Goal: Task Accomplishment & Management: Complete application form

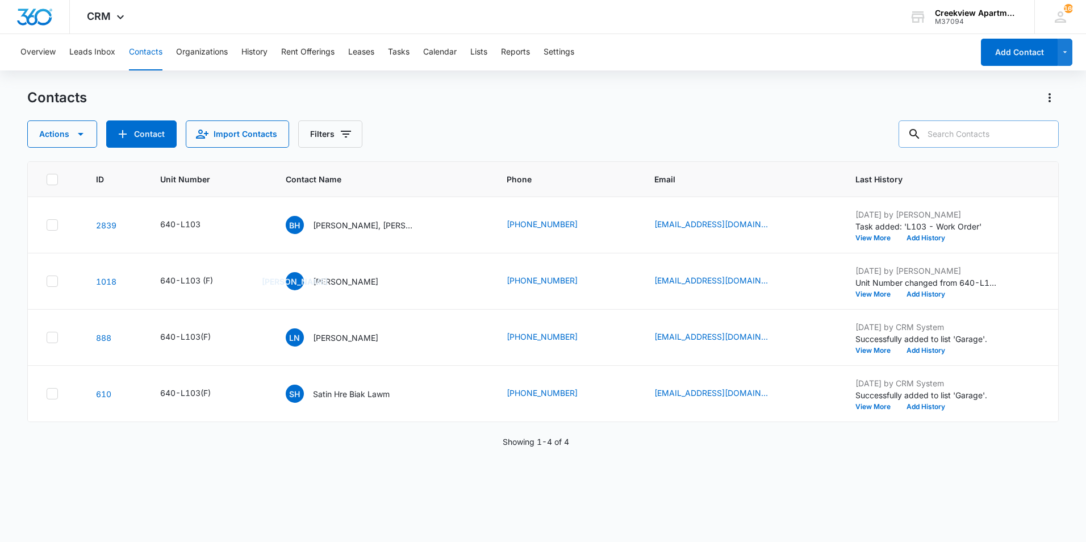
click at [941, 139] on input "text" at bounding box center [979, 133] width 160 height 27
type input "A105"
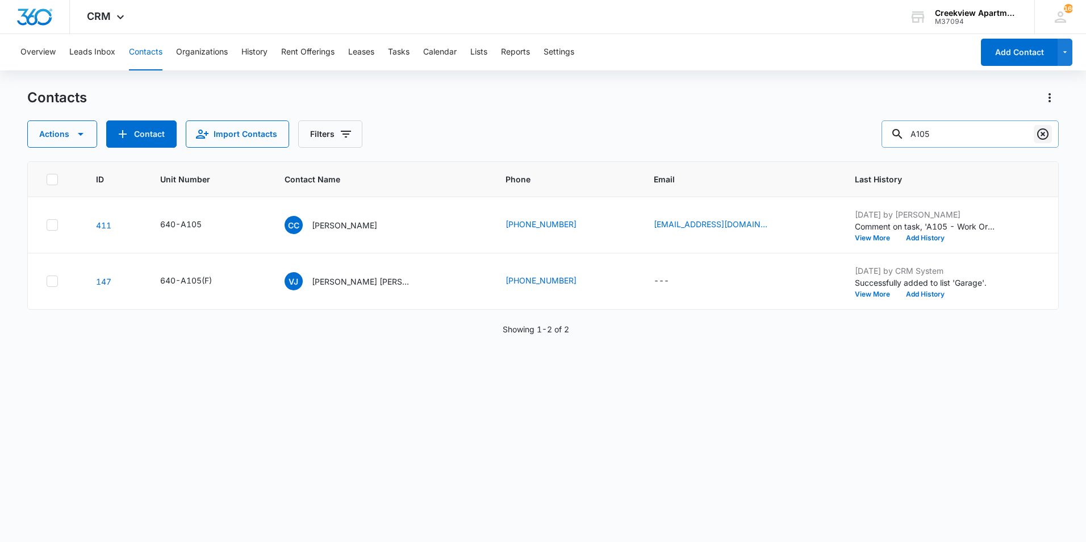
click at [1051, 134] on button "Clear" at bounding box center [1043, 134] width 18 height 18
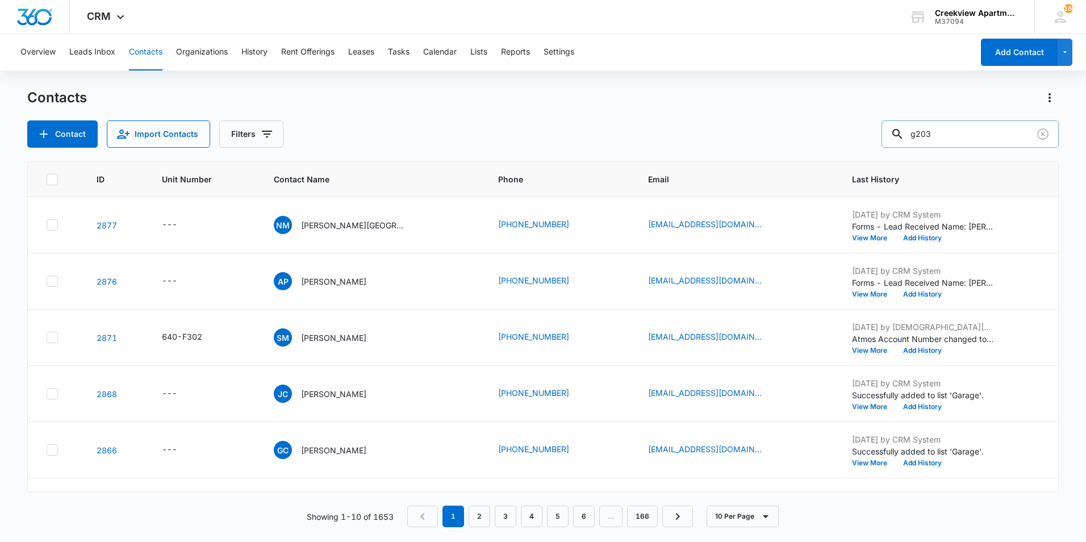
type input "g203"
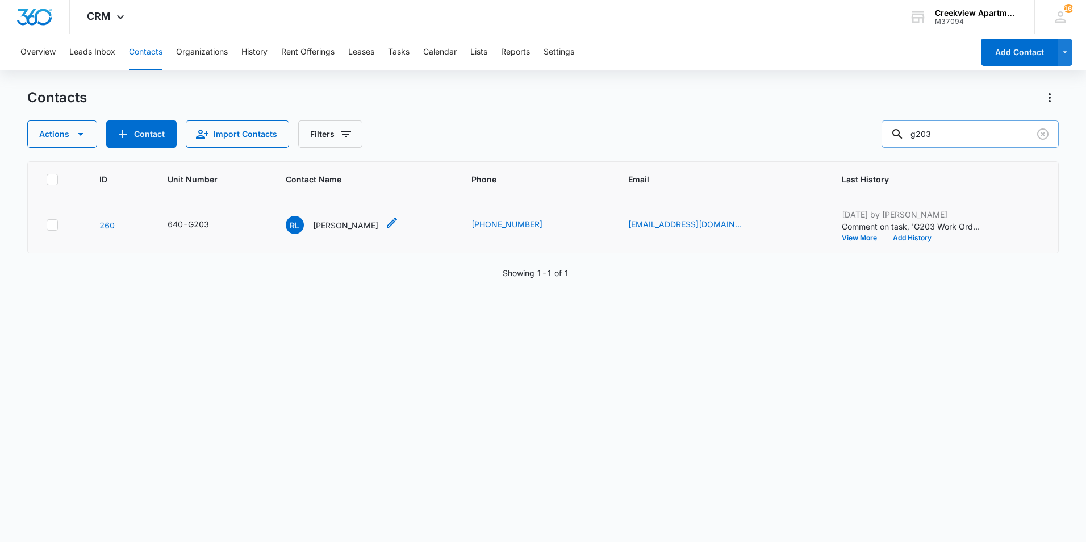
click at [336, 227] on p "[PERSON_NAME]" at bounding box center [345, 225] width 65 height 12
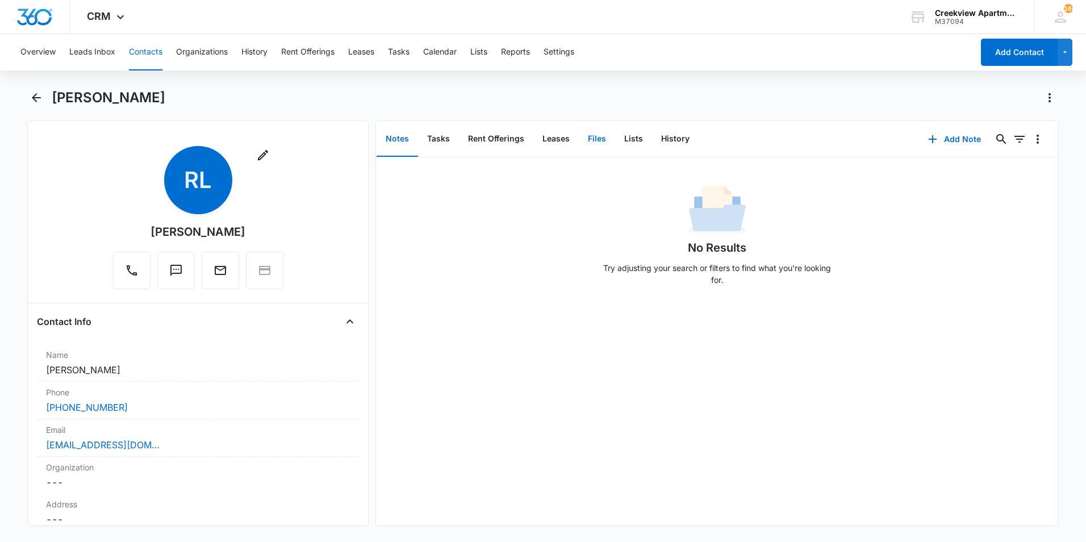
click at [592, 130] on button "Files" at bounding box center [597, 139] width 36 height 35
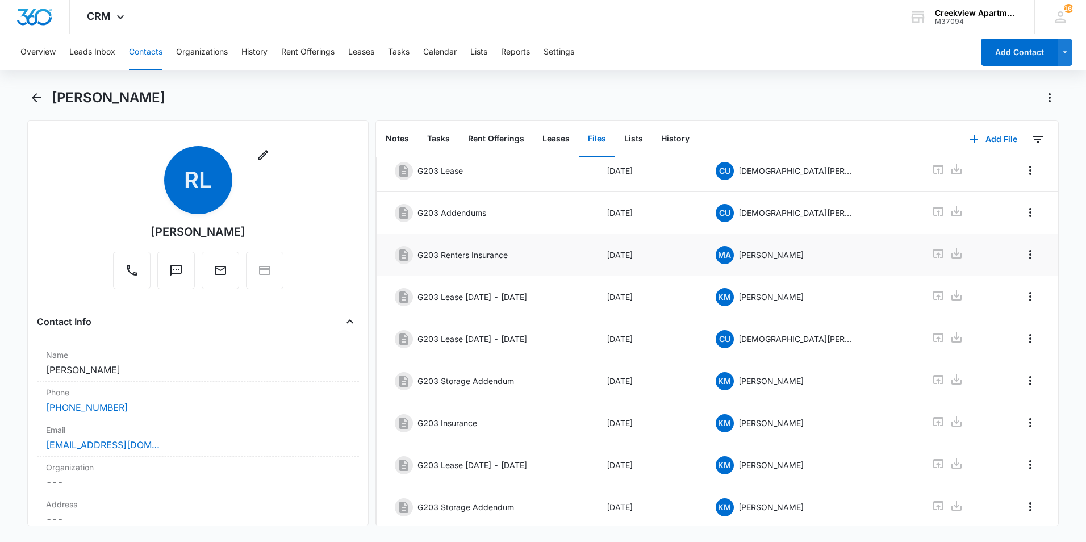
scroll to position [155, 0]
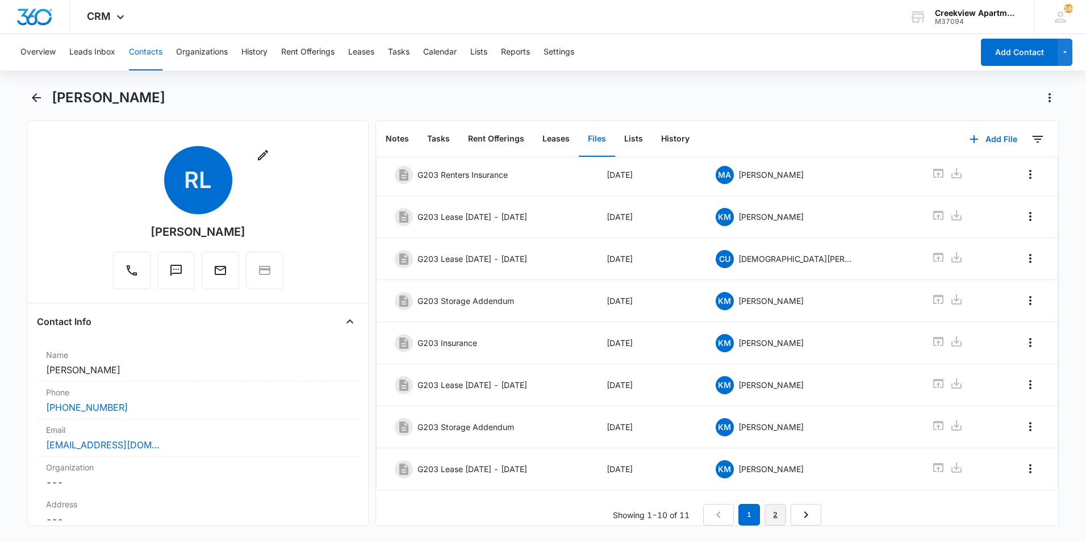
click at [779, 506] on link "2" at bounding box center [776, 515] width 22 height 22
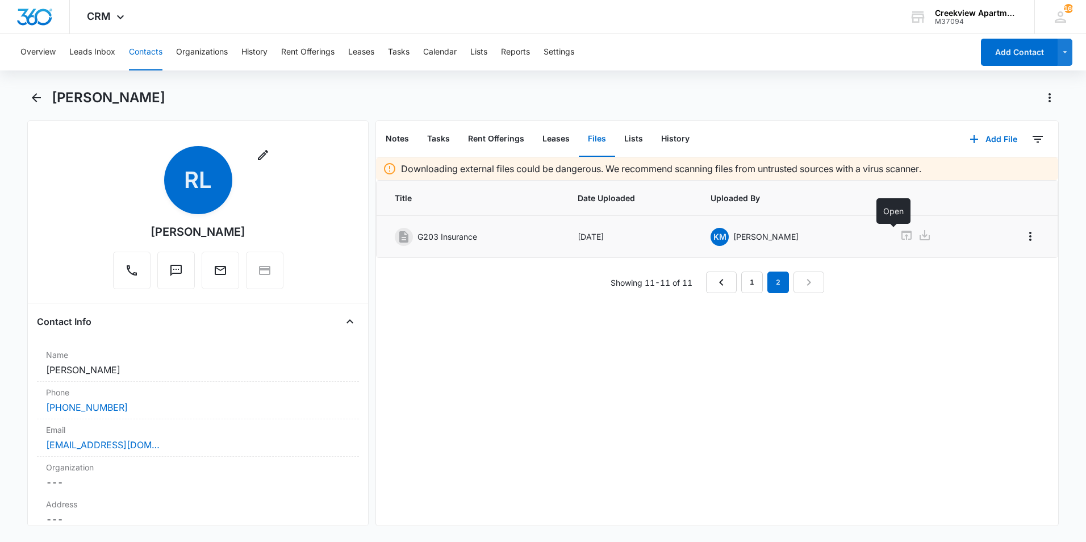
click at [902, 238] on icon at bounding box center [907, 235] width 10 height 9
click at [34, 94] on icon "Back" at bounding box center [37, 98] width 14 height 14
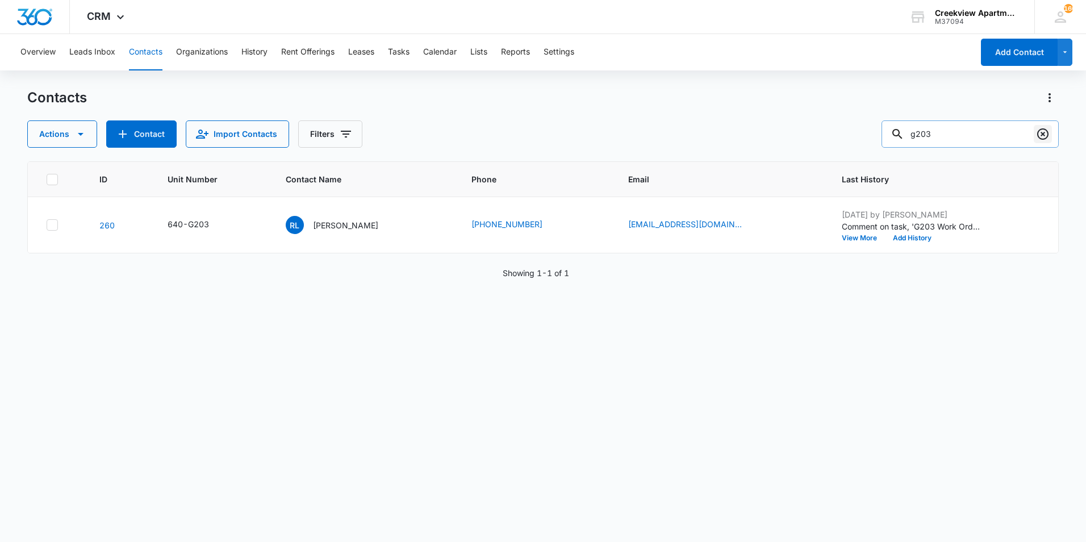
click at [1045, 134] on icon "Clear" at bounding box center [1043, 134] width 14 height 14
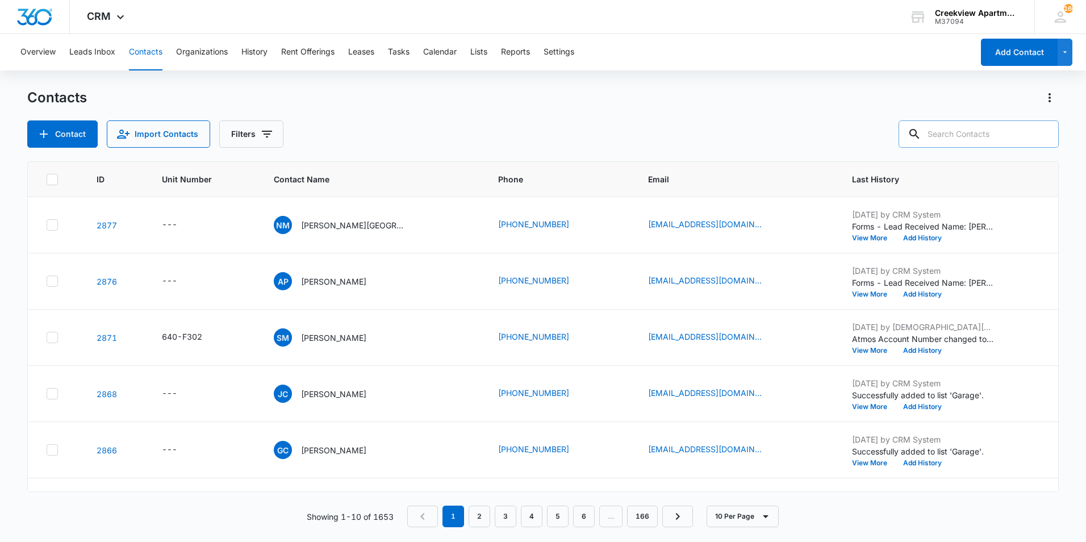
click at [982, 126] on input "text" at bounding box center [979, 133] width 160 height 27
type input "H307"
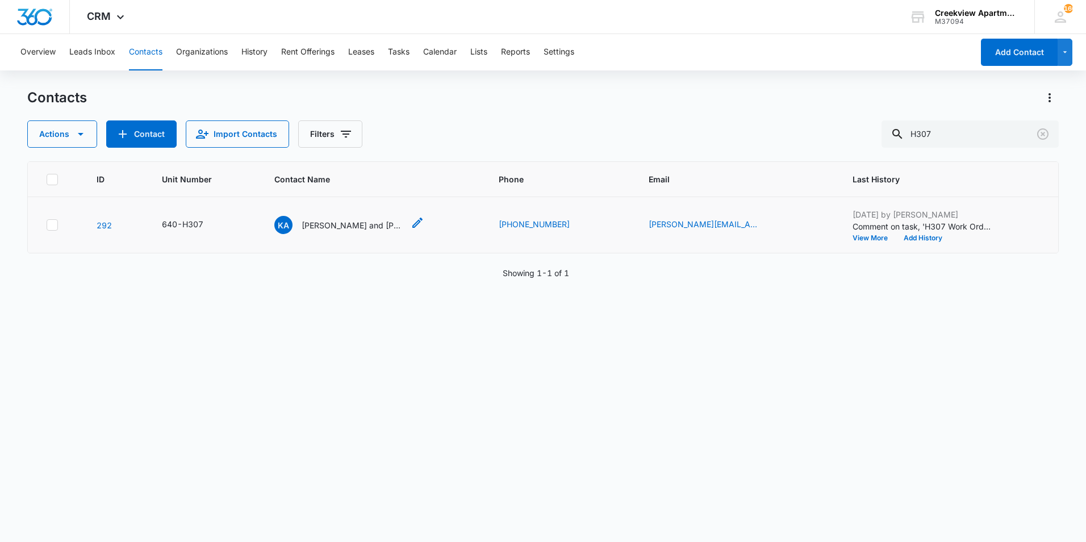
click at [370, 223] on p "[PERSON_NAME] and [PERSON_NAME]" at bounding box center [353, 225] width 102 height 12
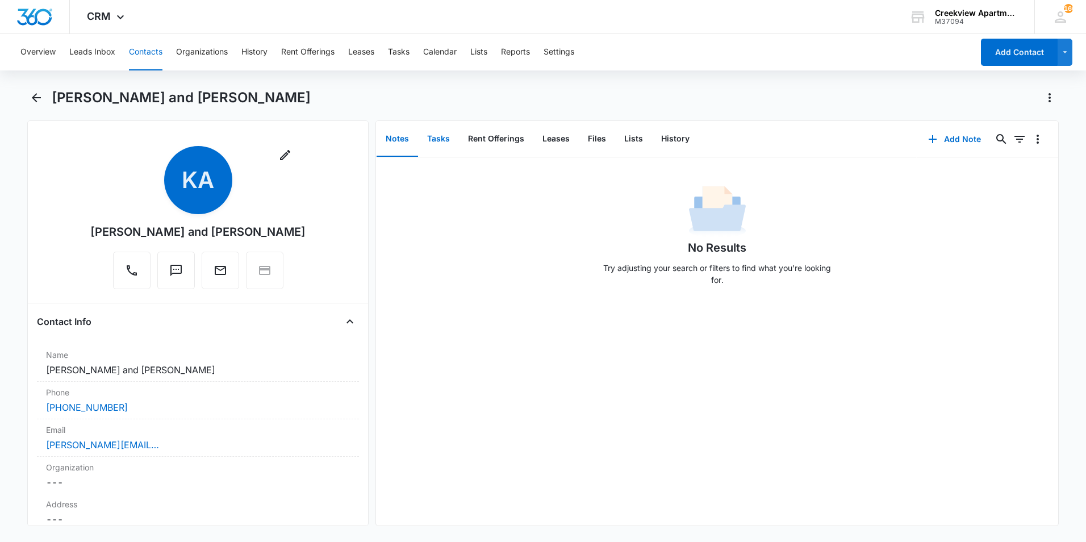
click at [434, 141] on button "Tasks" at bounding box center [438, 139] width 41 height 35
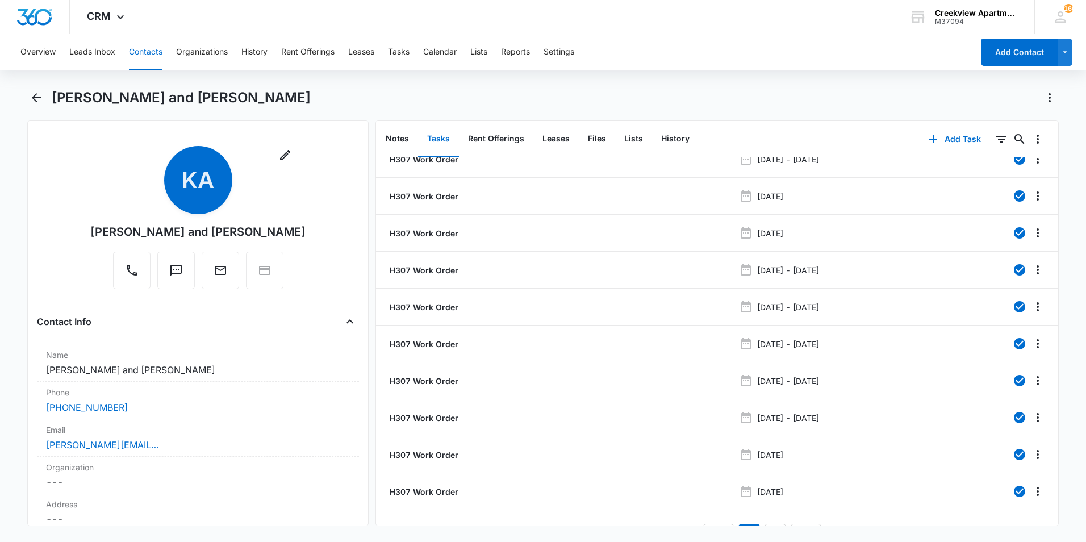
scroll to position [45, 0]
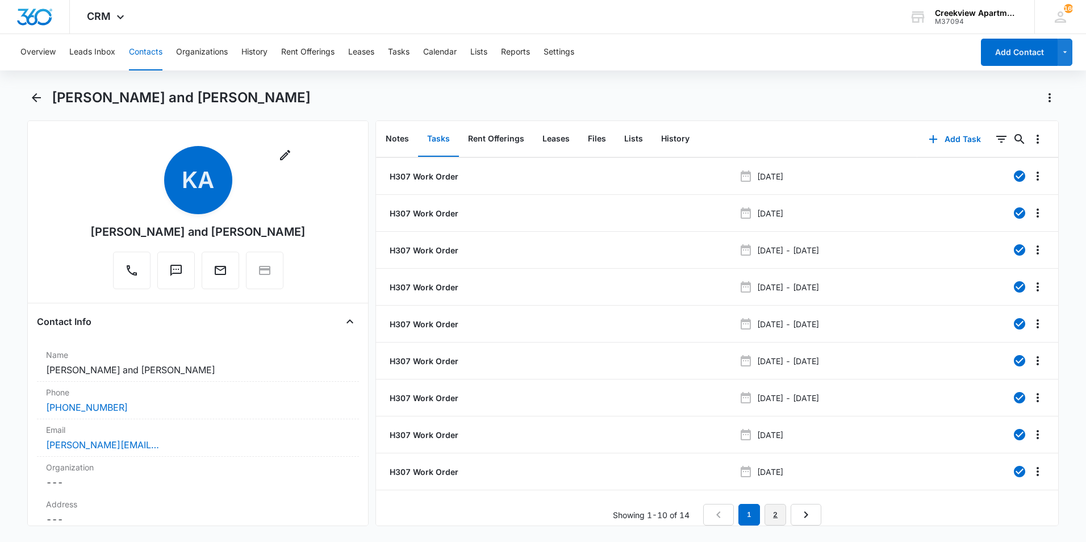
click at [767, 507] on link "2" at bounding box center [776, 515] width 22 height 22
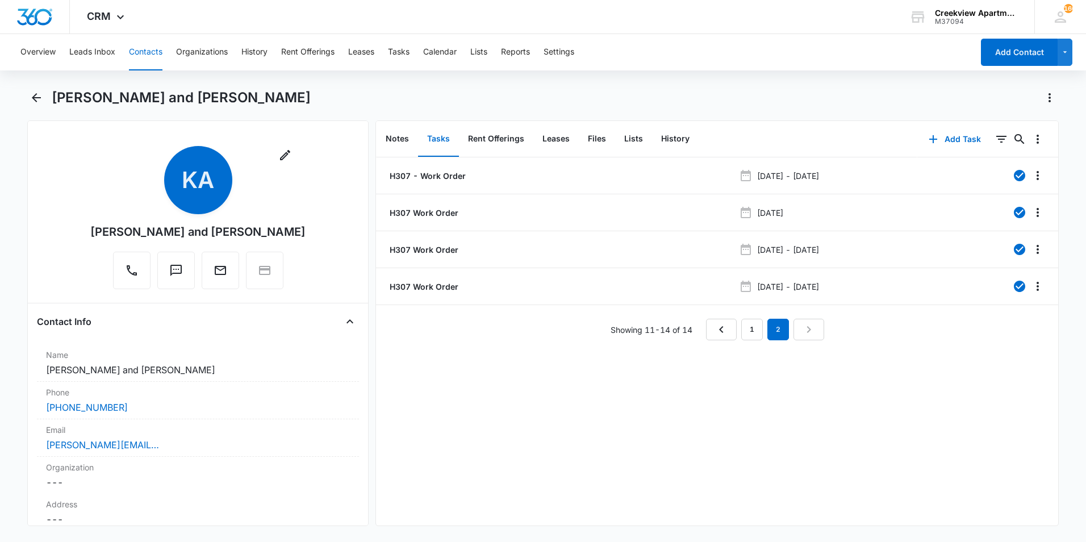
click at [735, 326] on nav "1 2" at bounding box center [765, 330] width 118 height 22
click at [742, 326] on link "1" at bounding box center [753, 330] width 22 height 22
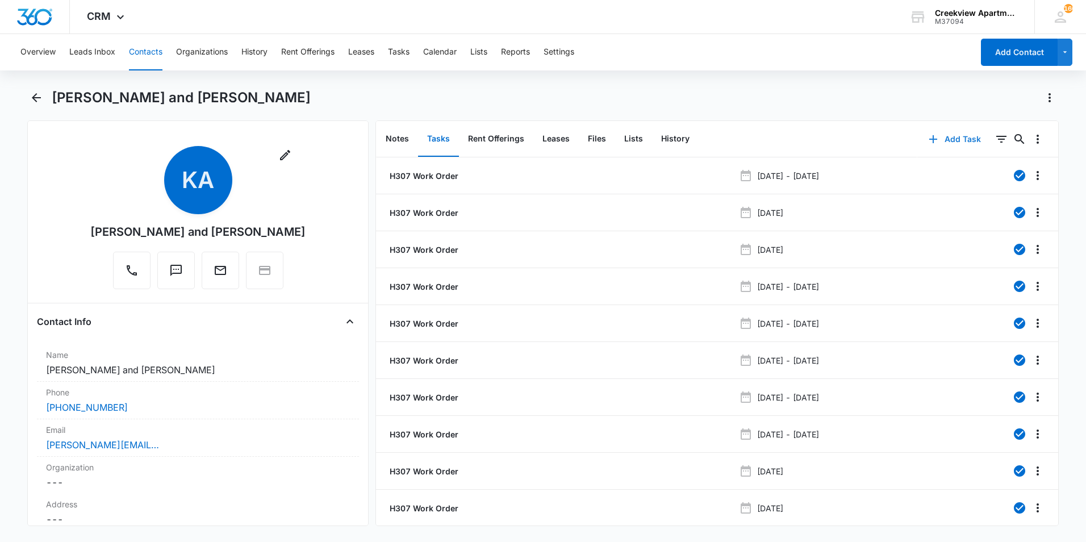
click at [956, 143] on button "Add Task" at bounding box center [955, 139] width 75 height 27
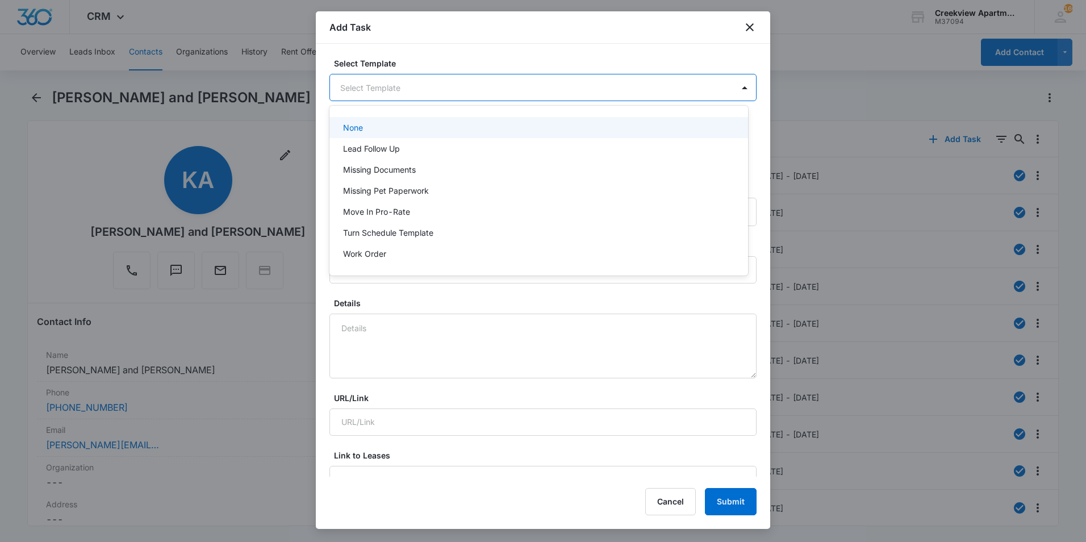
click at [657, 77] on body "CRM Apps Reputation Websites Forms CRM Email Social Content Ads Intelligence Fi…" at bounding box center [543, 271] width 1086 height 542
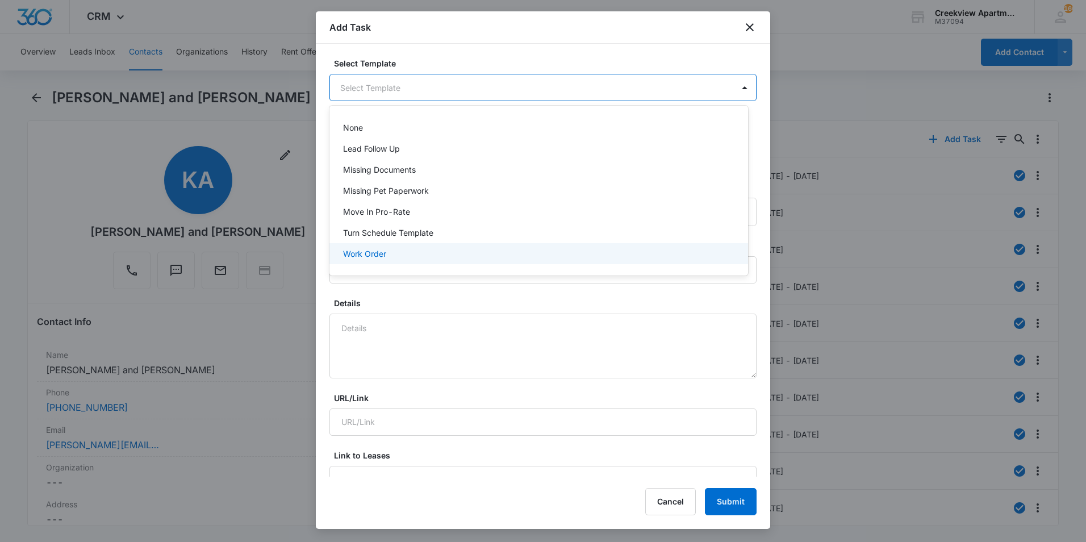
click at [413, 255] on div "Work Order" at bounding box center [537, 254] width 389 height 12
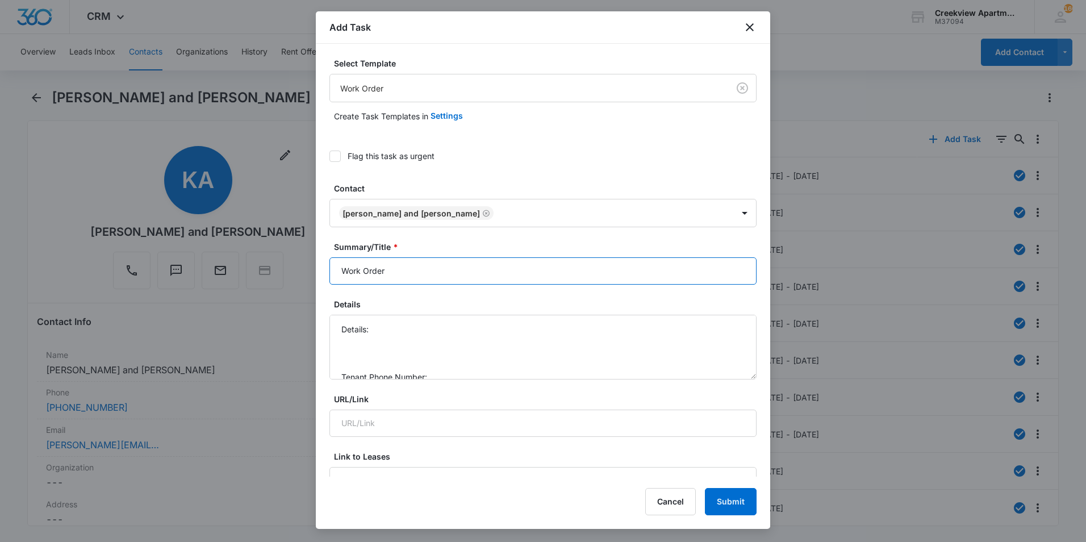
click at [339, 275] on input "Work Order" at bounding box center [543, 270] width 427 height 27
type input "H307 Work Order"
click at [393, 339] on textarea "Details: Tenant Phone Number: Call Before:" at bounding box center [543, 347] width 427 height 65
click at [396, 334] on textarea "Details: Tenant Phone Number: Call Before:" at bounding box center [543, 347] width 427 height 65
click at [461, 331] on textarea "Details: Bathtub clogging Tenant Phone Number: Call Before:" at bounding box center [543, 347] width 427 height 65
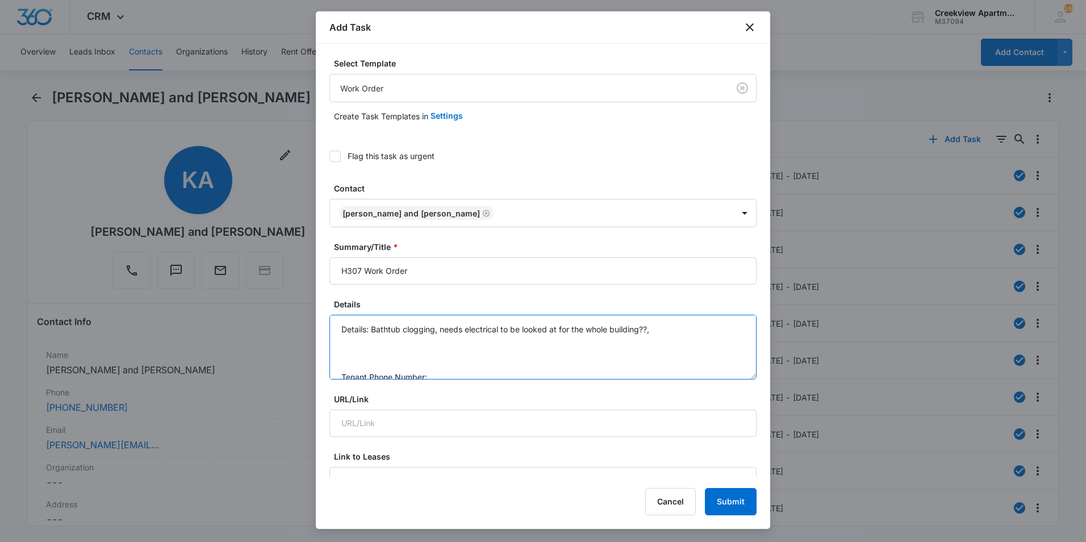
click at [437, 327] on textarea "Details: Bathtub clogging, needs electrical to be looked at for the whole build…" at bounding box center [543, 347] width 427 height 65
drag, startPoint x: 445, startPoint y: 327, endPoint x: 472, endPoint y: 327, distance: 27.3
click at [679, 332] on textarea "Details: Bathtub clogging, she needs electrical to be looked at for the whole b…" at bounding box center [543, 347] width 427 height 65
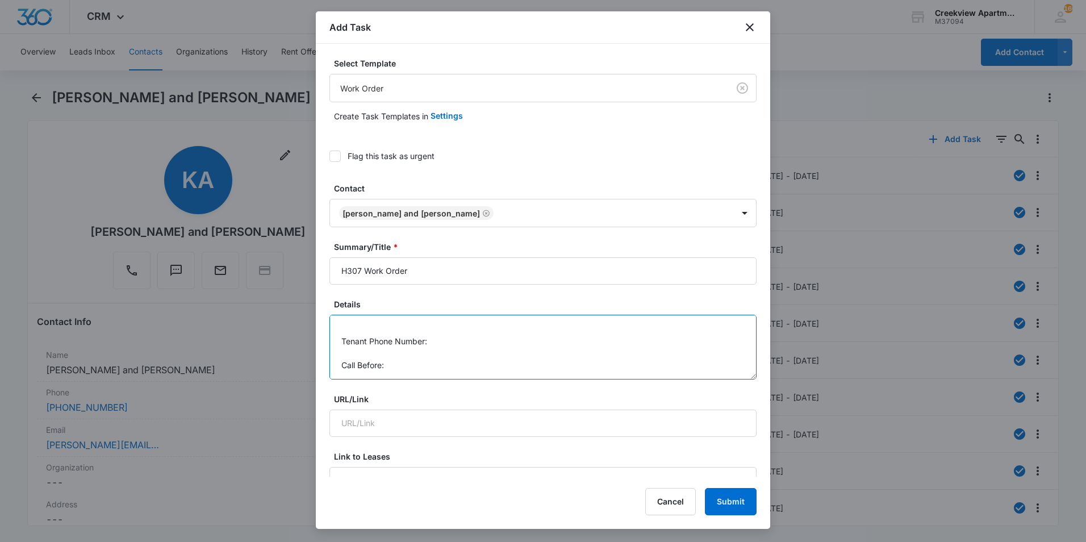
click at [565, 347] on textarea "Details: Bathtub clogging, she needs electrical to be looked at for the whole b…" at bounding box center [543, 347] width 427 height 65
click at [566, 367] on textarea "Details: Bathtub clogging, she needs electrical to be looked at for the whole b…" at bounding box center [543, 347] width 427 height 65
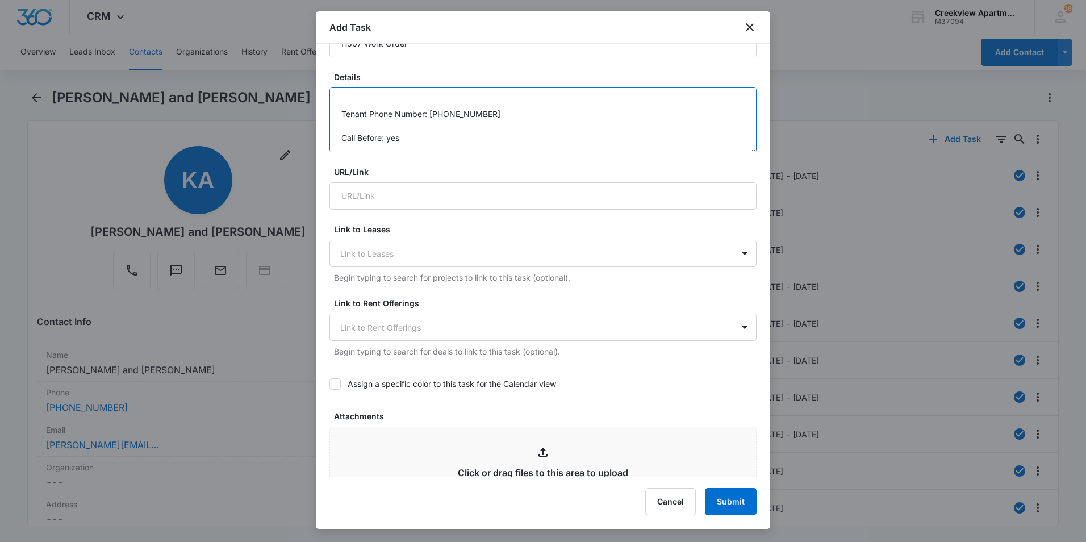
scroll to position [398, 0]
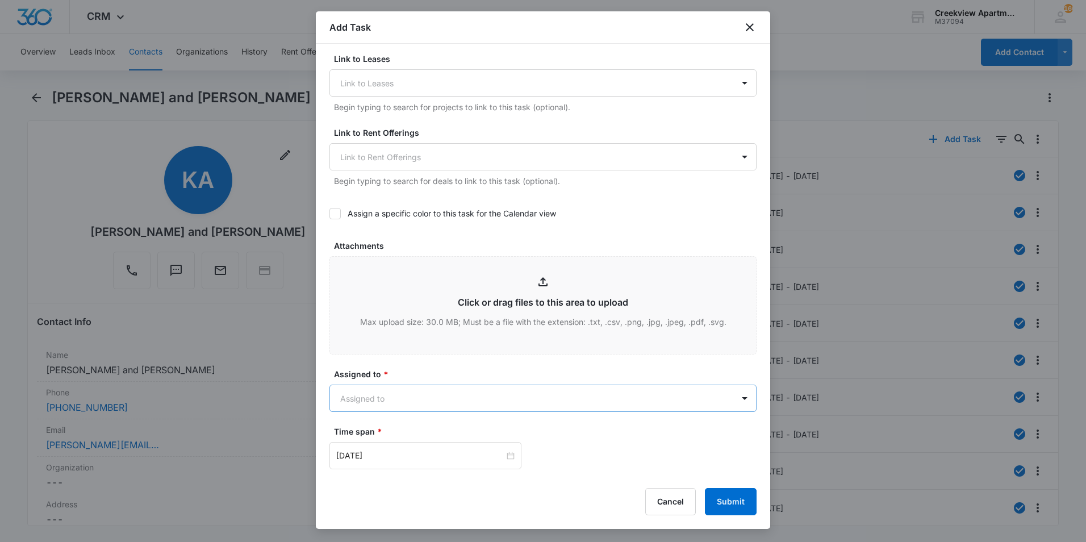
type textarea "Details: Bathtub clogging, she needs electrical to be looked at for the whole b…"
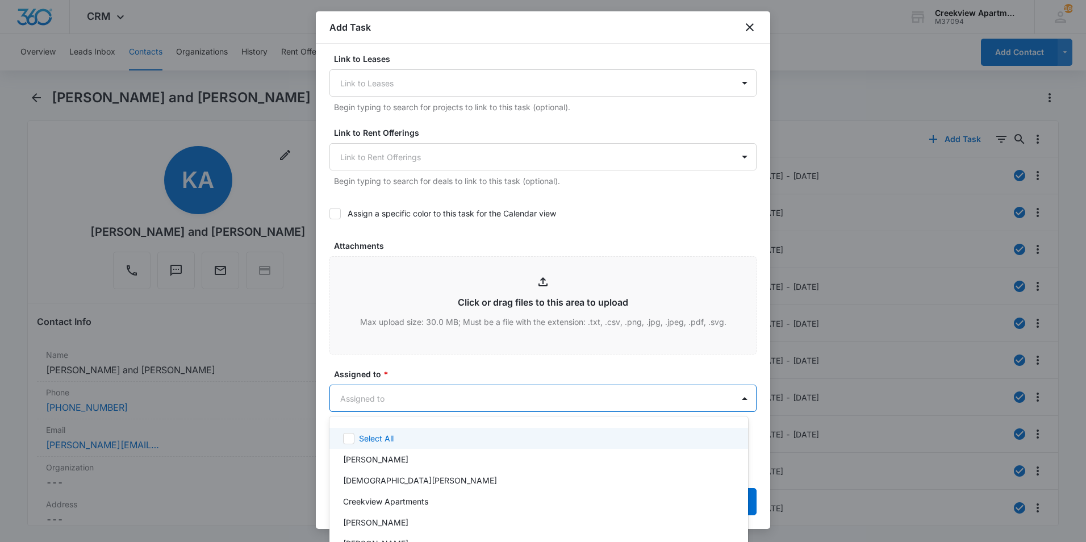
click at [597, 388] on body "CRM Apps Reputation Websites Forms CRM Email Social Content Ads Intelligence Fi…" at bounding box center [543, 271] width 1086 height 542
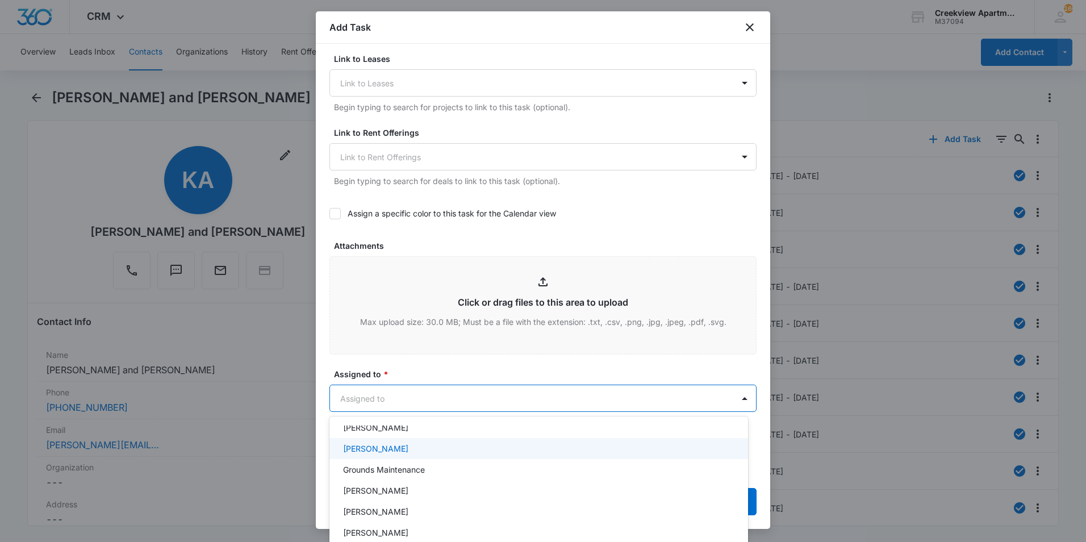
scroll to position [114, 0]
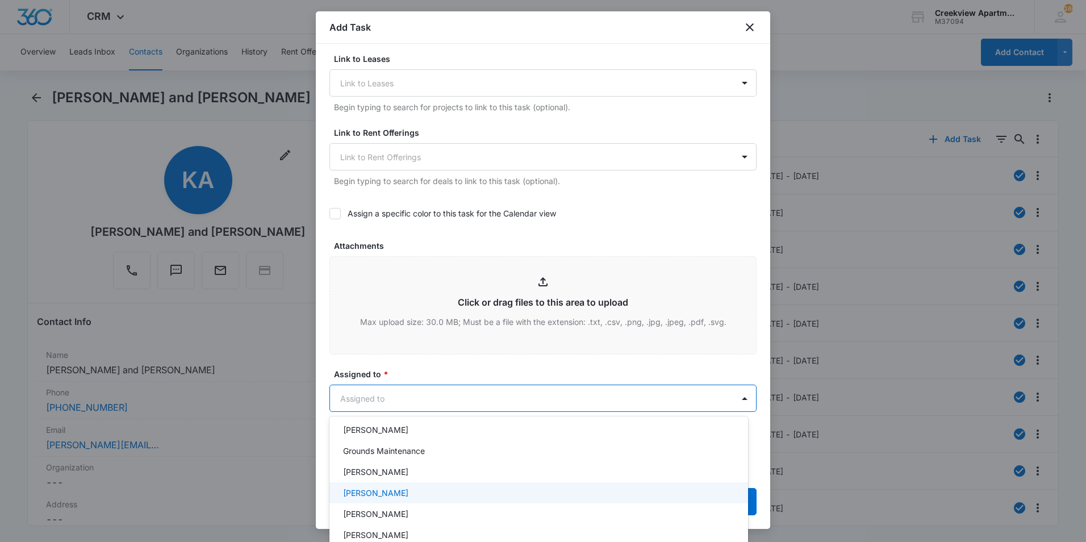
click at [454, 493] on div "[PERSON_NAME]" at bounding box center [537, 493] width 389 height 12
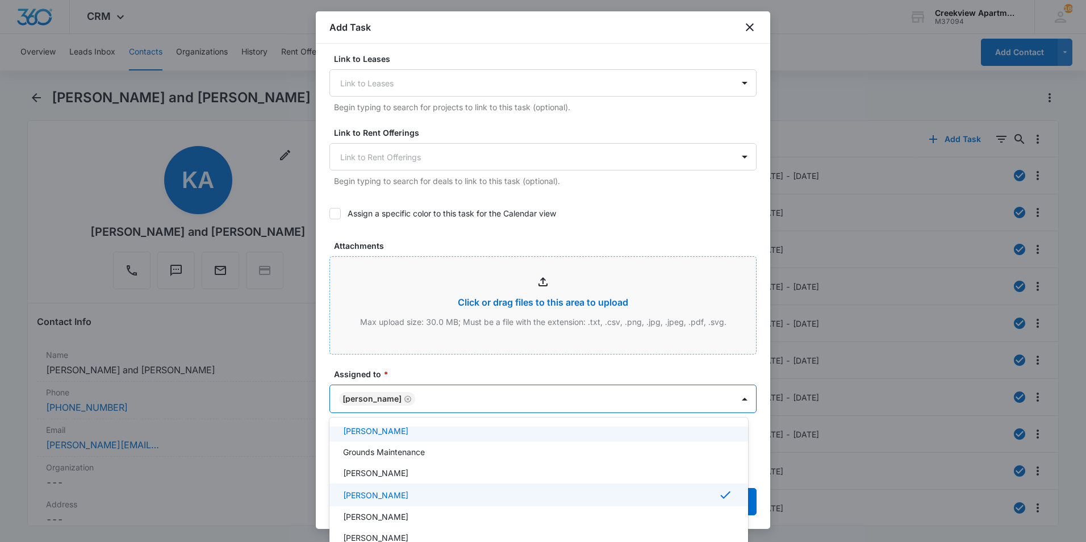
click at [480, 320] on div at bounding box center [543, 271] width 1086 height 542
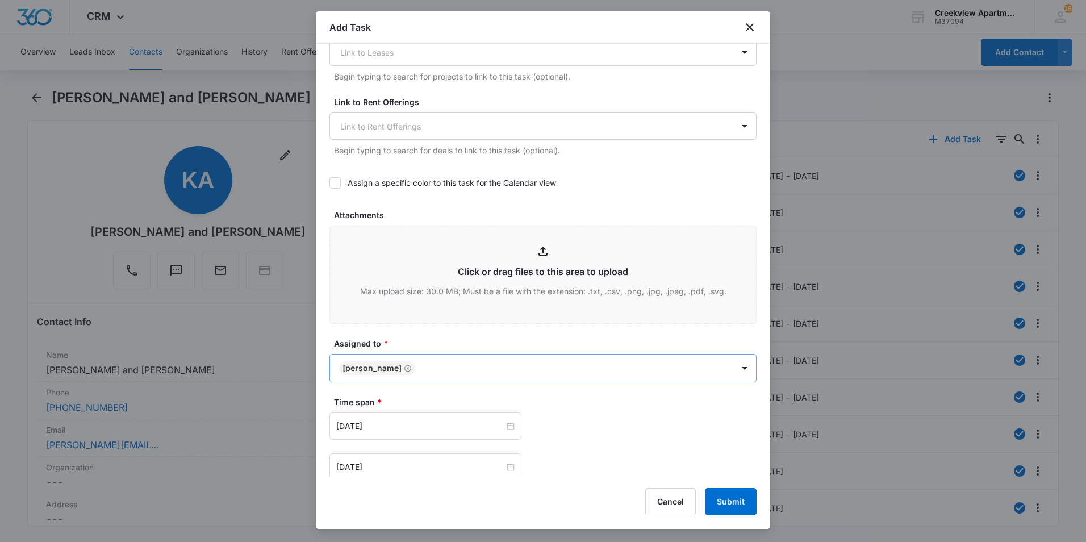
scroll to position [455, 0]
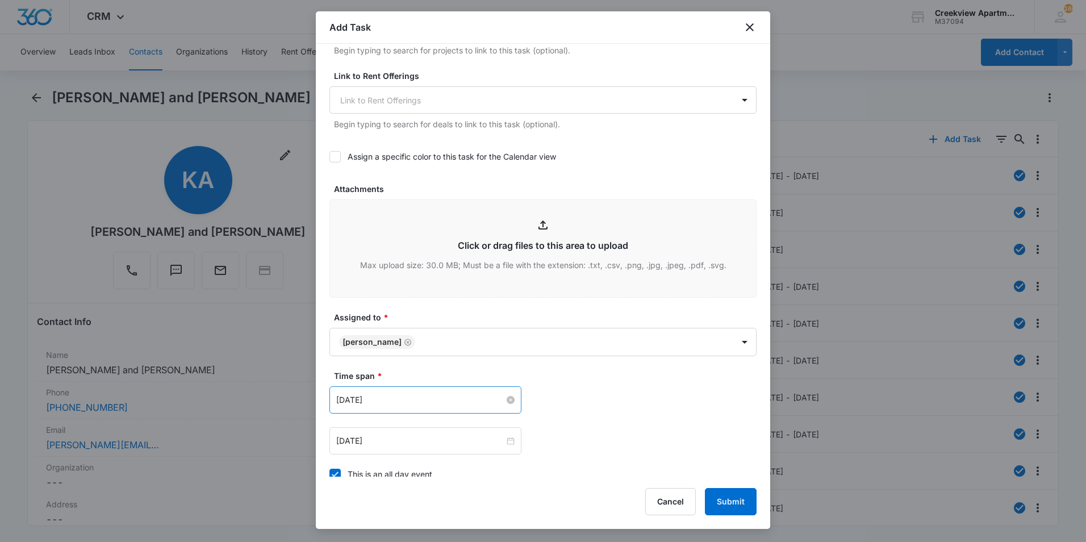
click at [482, 404] on input "[DATE]" at bounding box center [420, 400] width 168 height 13
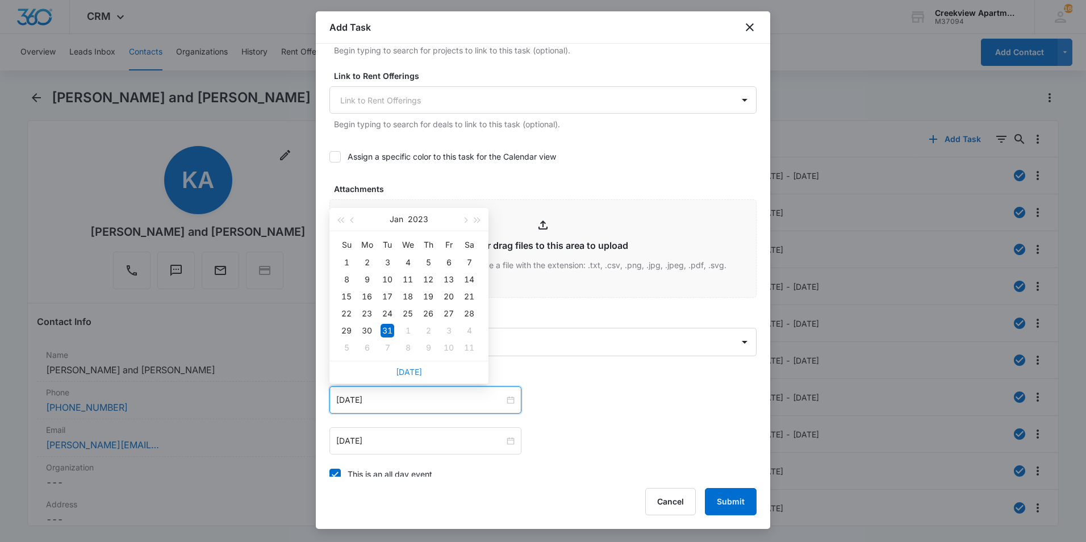
click at [416, 372] on link "[DATE]" at bounding box center [409, 372] width 26 height 10
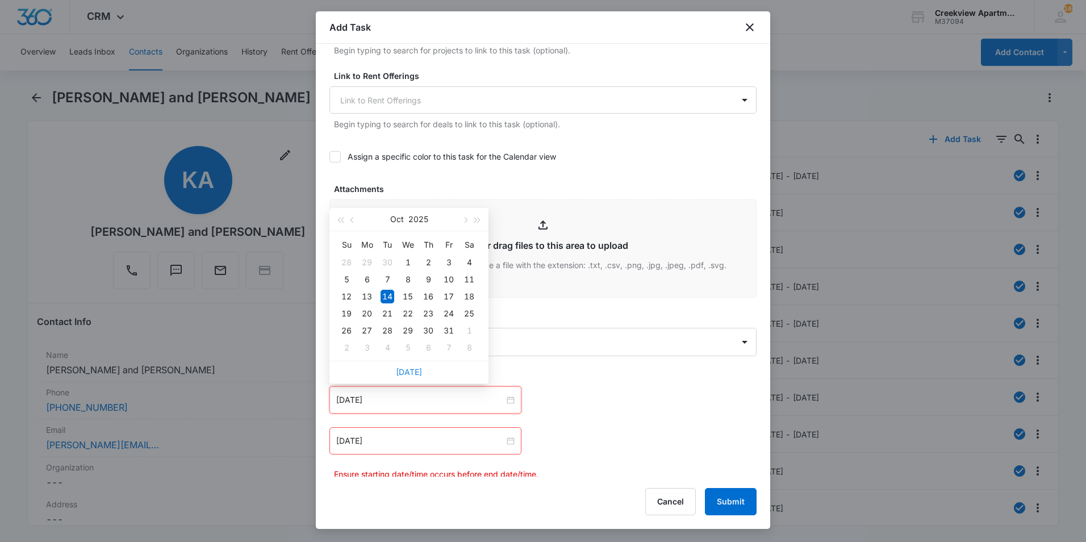
type input "[DATE]"
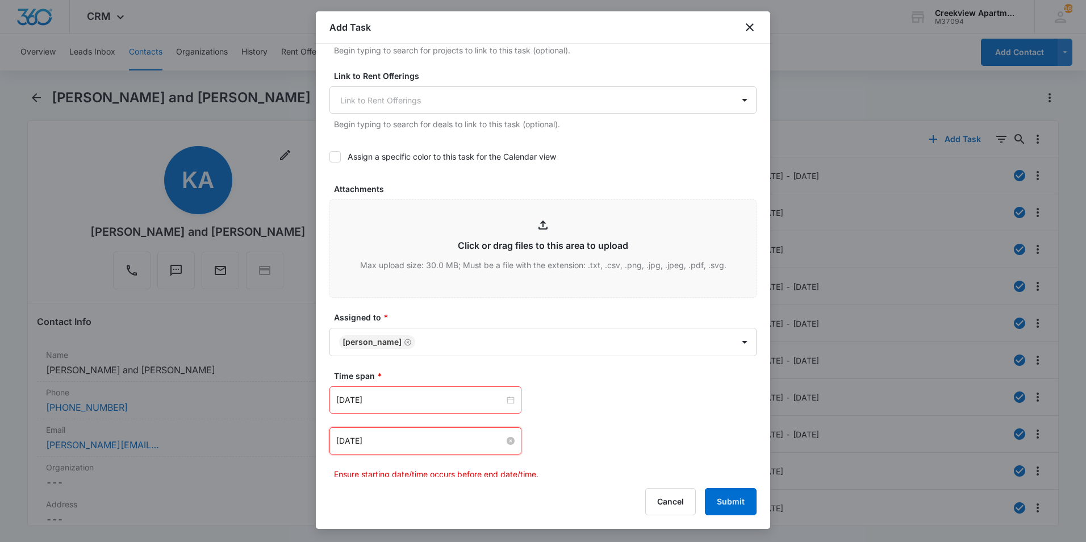
click at [411, 443] on input "[DATE]" at bounding box center [420, 441] width 168 height 13
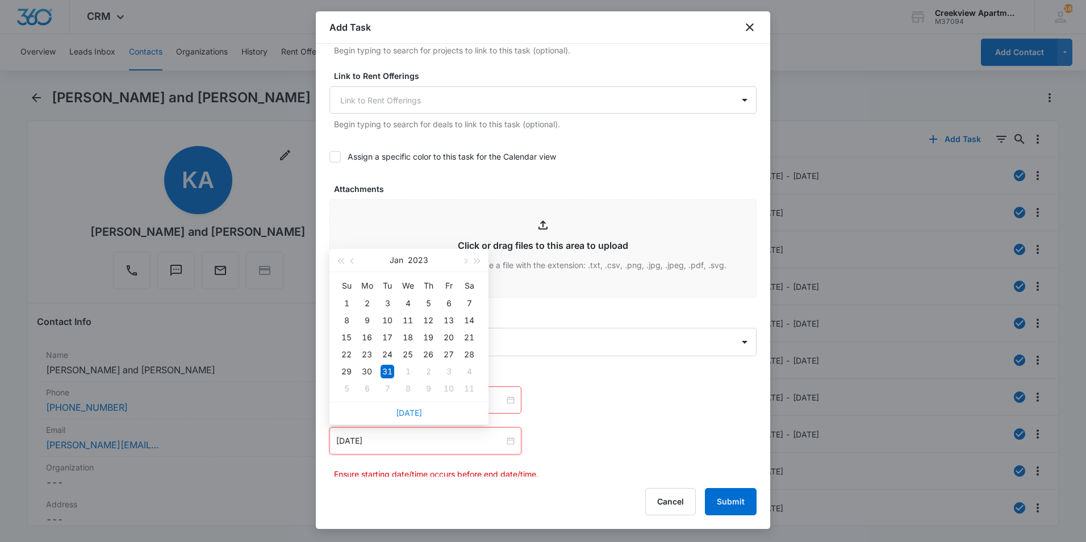
click at [412, 410] on link "[DATE]" at bounding box center [409, 413] width 26 height 10
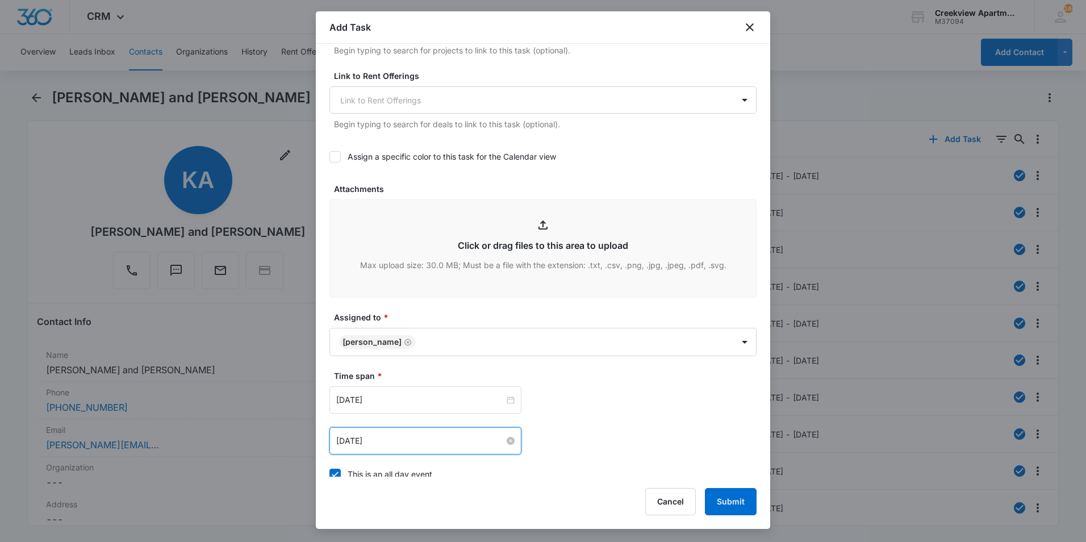
click at [430, 442] on input "[DATE]" at bounding box center [420, 441] width 168 height 13
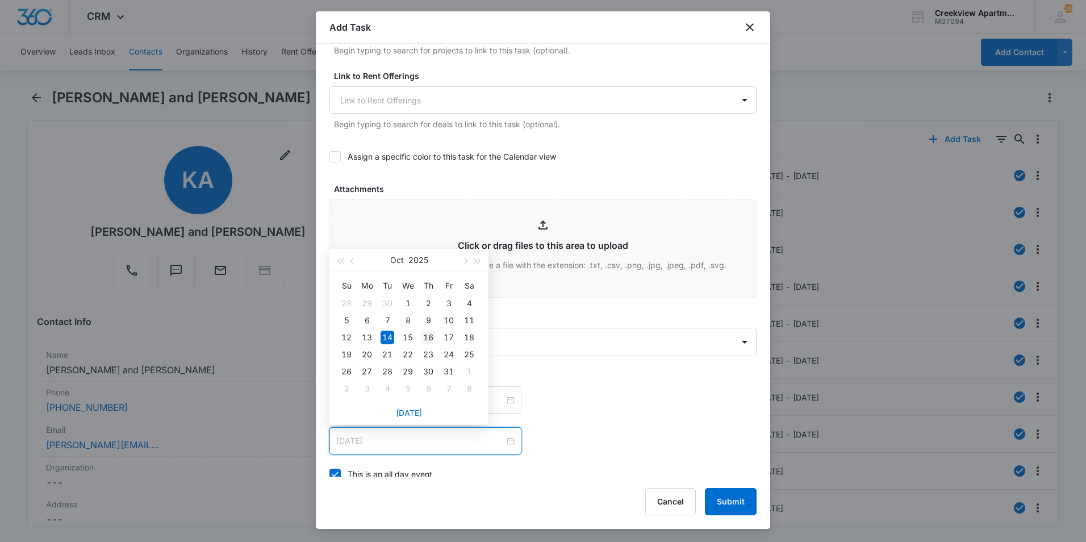
type input "[DATE]"
click at [427, 339] on div "16" at bounding box center [429, 338] width 14 height 14
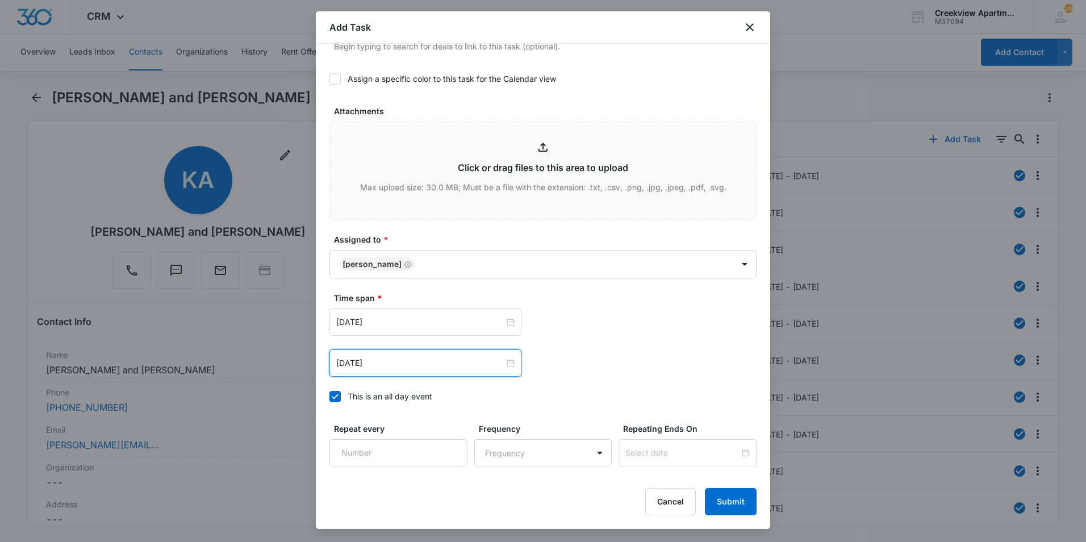
scroll to position [619, 0]
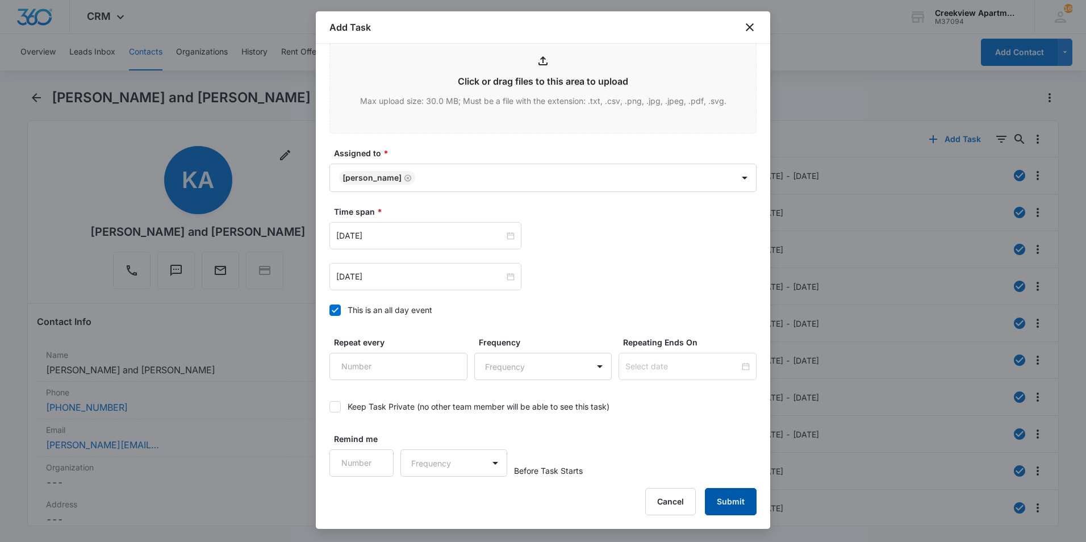
click at [739, 501] on button "Submit" at bounding box center [731, 501] width 52 height 27
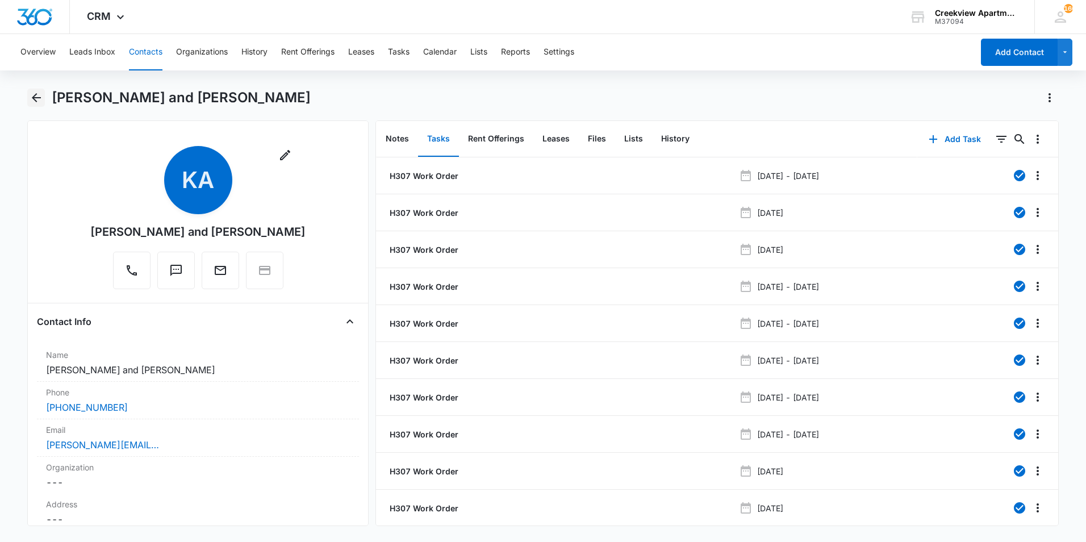
click at [39, 95] on icon "Back" at bounding box center [37, 98] width 14 height 14
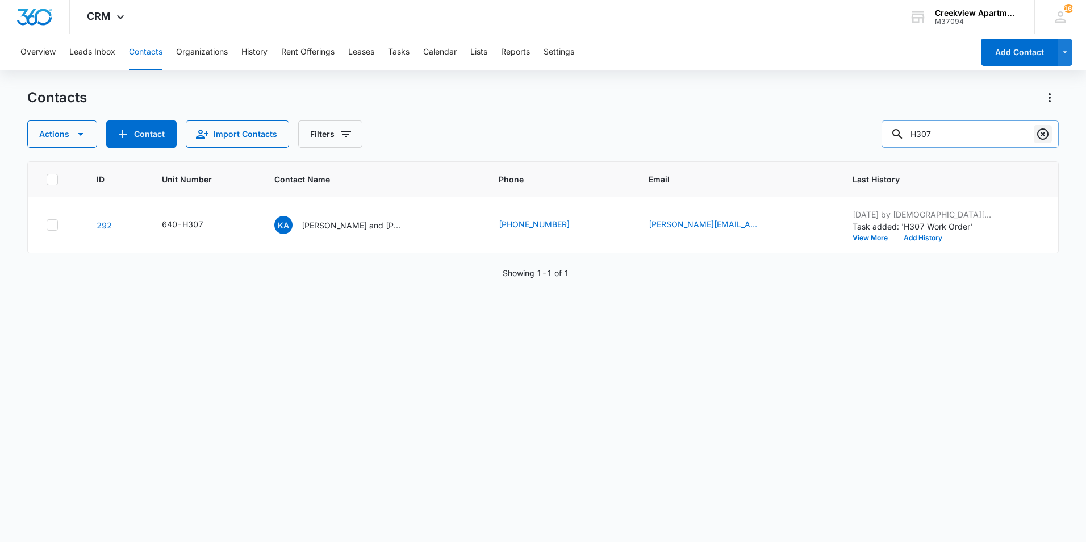
click at [1040, 134] on icon "Clear" at bounding box center [1043, 134] width 14 height 14
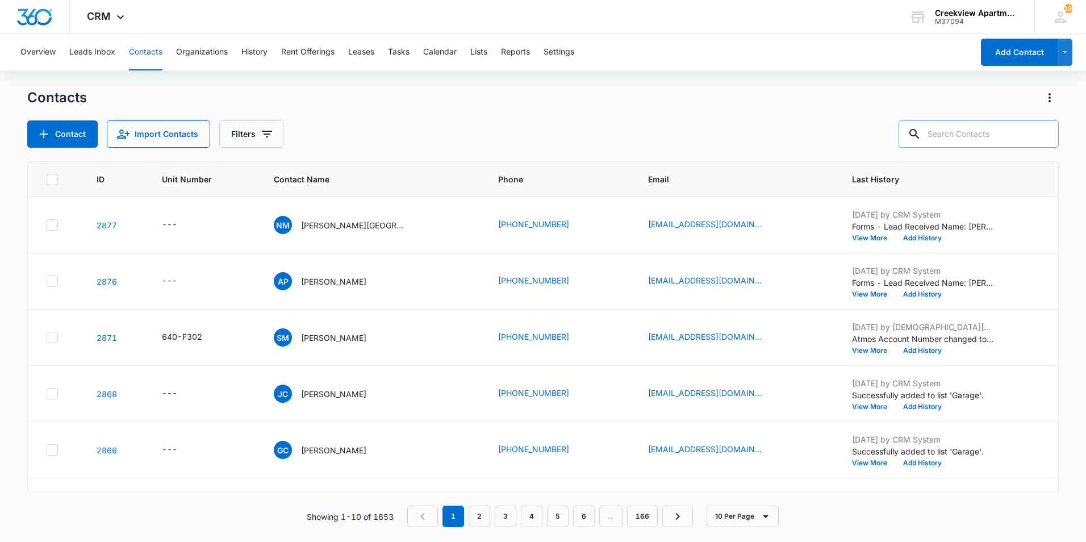
click at [1002, 121] on input "text" at bounding box center [979, 133] width 160 height 27
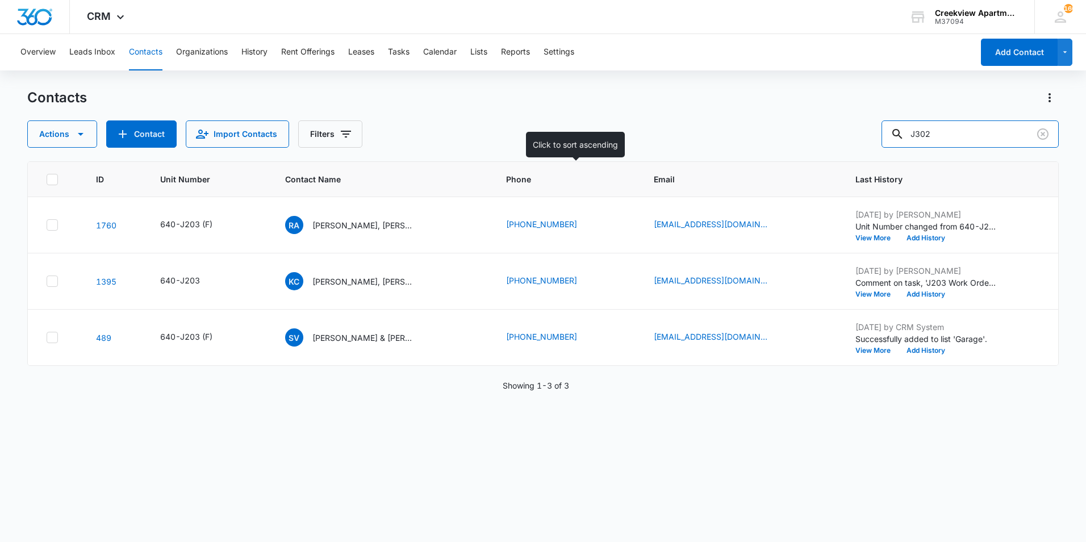
type input "J302"
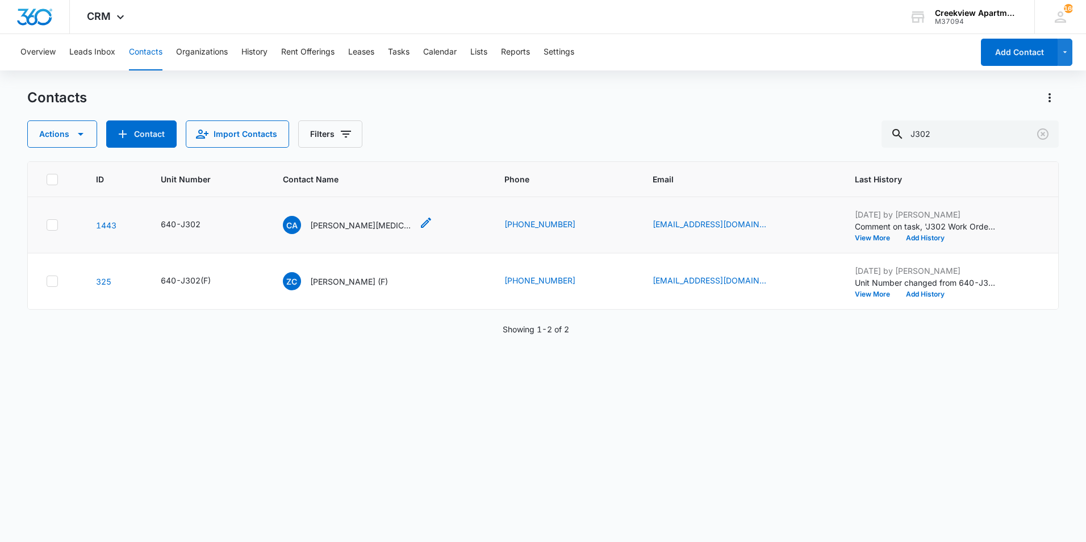
click at [357, 226] on p "[PERSON_NAME][MEDICAL_DATA]" at bounding box center [361, 225] width 102 height 12
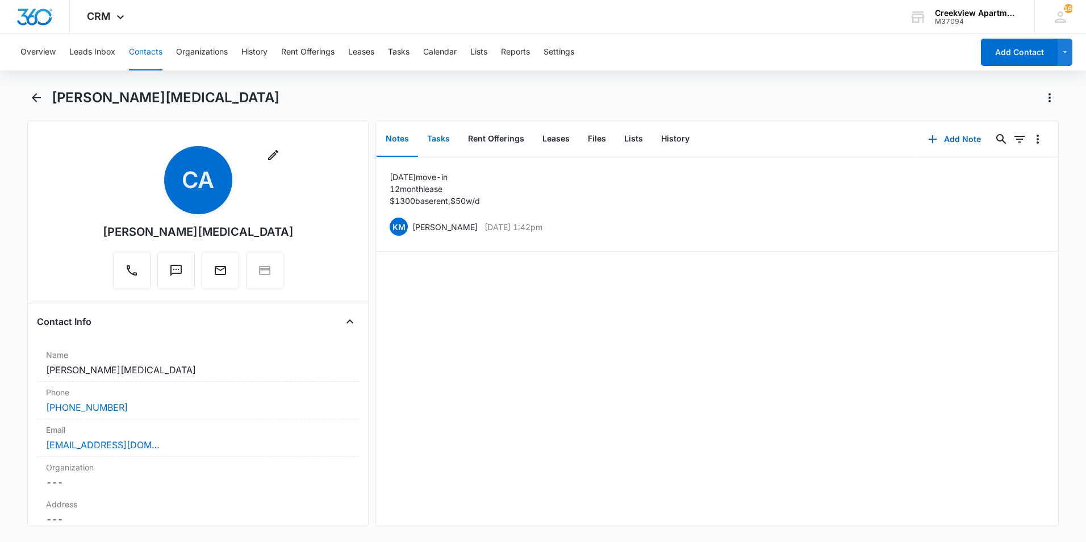
click at [435, 139] on button "Tasks" at bounding box center [438, 139] width 41 height 35
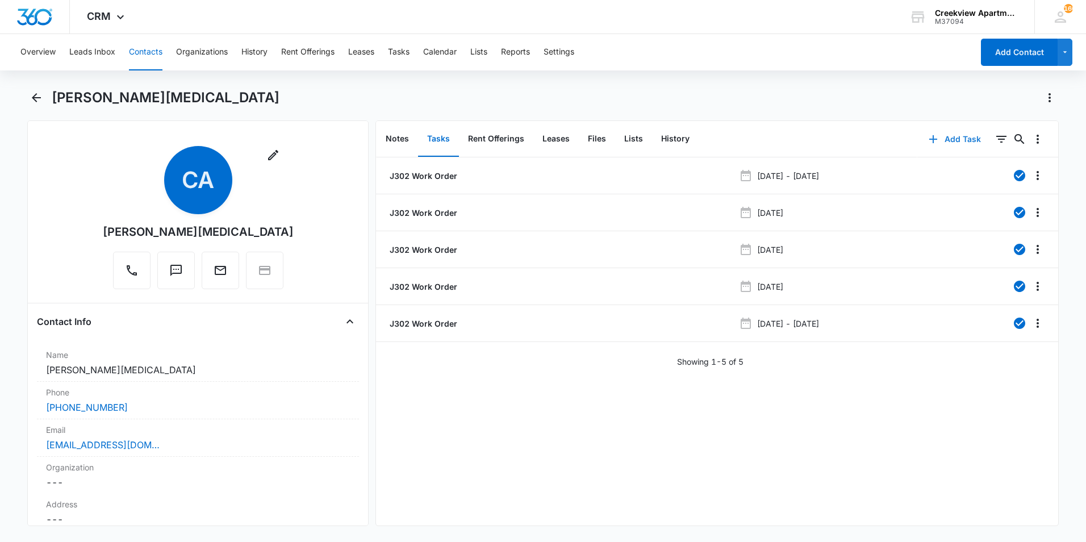
click at [932, 134] on icon "button" at bounding box center [934, 139] width 14 height 14
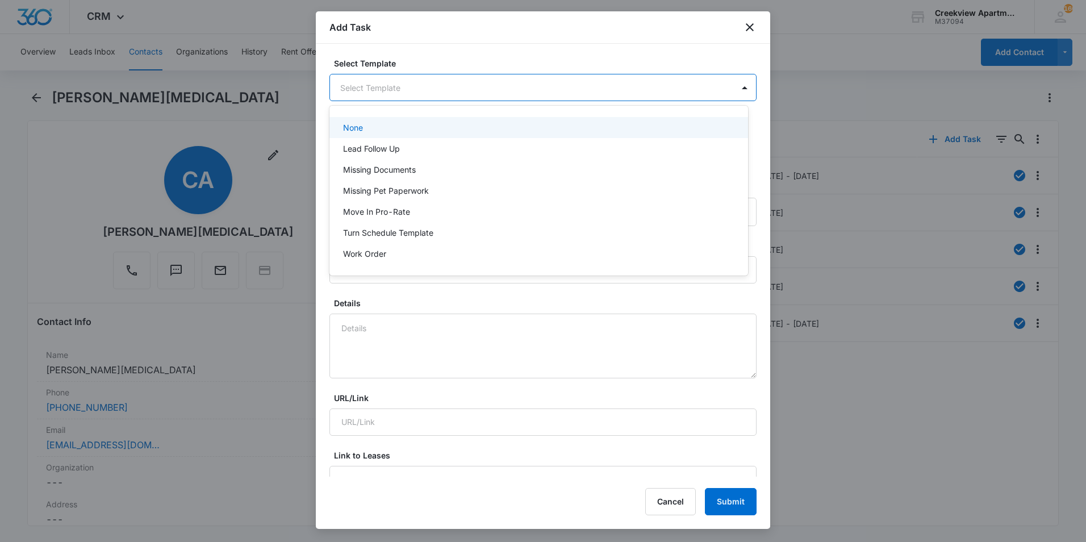
click at [425, 90] on body "CRM Apps Reputation Websites Forms CRM Email Social Content Ads Intelligence Fi…" at bounding box center [543, 271] width 1086 height 542
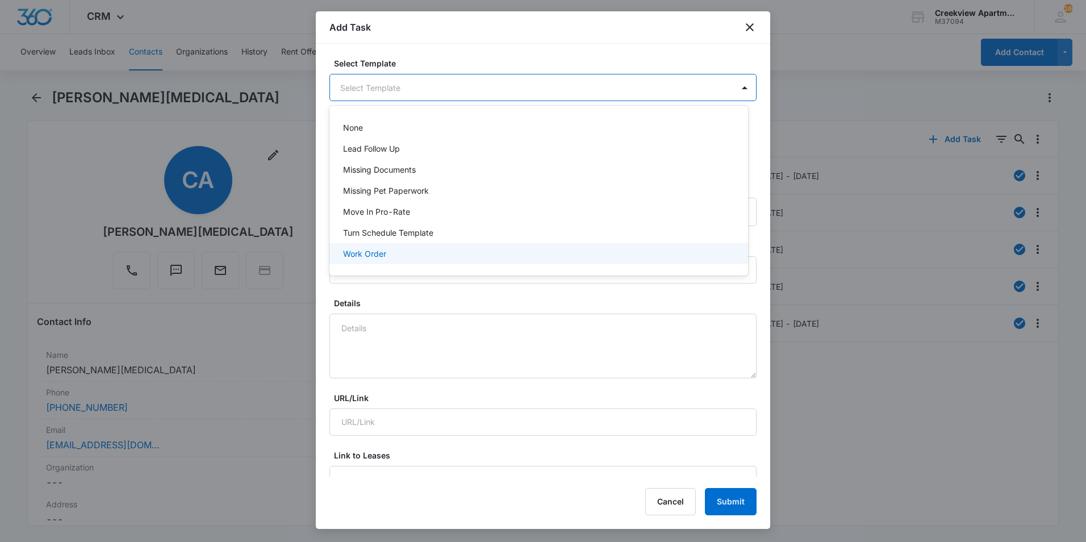
click at [401, 253] on div "Work Order" at bounding box center [537, 254] width 389 height 12
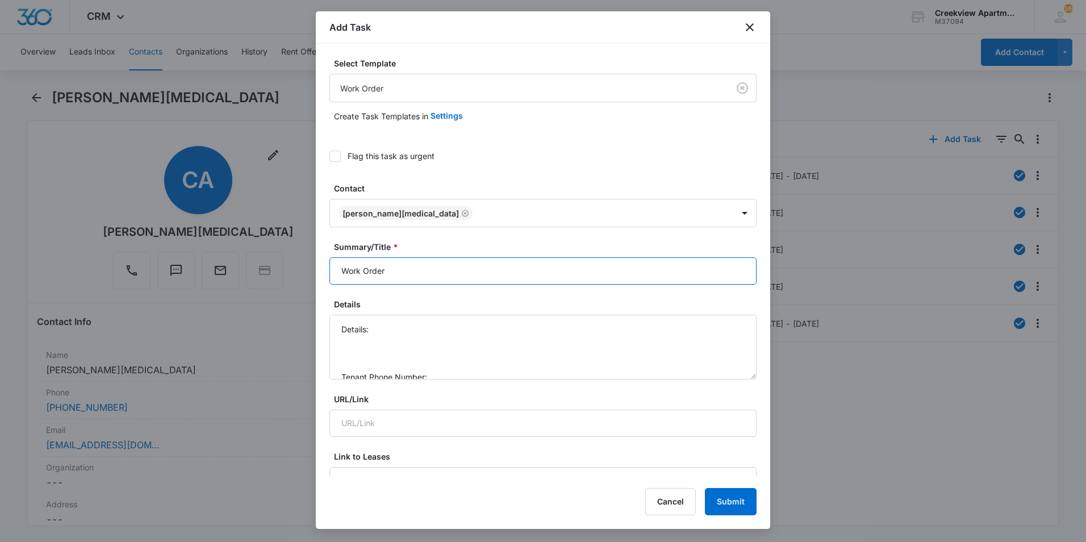
click at [338, 271] on input "Work Order" at bounding box center [543, 270] width 427 height 27
type input "J302 Work Order"
click at [404, 334] on textarea "Details: Tenant Phone Number: Call Before:" at bounding box center [543, 347] width 427 height 65
click at [474, 351] on textarea "Details: Stove broke Tenant Phone Number: Call Before:" at bounding box center [543, 347] width 427 height 65
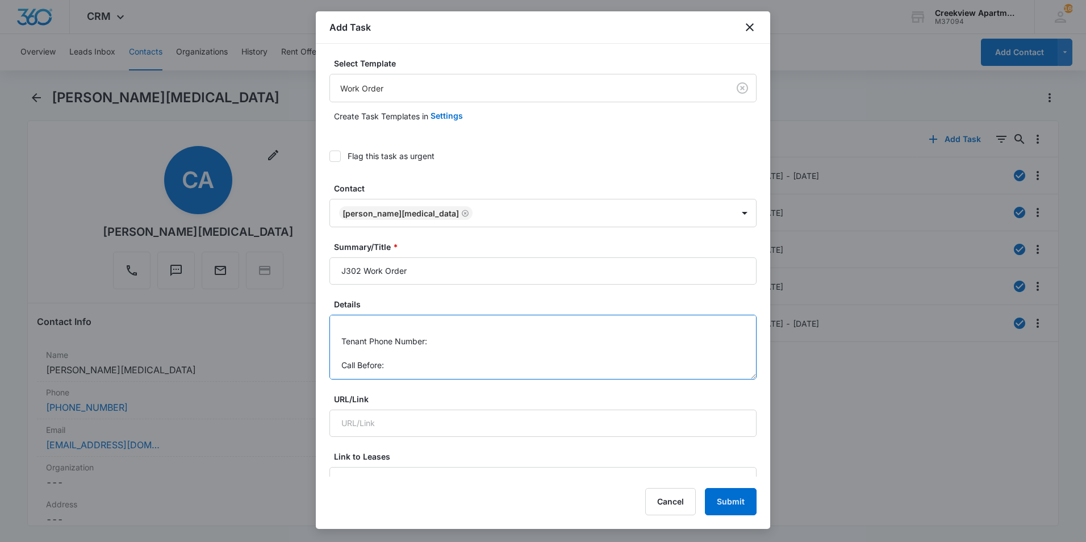
click at [469, 342] on textarea "Details: Stove broke Tenant Phone Number: Call Before:" at bounding box center [543, 347] width 427 height 65
click at [431, 373] on textarea "Details: Stove broke Tenant Phone Number: [PHONE_NUMBER] Call Before:" at bounding box center [543, 347] width 427 height 65
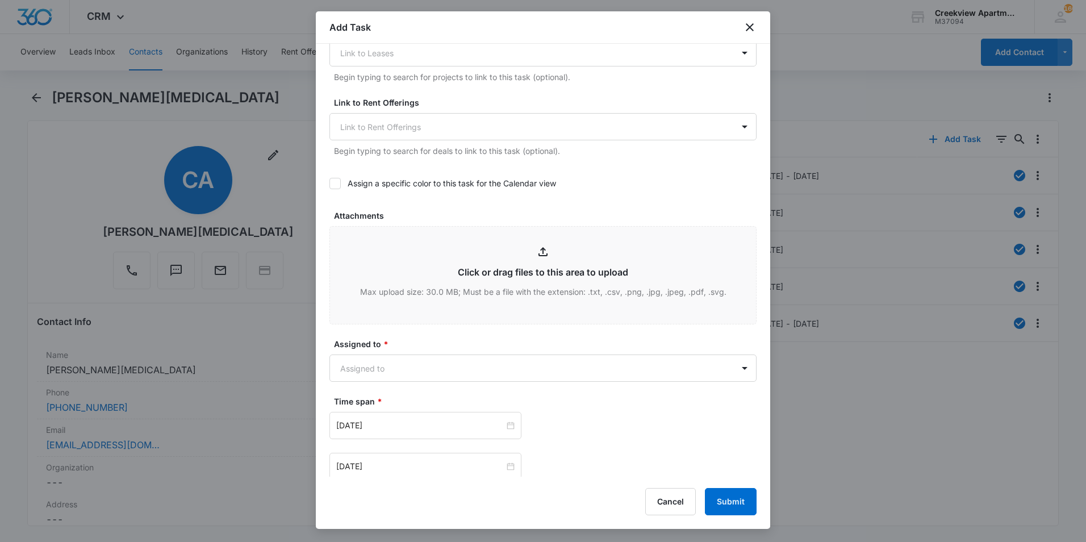
scroll to position [455, 0]
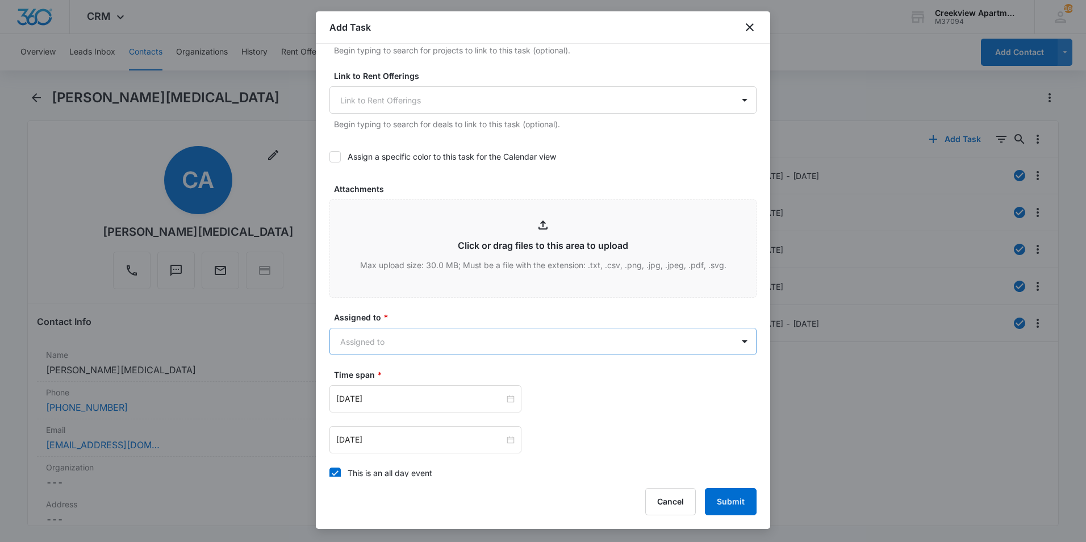
type textarea "Details: Stove broke Tenant Phone Number: [PHONE_NUMBER] Call Before: yes"
click at [419, 344] on body "CRM Apps Reputation Websites Forms CRM Email Social Content Ads Intelligence Fi…" at bounding box center [543, 271] width 1086 height 542
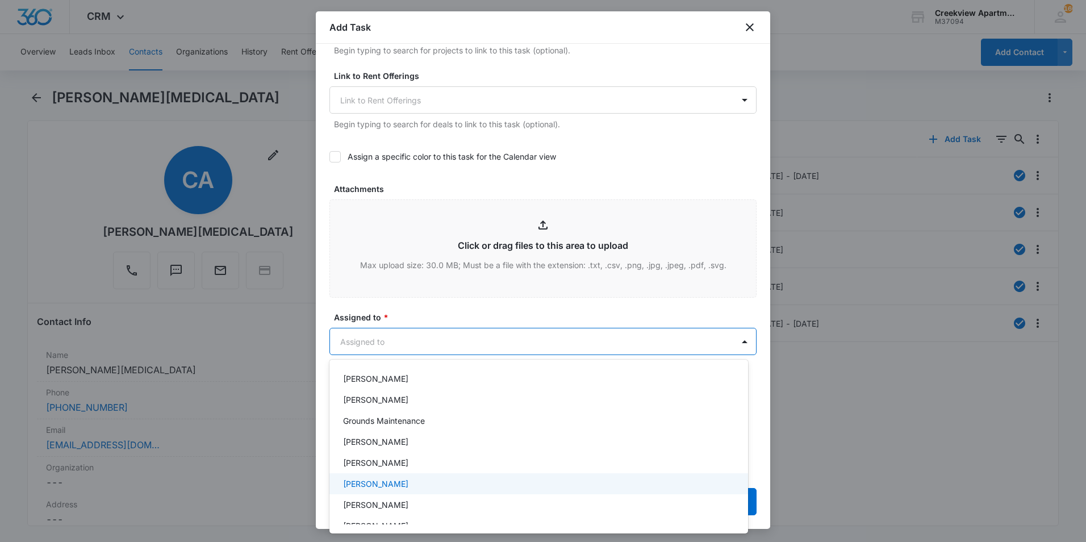
scroll to position [170, 0]
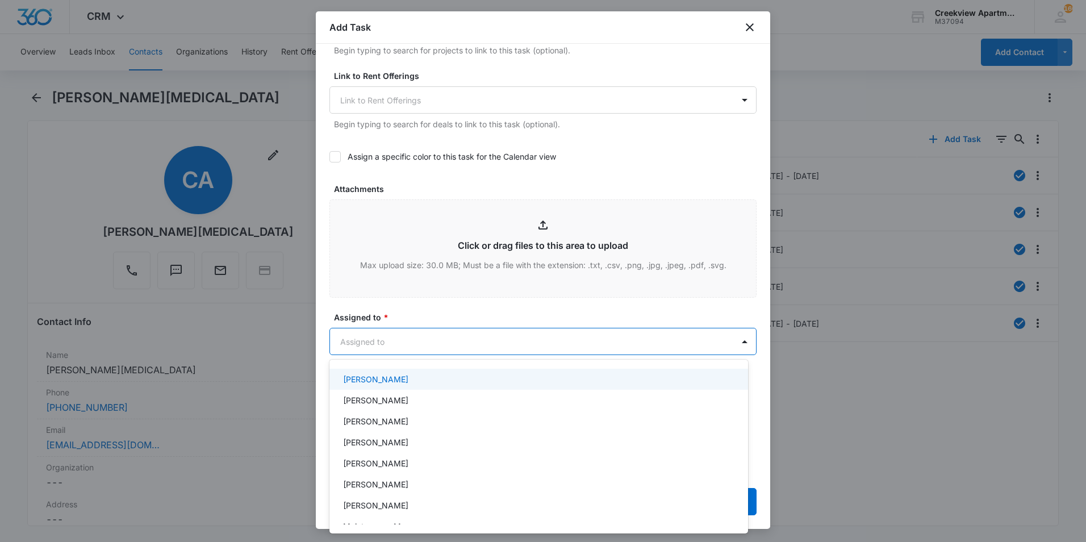
click at [378, 380] on p "[PERSON_NAME]" at bounding box center [375, 379] width 65 height 12
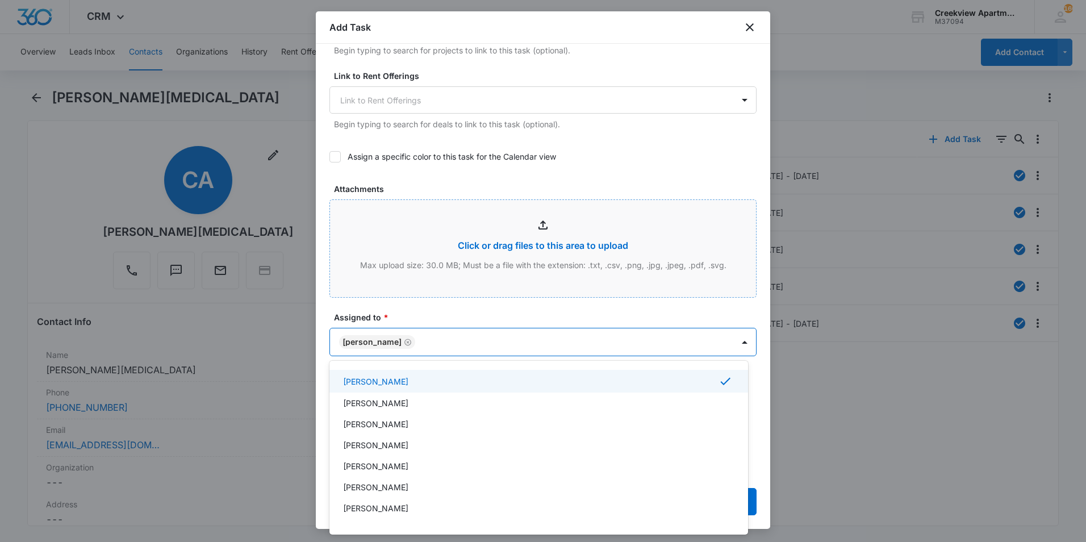
click at [389, 277] on div at bounding box center [543, 271] width 1086 height 542
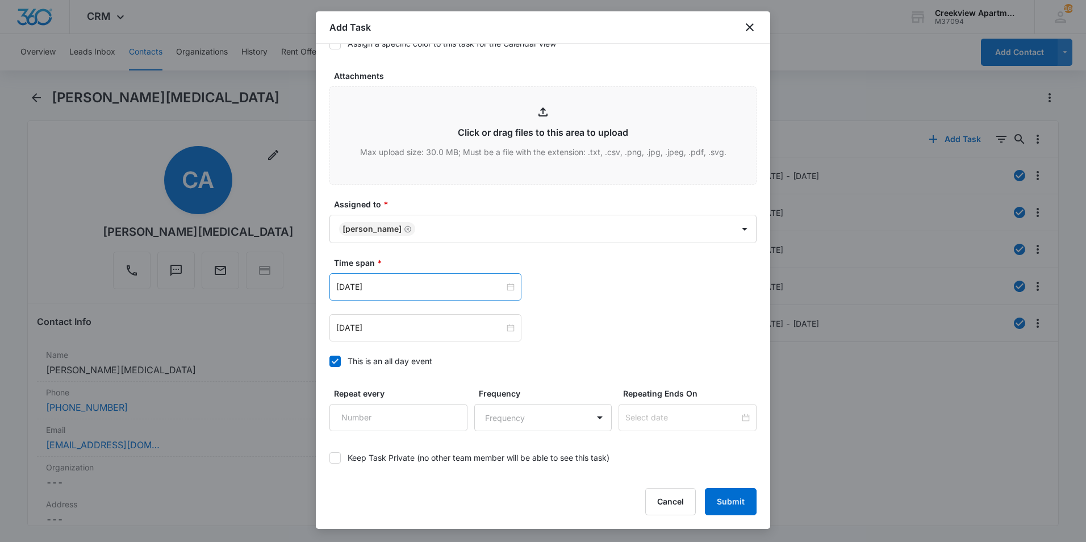
scroll to position [568, 0]
click at [401, 277] on div "[DATE]" at bounding box center [426, 286] width 192 height 27
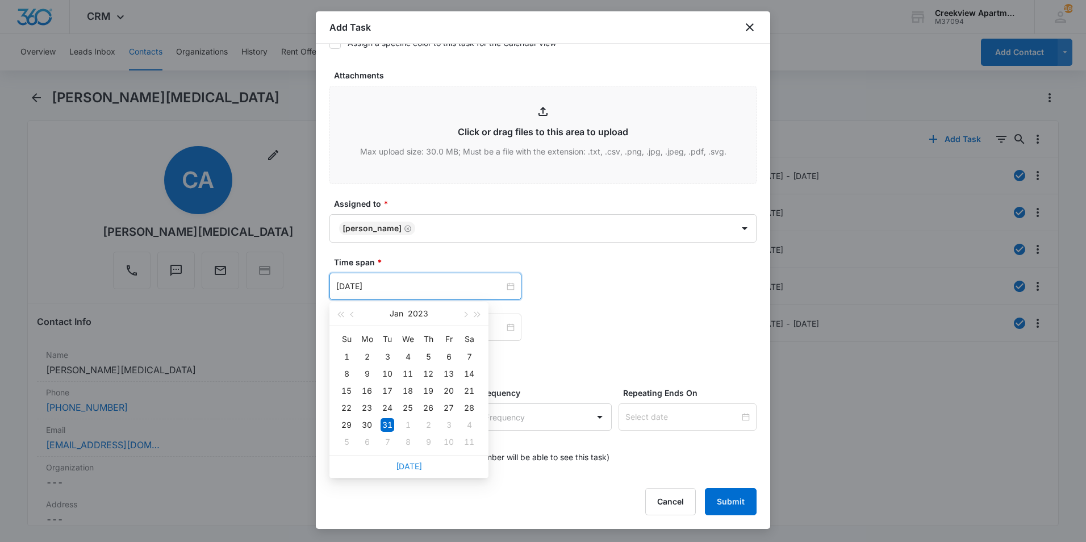
click at [409, 464] on link "[DATE]" at bounding box center [409, 466] width 26 height 10
type input "[DATE]"
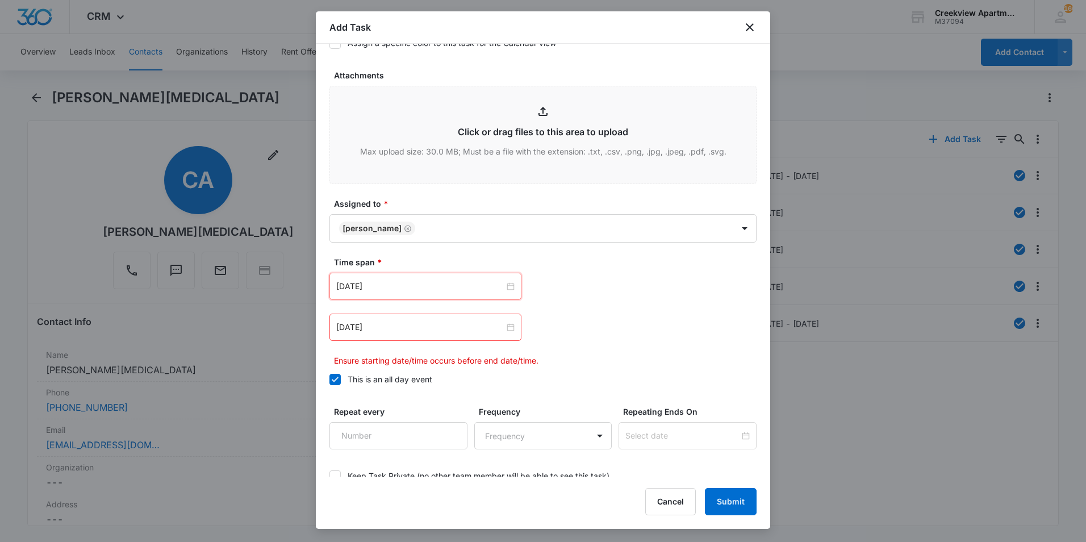
click at [447, 339] on div "[DATE]" at bounding box center [426, 327] width 192 height 27
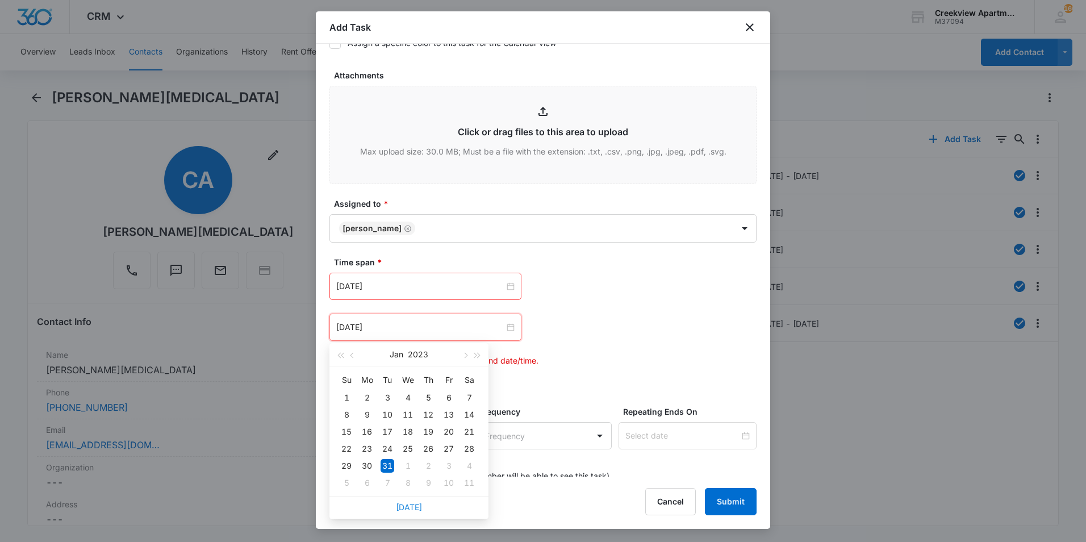
click at [407, 507] on link "[DATE]" at bounding box center [409, 507] width 26 height 10
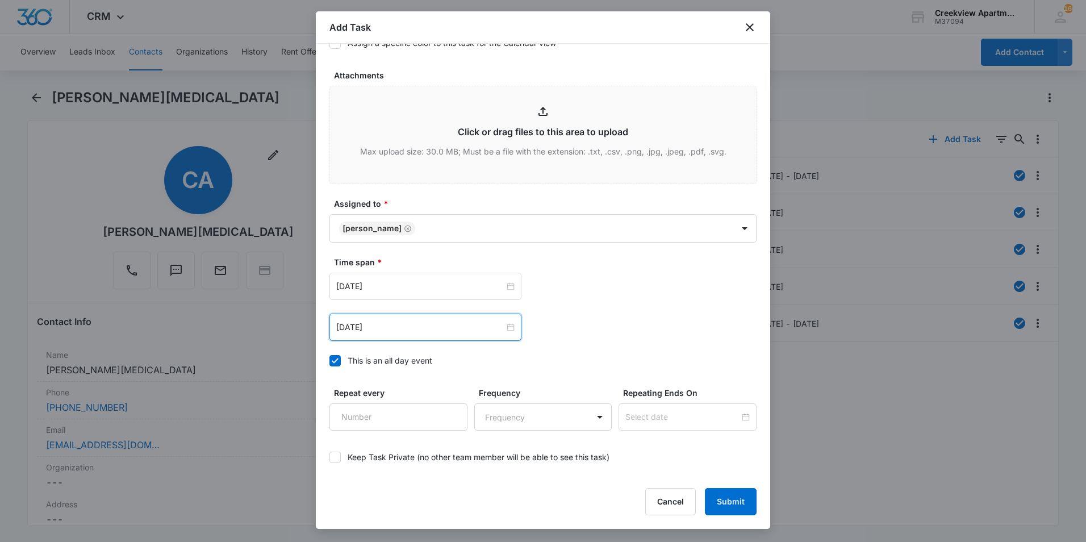
click at [417, 316] on div "[DATE]" at bounding box center [426, 327] width 192 height 27
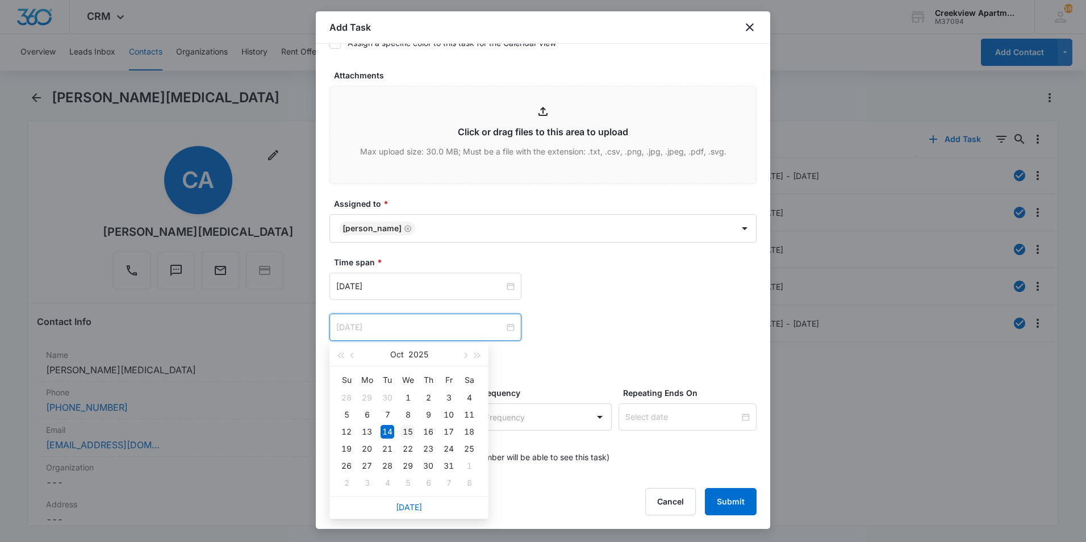
type input "[DATE]"
click at [407, 429] on div "15" at bounding box center [408, 432] width 14 height 14
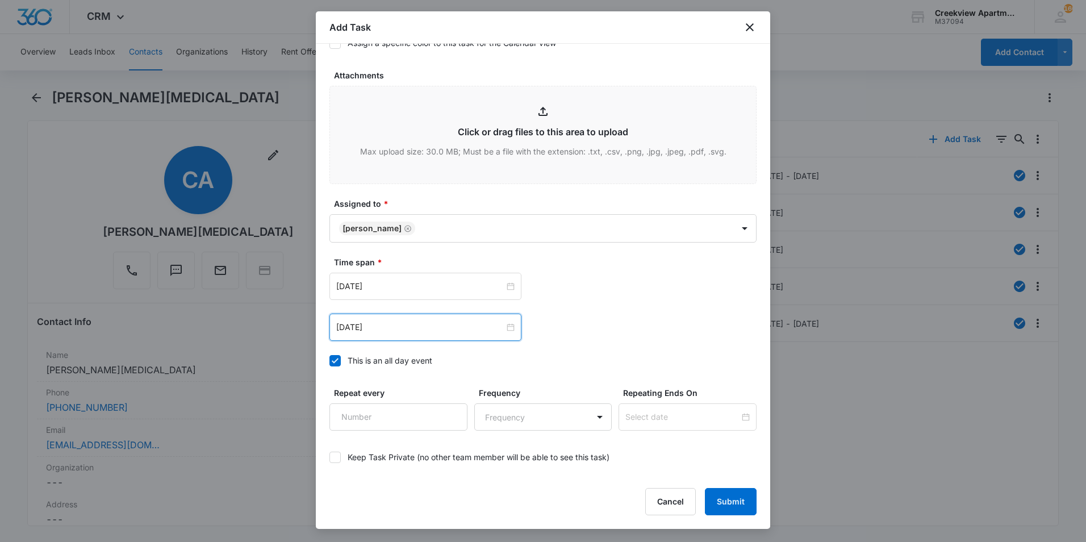
scroll to position [619, 0]
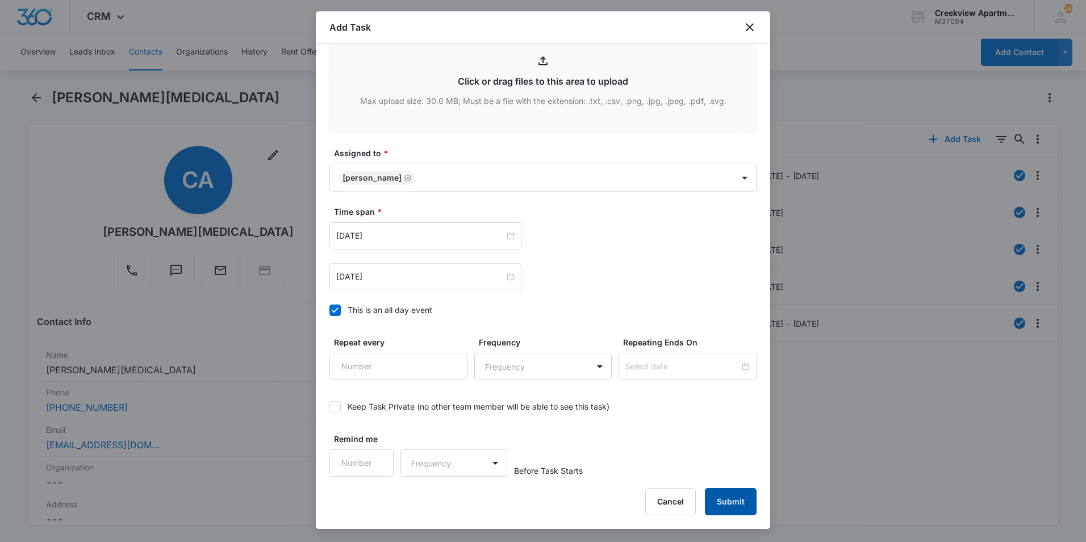
click at [748, 492] on div "Add Task Select Template Work Order Create Task Templates in Settings Flag this…" at bounding box center [543, 270] width 455 height 518
click at [749, 489] on button "Submit" at bounding box center [731, 501] width 52 height 27
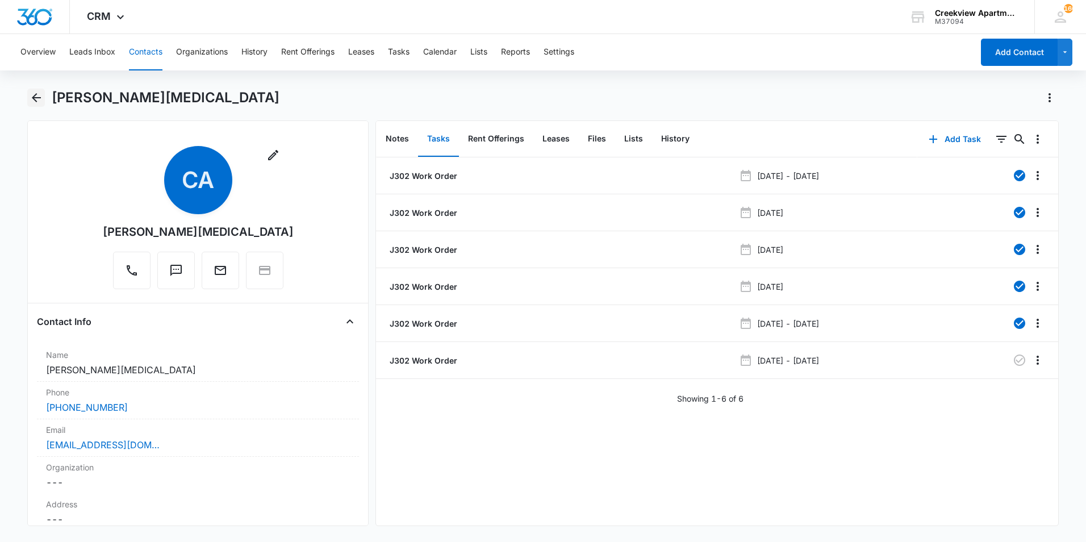
click at [39, 100] on icon "Back" at bounding box center [37, 98] width 14 height 14
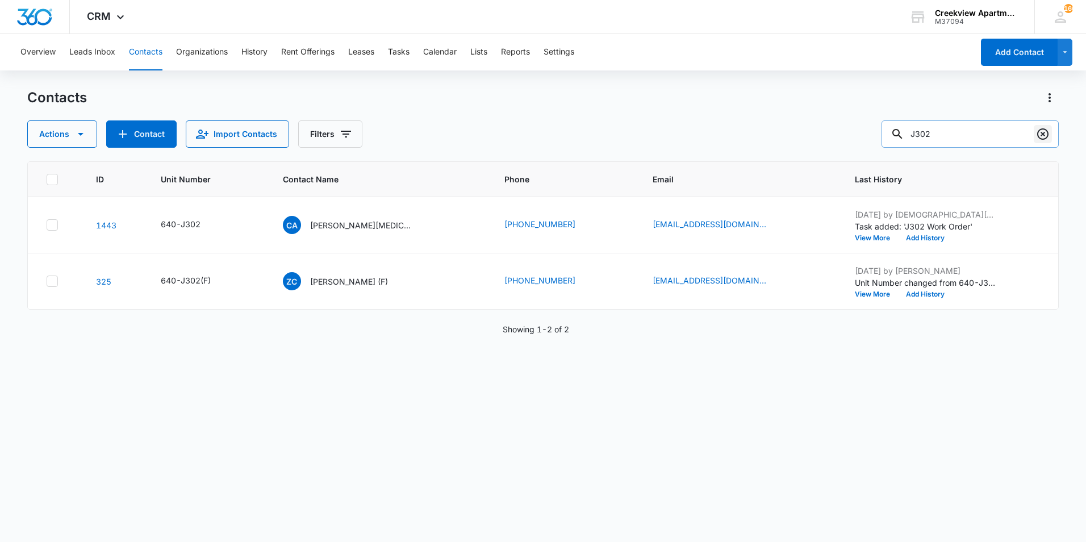
click at [1047, 136] on icon "Clear" at bounding box center [1043, 134] width 14 height 14
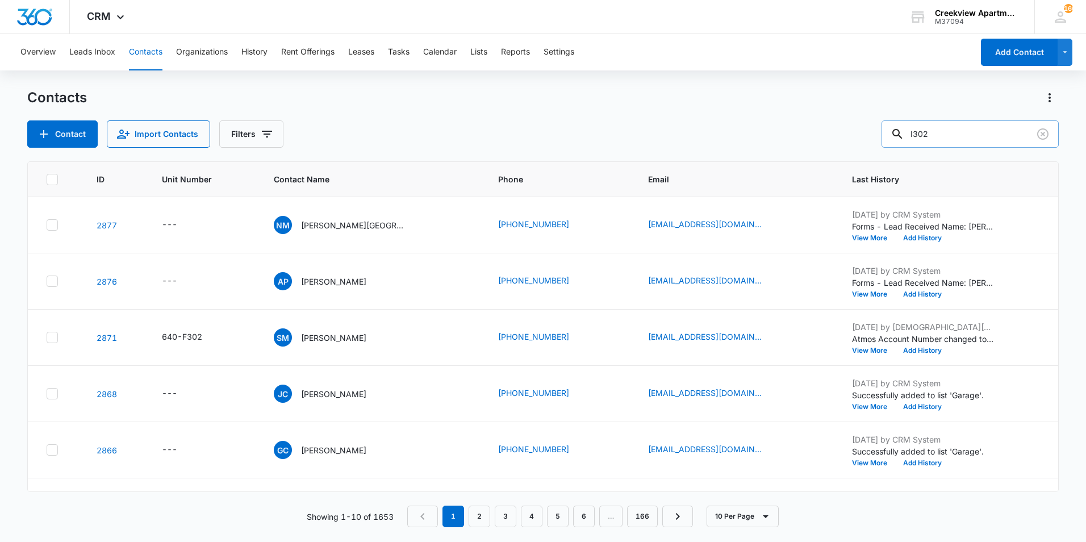
type input "I302"
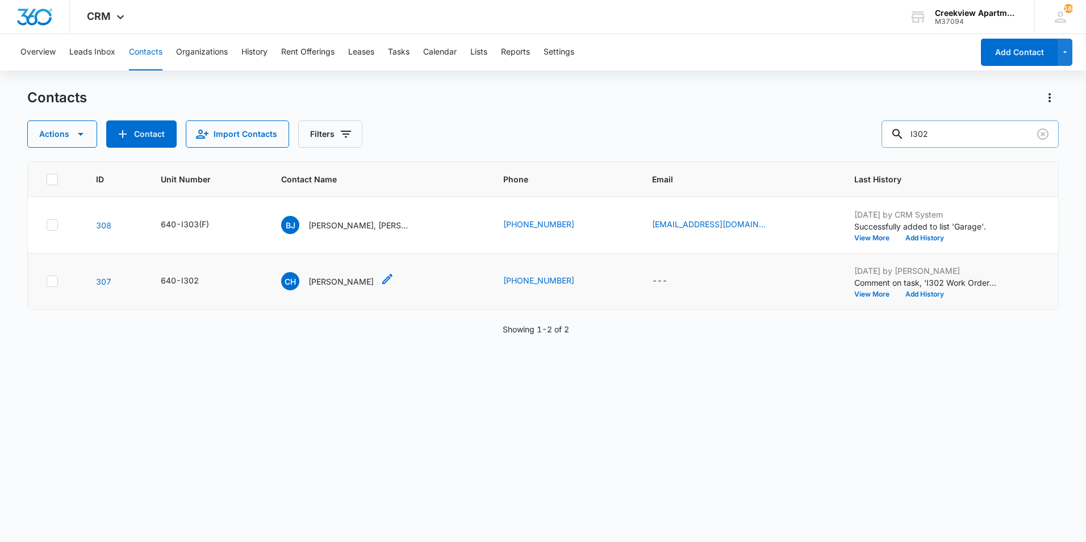
click at [348, 282] on p "[PERSON_NAME]" at bounding box center [341, 282] width 65 height 12
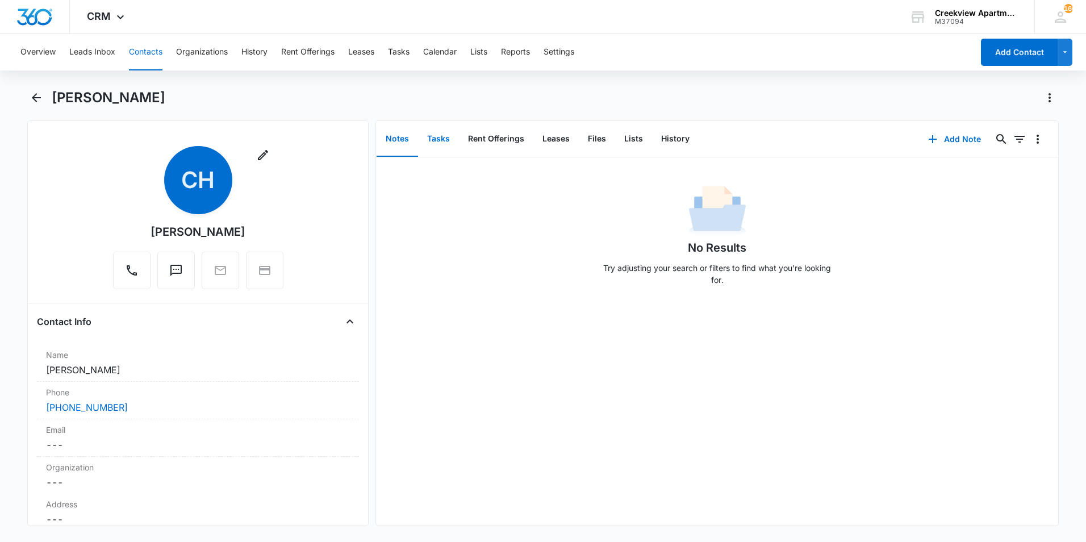
click at [437, 138] on button "Tasks" at bounding box center [438, 139] width 41 height 35
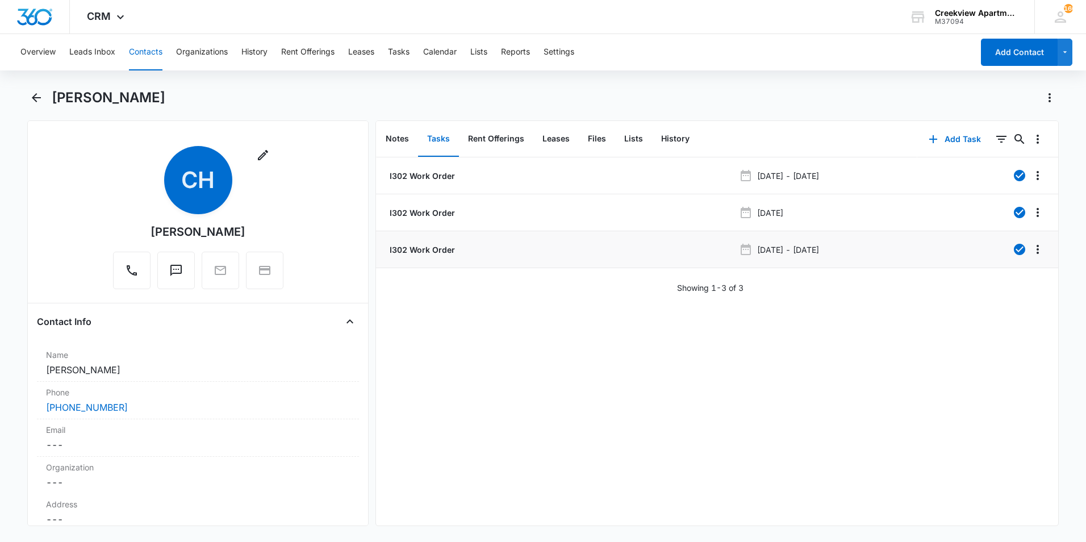
click at [430, 248] on p "I302 Work Order" at bounding box center [422, 250] width 68 height 12
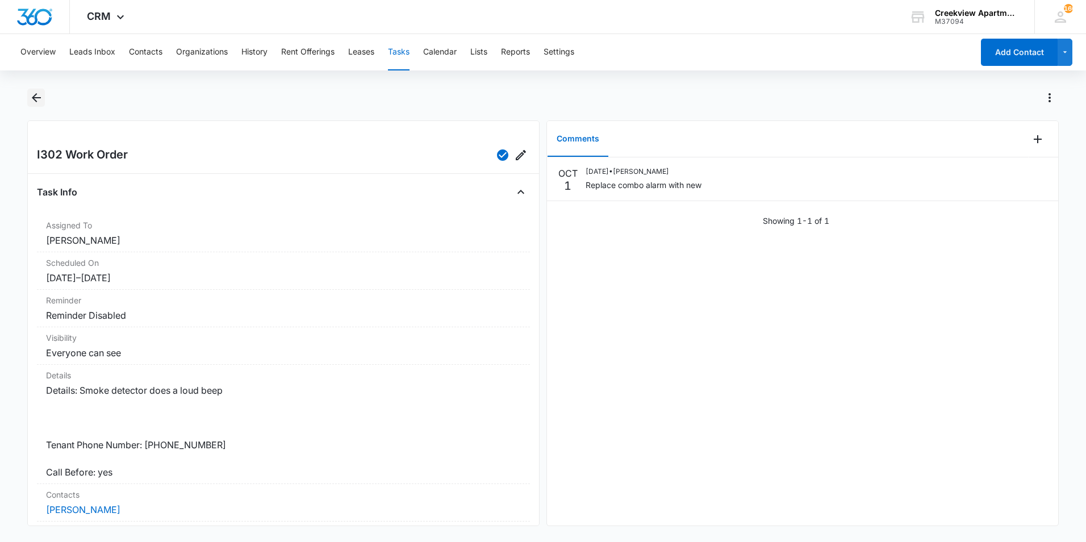
click at [35, 97] on icon "Back" at bounding box center [36, 97] width 9 height 9
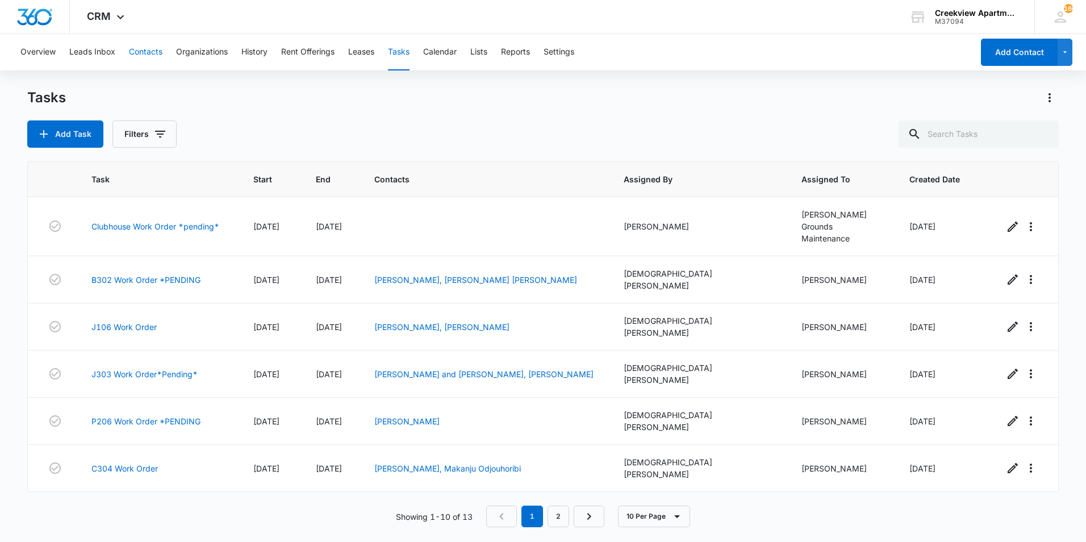
click at [151, 59] on button "Contacts" at bounding box center [146, 52] width 34 height 36
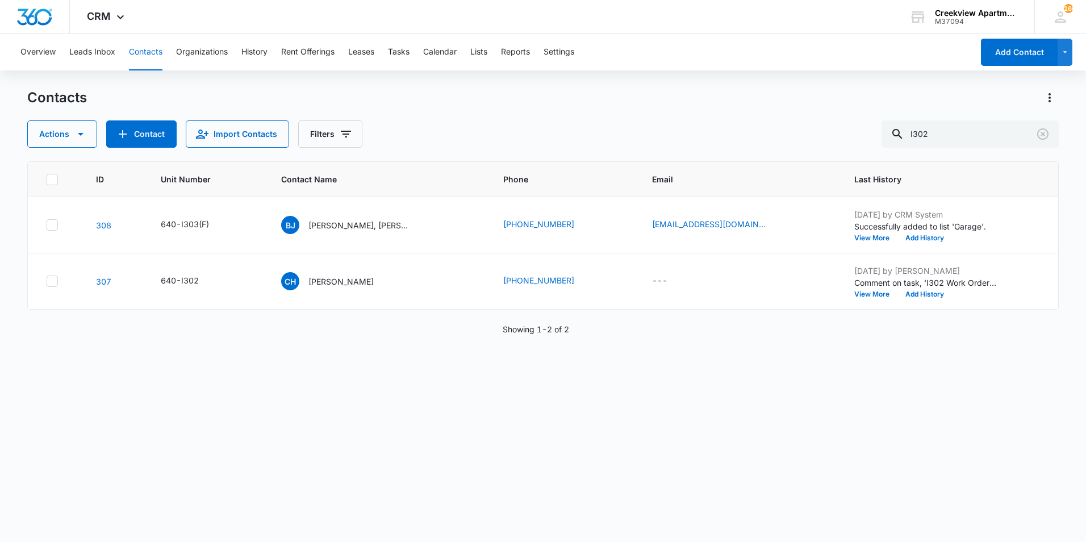
click at [346, 280] on p "[PERSON_NAME]" at bounding box center [341, 282] width 65 height 12
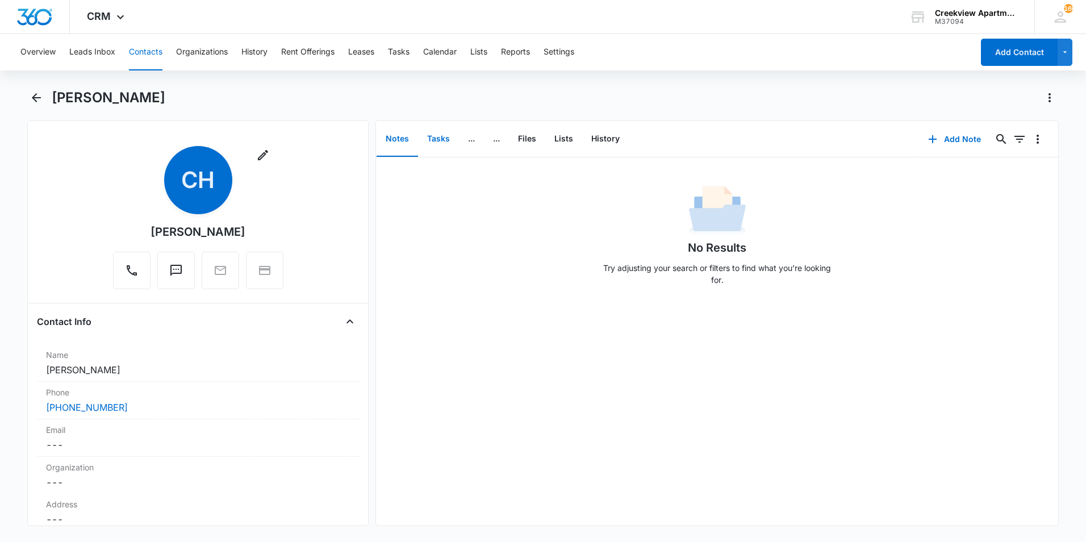
click at [445, 137] on button "Tasks" at bounding box center [438, 139] width 41 height 35
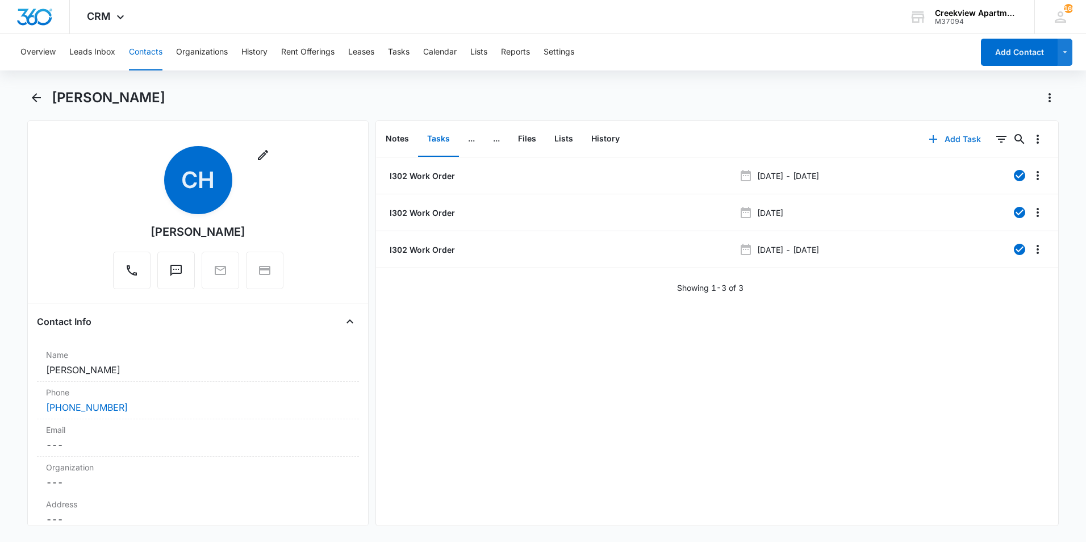
click at [972, 132] on button "Add Task" at bounding box center [955, 139] width 75 height 27
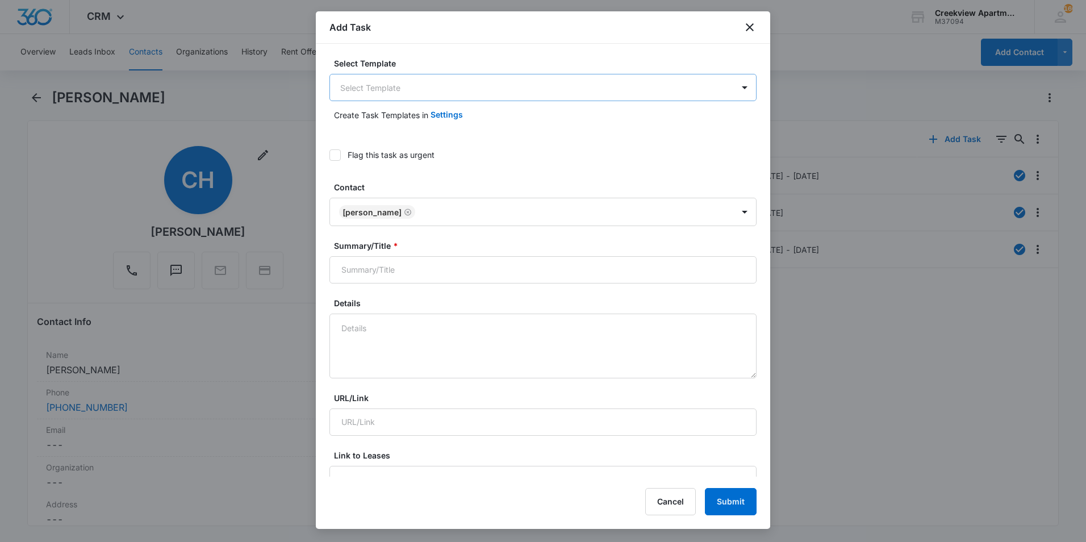
click at [527, 81] on body "CRM Apps Reputation Websites Forms CRM Email Social Content Ads Intelligence Fi…" at bounding box center [543, 271] width 1086 height 542
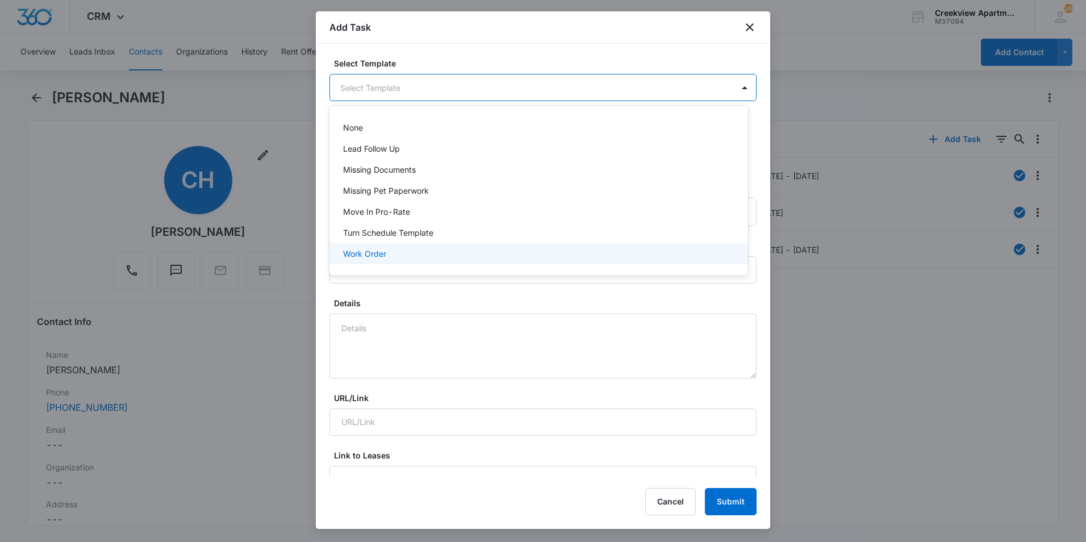
click at [382, 253] on p "Work Order" at bounding box center [364, 254] width 43 height 12
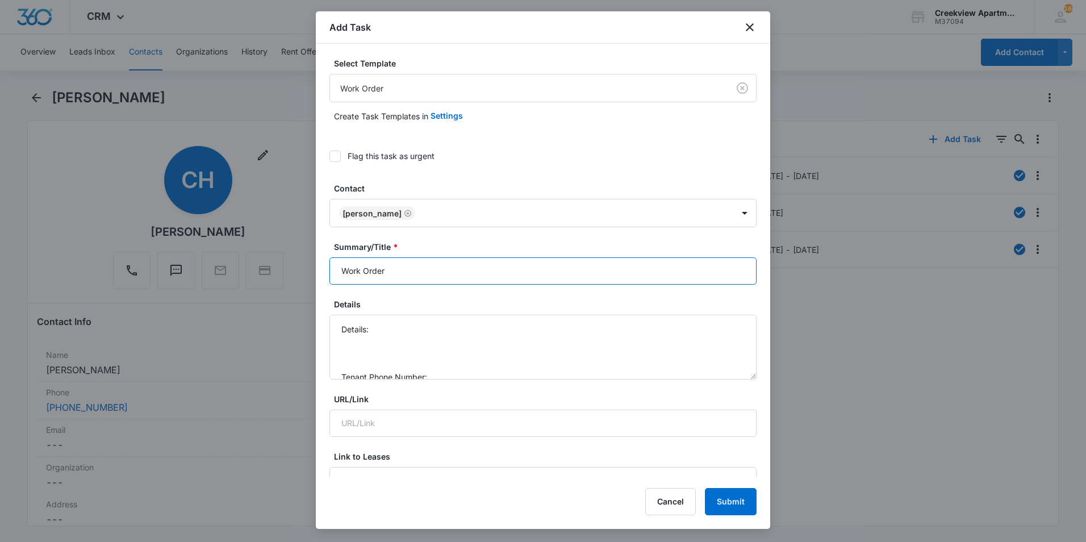
click at [345, 271] on input "Work Order" at bounding box center [543, 270] width 427 height 27
type input "I302 Work Order"
click at [393, 335] on textarea "Details: Tenant Phone Number: Call Before:" at bounding box center [543, 347] width 427 height 65
click at [499, 338] on textarea "Details: Kitchen lights went out Tenant Phone Number: Call Before:" at bounding box center [543, 347] width 427 height 65
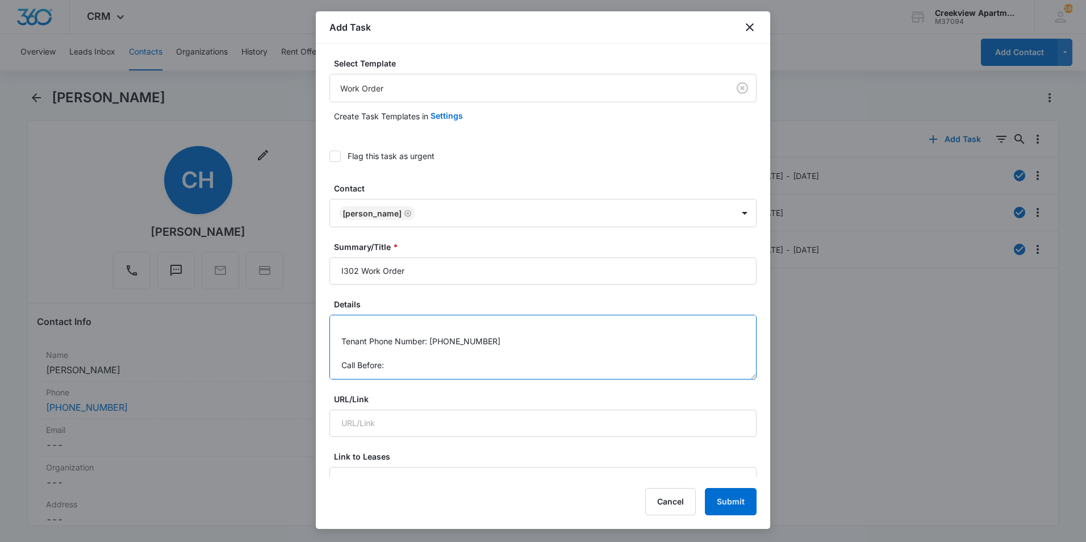
drag, startPoint x: 515, startPoint y: 364, endPoint x: 514, endPoint y: 376, distance: 11.4
click at [515, 367] on textarea "Details: Kitchen lights went out Tenant Phone Number: [PHONE_NUMBER] Call Befor…" at bounding box center [543, 347] width 427 height 65
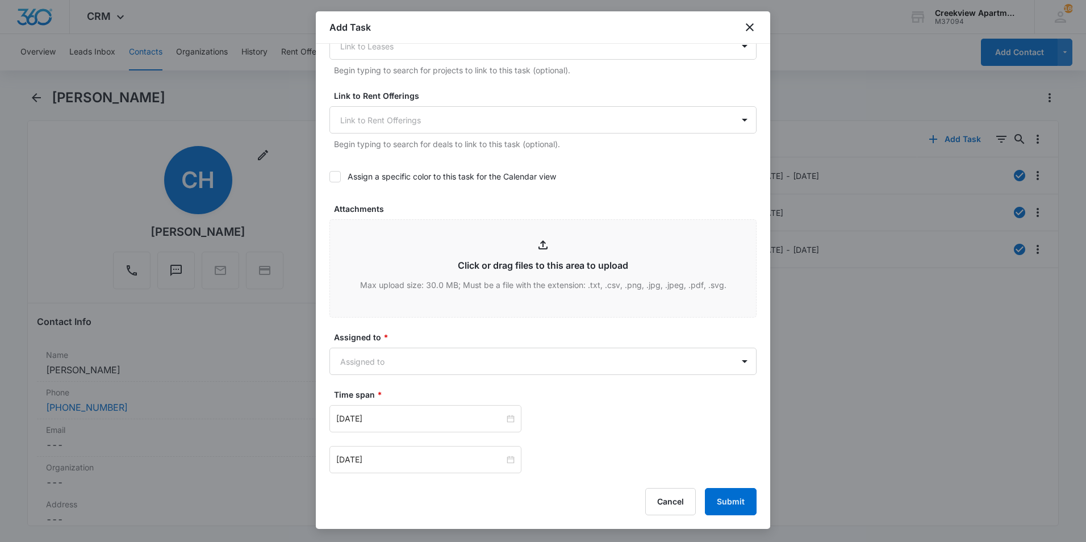
scroll to position [455, 0]
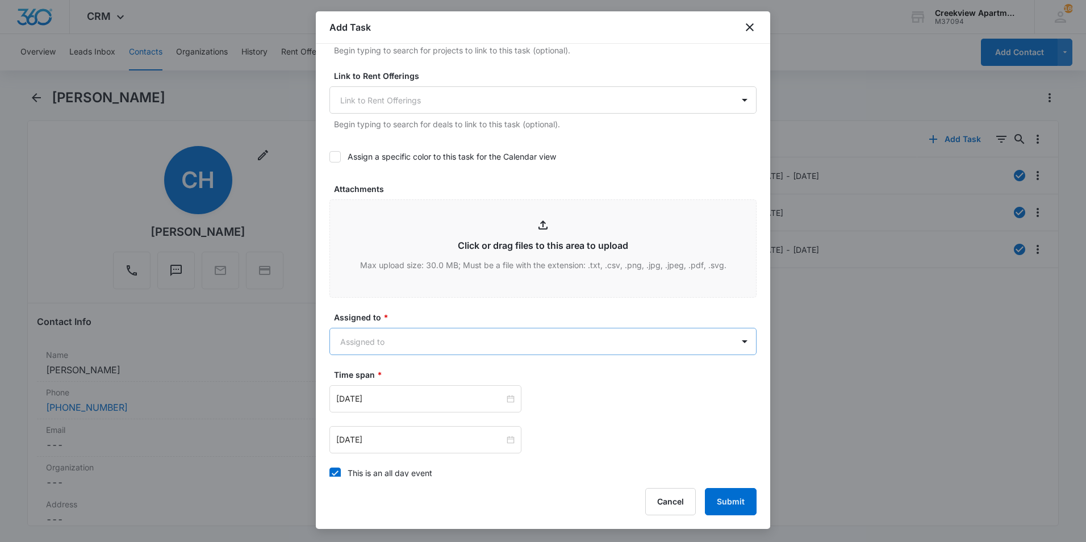
type textarea "Details: Kitchen lights went out Tenant Phone Number: [PHONE_NUMBER] Call Befor…"
click at [557, 334] on body "CRM Apps Reputation Websites Forms CRM Email Social Content Ads Intelligence Fi…" at bounding box center [543, 271] width 1086 height 542
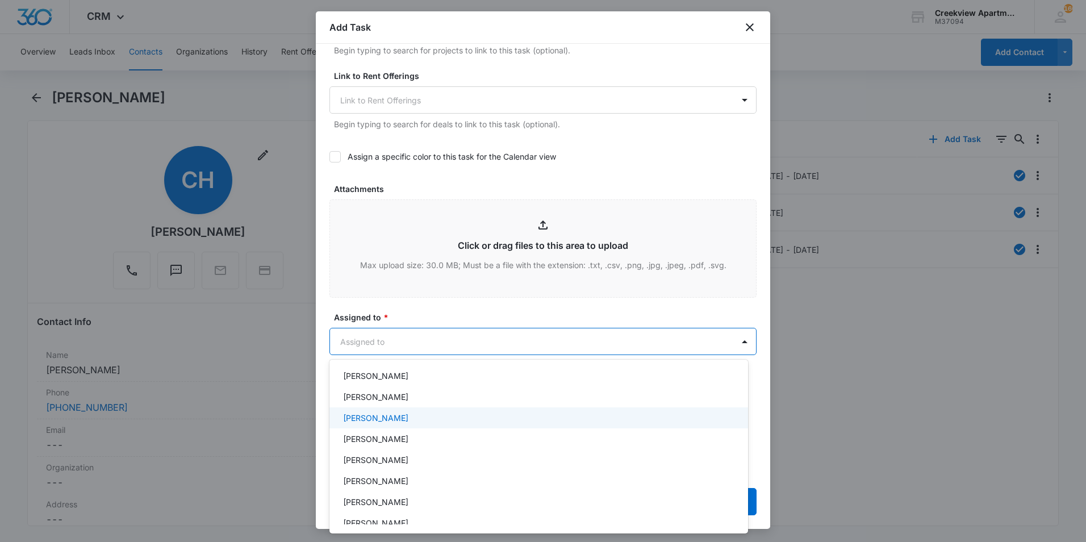
scroll to position [170, 0]
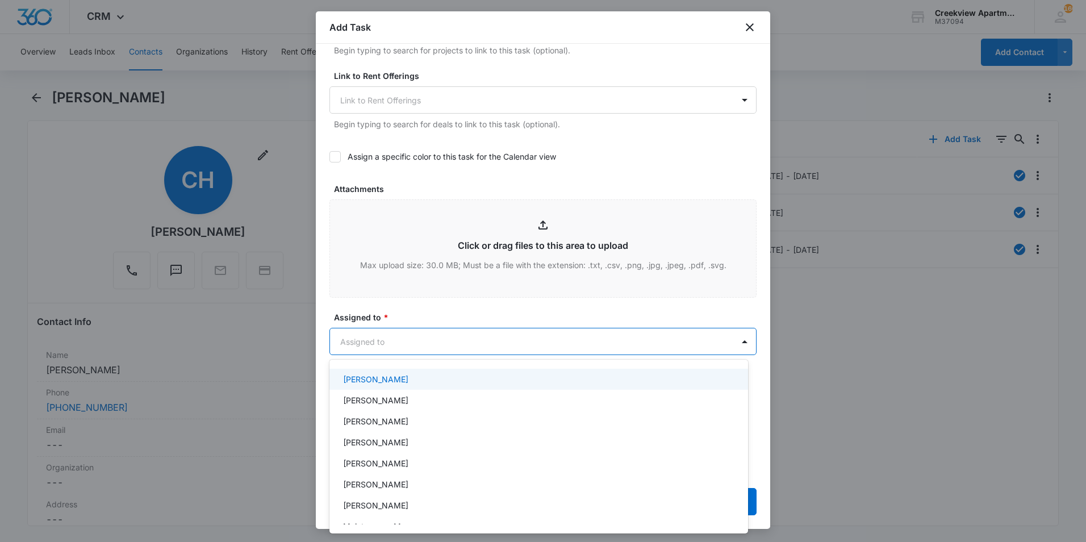
click at [422, 381] on div "[PERSON_NAME]" at bounding box center [537, 379] width 389 height 12
click at [420, 297] on div at bounding box center [543, 271] width 1086 height 542
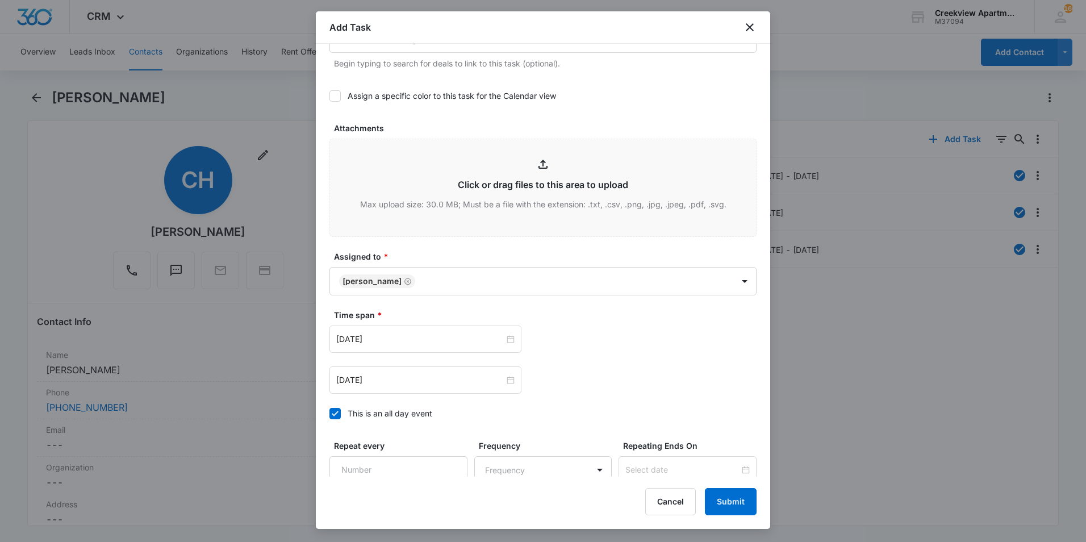
scroll to position [619, 0]
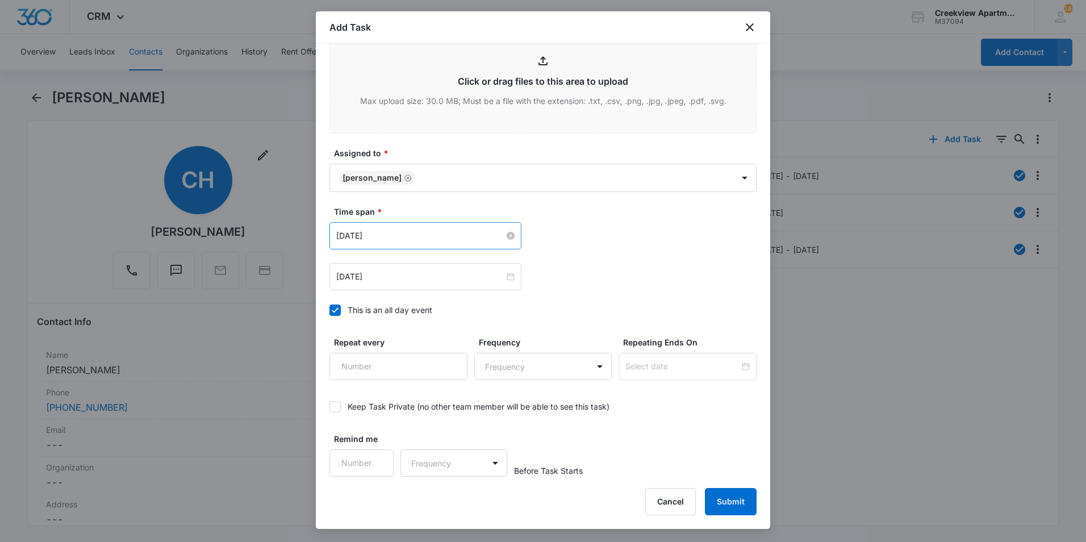
click at [427, 231] on input "[DATE]" at bounding box center [420, 236] width 168 height 13
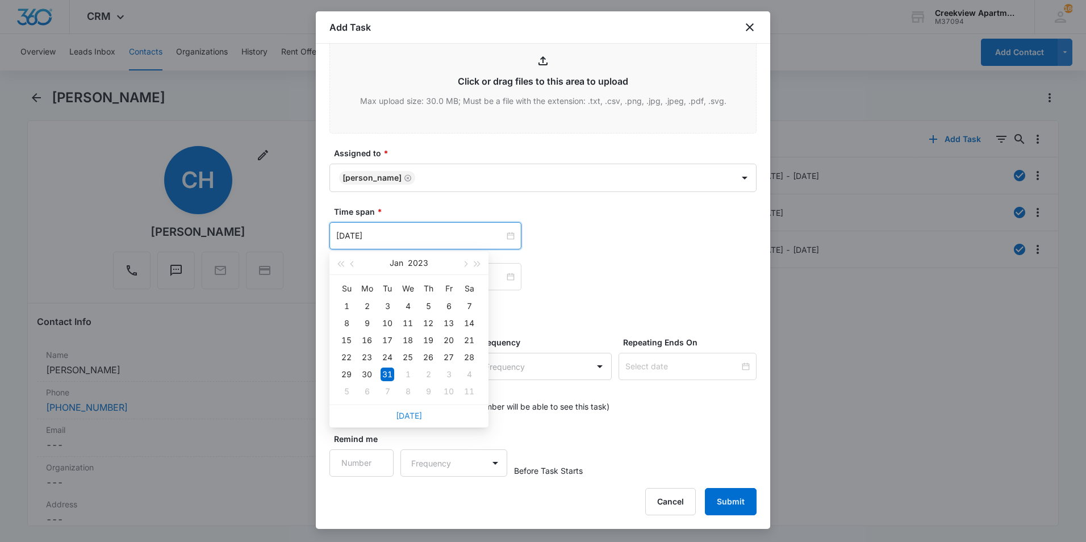
click at [418, 415] on link "[DATE]" at bounding box center [409, 416] width 26 height 10
type input "[DATE]"
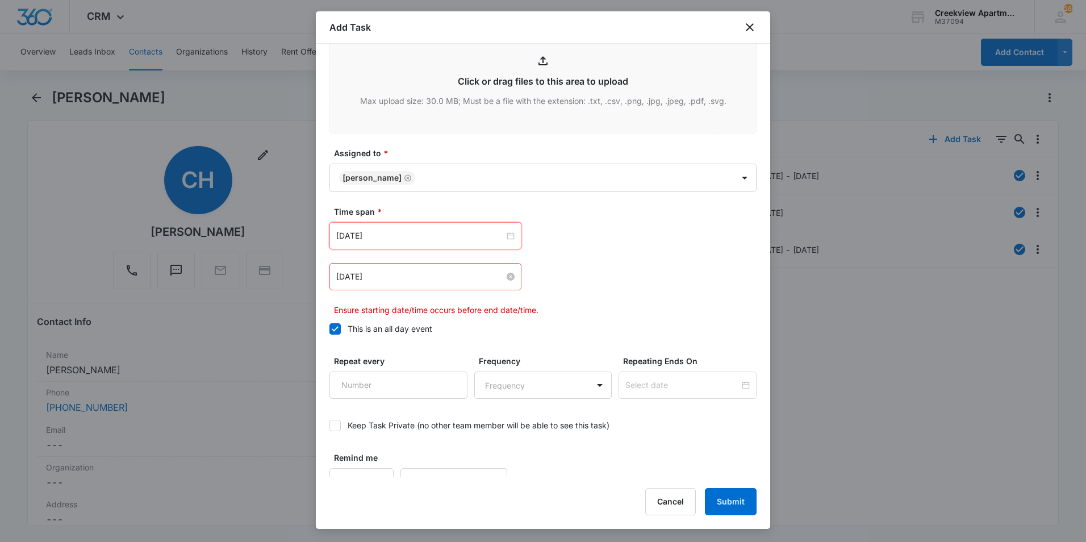
click at [445, 272] on input "[DATE]" at bounding box center [420, 276] width 168 height 13
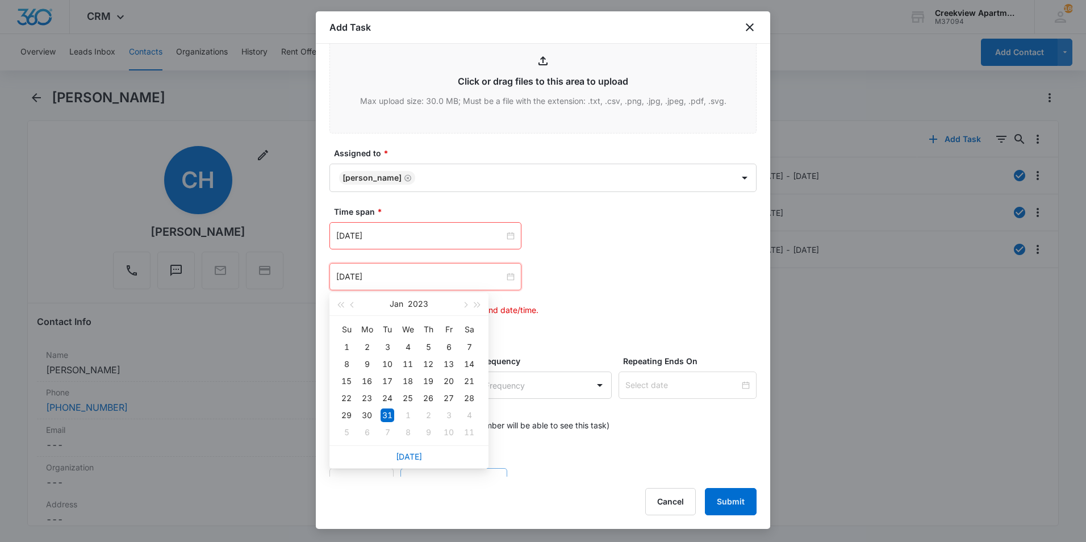
click at [399, 456] on link "[DATE]" at bounding box center [409, 457] width 26 height 10
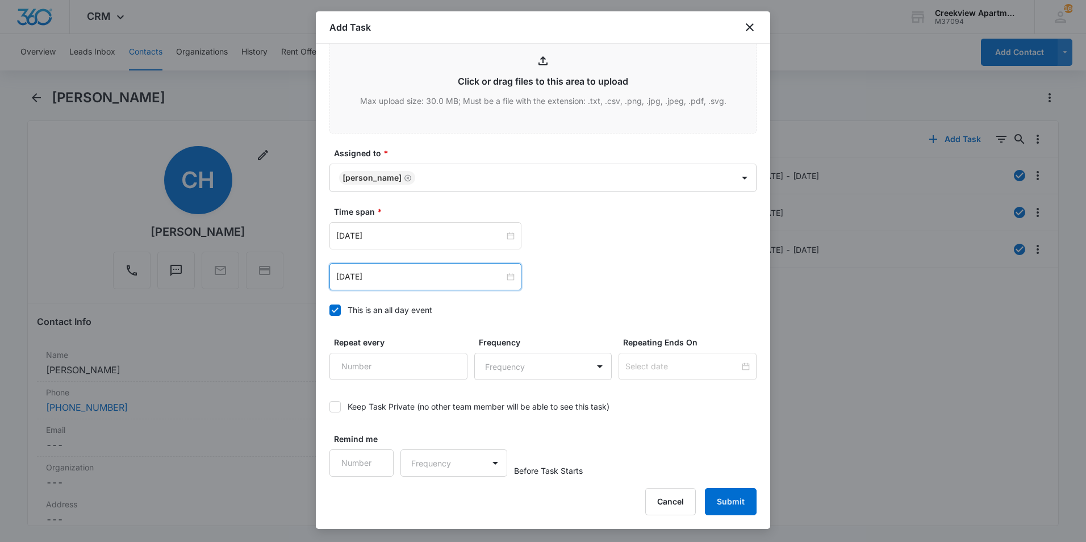
click at [442, 288] on div "[DATE]" at bounding box center [426, 276] width 192 height 27
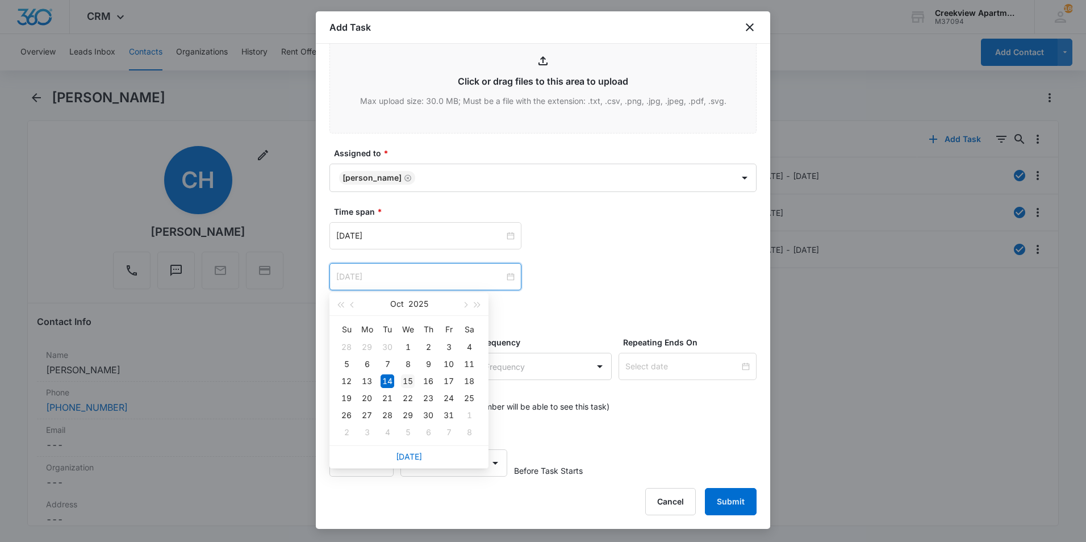
type input "[DATE]"
click at [416, 384] on td "15" at bounding box center [408, 381] width 20 height 17
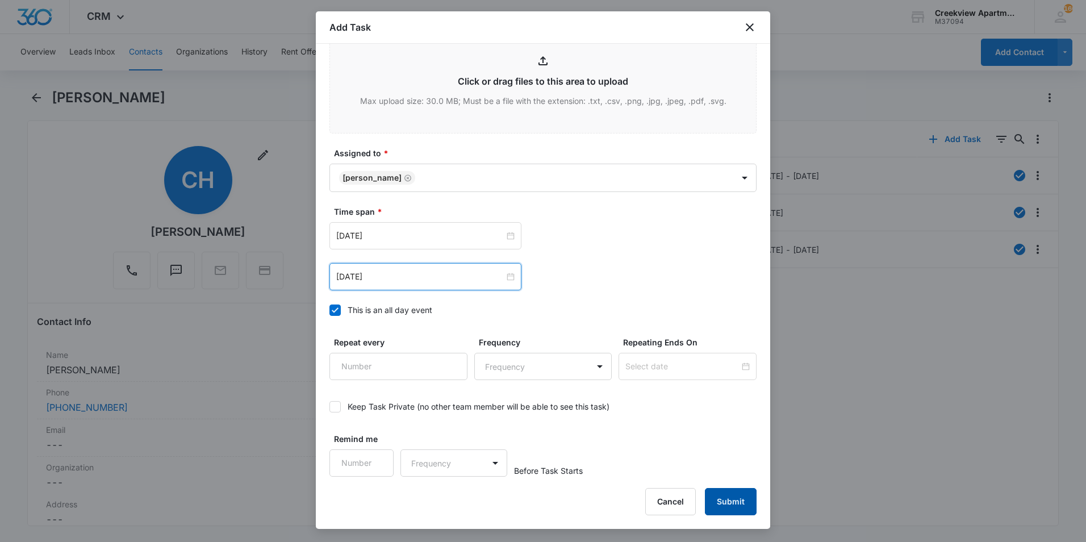
click at [723, 499] on button "Submit" at bounding box center [731, 501] width 52 height 27
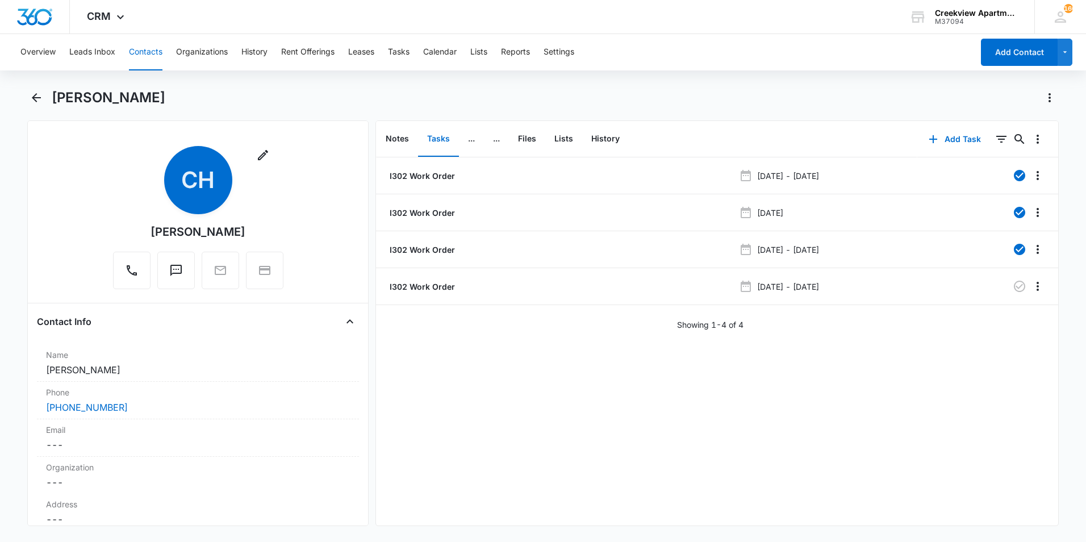
click at [26, 99] on main "[PERSON_NAME] Remove CH [PERSON_NAME] Contact Info Name Cancel Save Changes [PE…" at bounding box center [543, 314] width 1086 height 451
click at [38, 98] on icon "Back" at bounding box center [36, 97] width 9 height 9
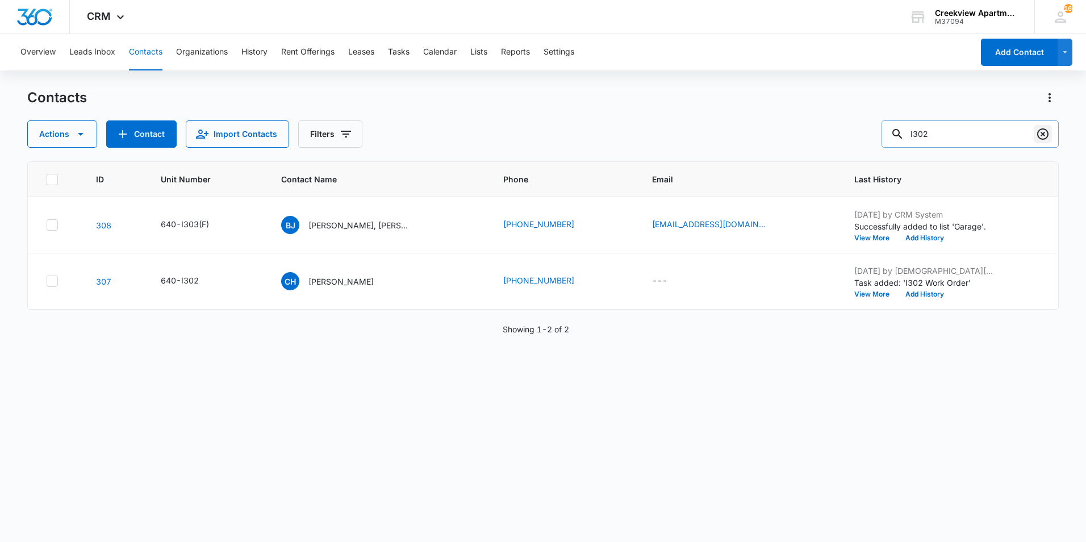
click at [1050, 138] on icon "Clear" at bounding box center [1043, 134] width 14 height 14
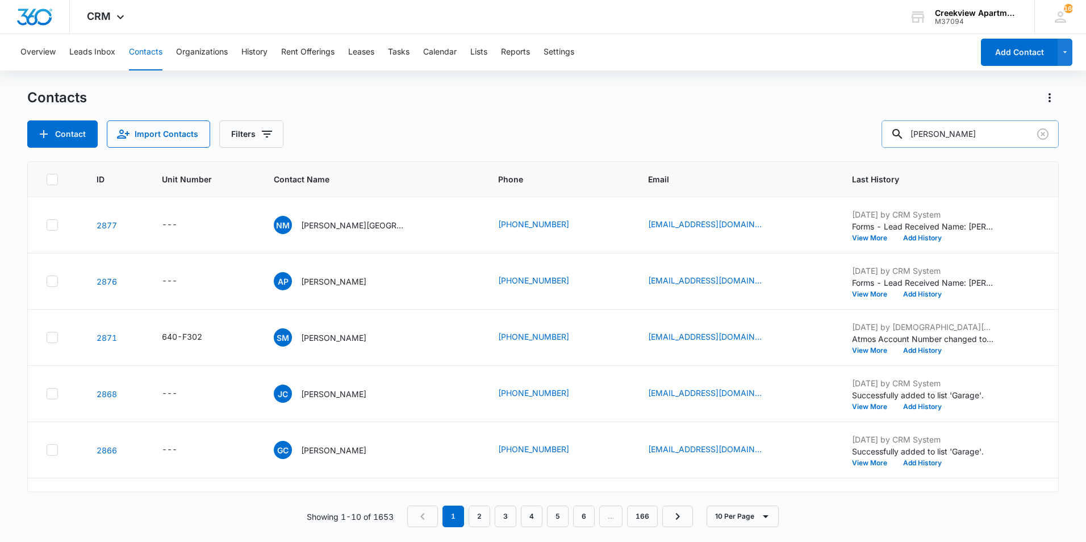
type input "[PERSON_NAME]"
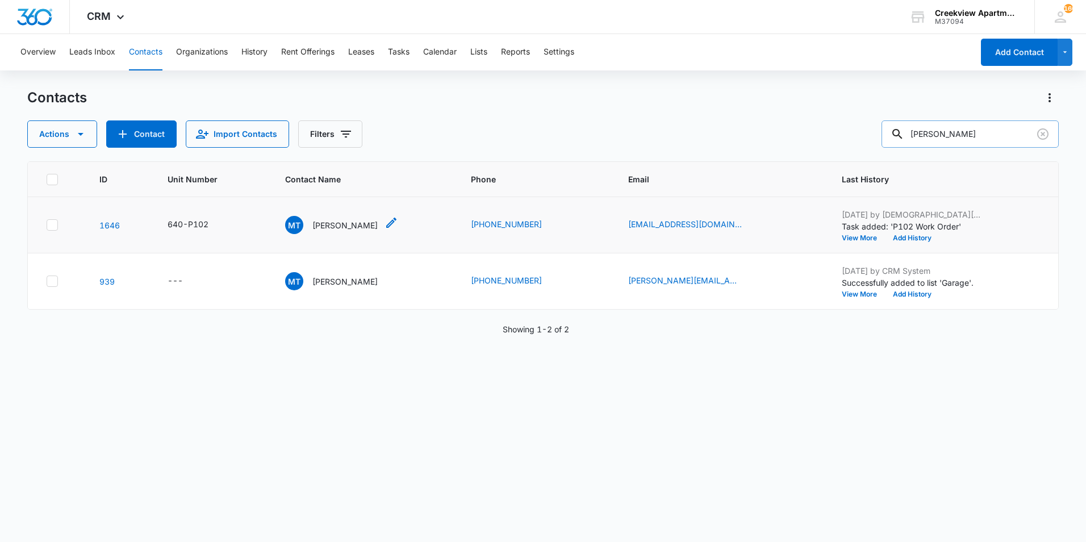
click at [341, 226] on p "[PERSON_NAME]" at bounding box center [345, 225] width 65 height 12
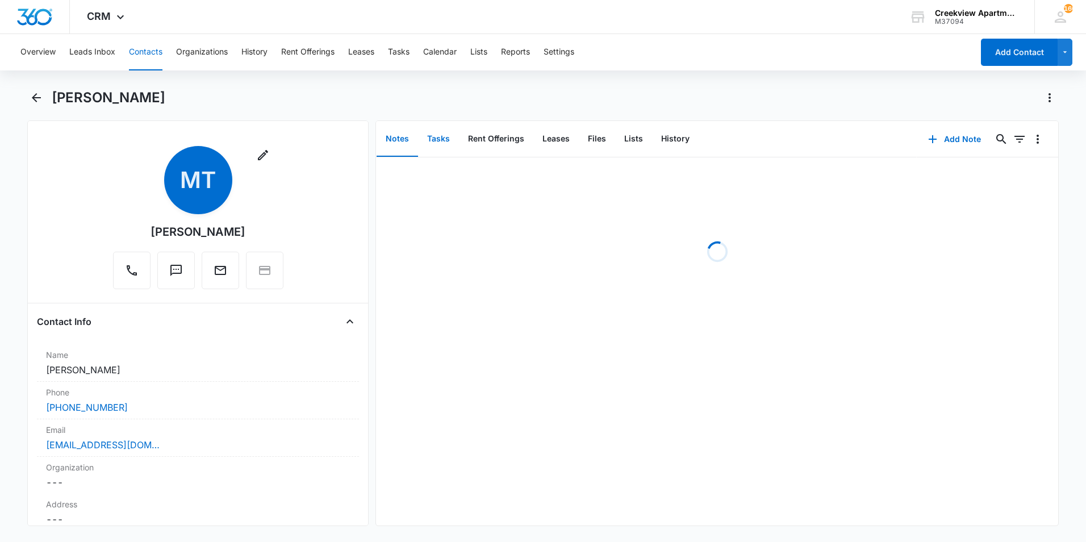
click at [445, 140] on button "Tasks" at bounding box center [438, 139] width 41 height 35
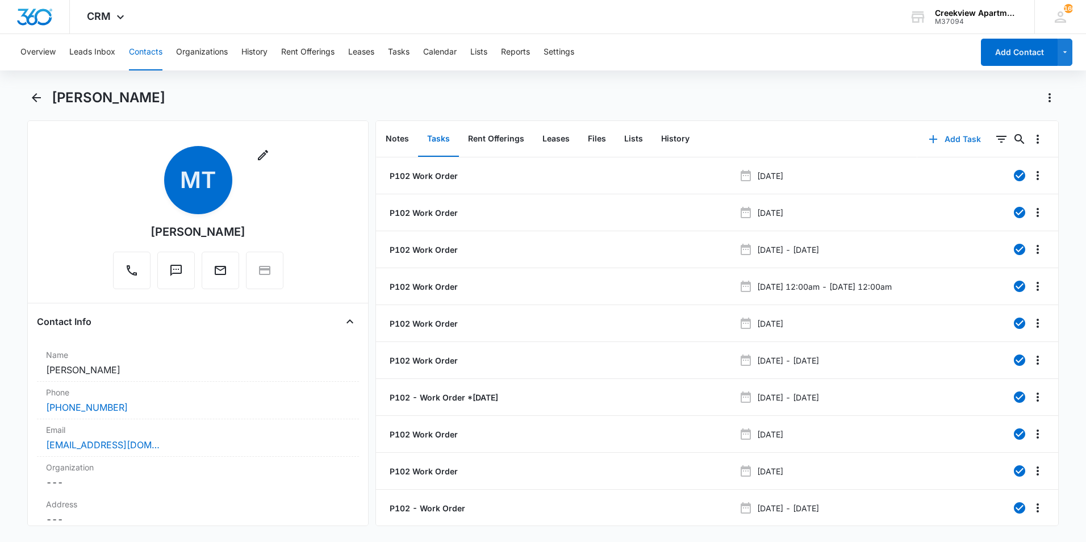
click at [927, 145] on icon "button" at bounding box center [934, 139] width 14 height 14
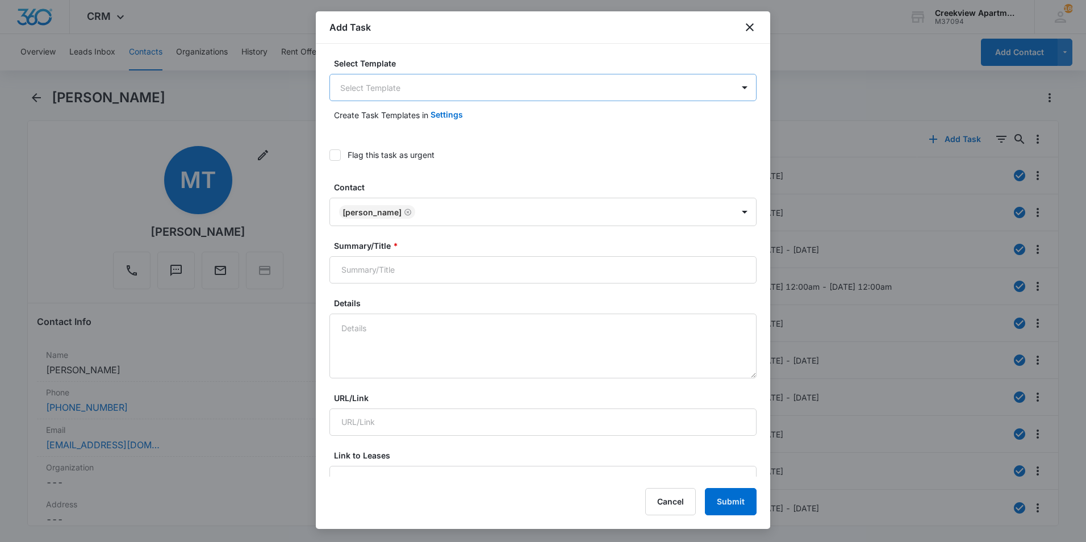
click at [458, 90] on body "CRM Apps Reputation Websites Forms CRM Email Social Content Ads Intelligence Fi…" at bounding box center [543, 271] width 1086 height 542
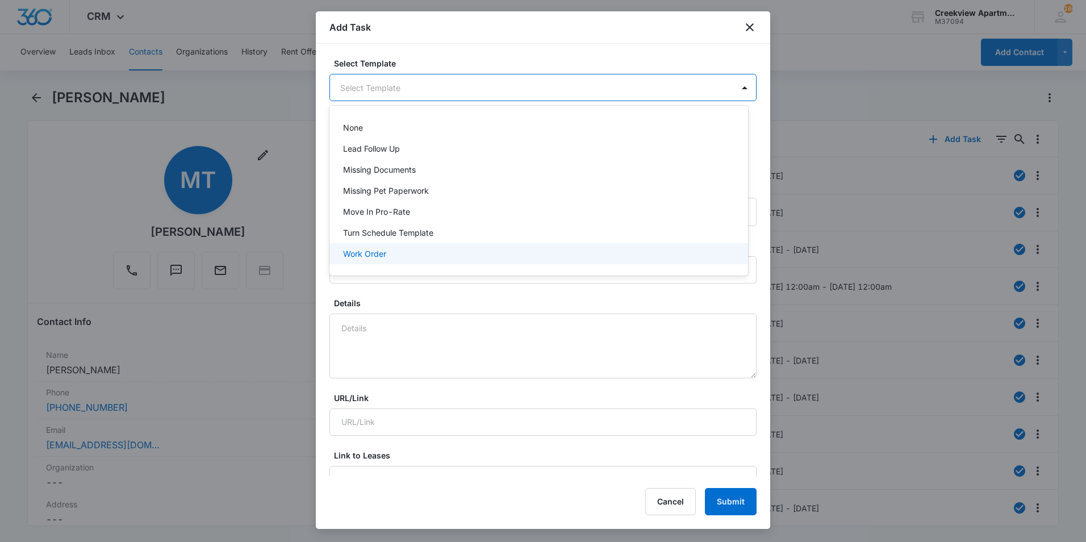
click at [356, 256] on p "Work Order" at bounding box center [364, 254] width 43 height 12
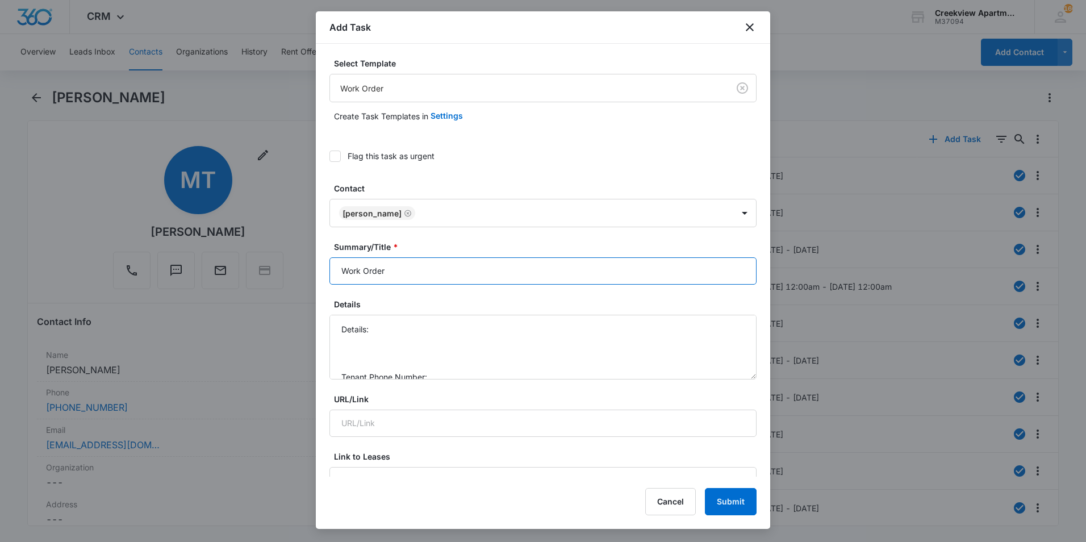
drag, startPoint x: 347, startPoint y: 273, endPoint x: 340, endPoint y: 268, distance: 7.7
click at [346, 273] on input "Work Order" at bounding box center [543, 270] width 427 height 27
click at [344, 270] on input "Work Order" at bounding box center [543, 270] width 427 height 27
type input "P102 Work Order"
click at [399, 328] on textarea "Details: Tenant Phone Number: Call Before:" at bounding box center [543, 347] width 427 height 65
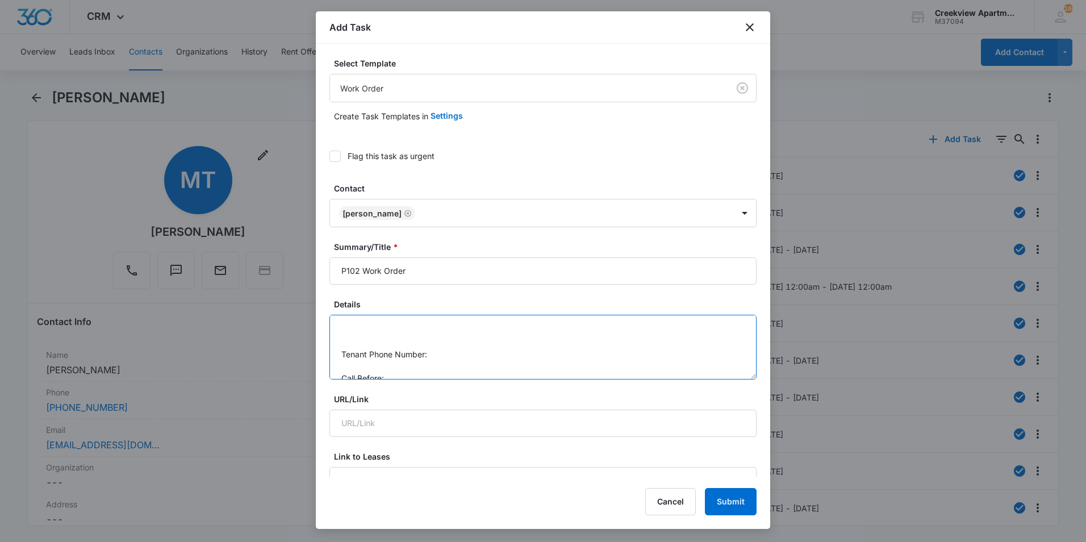
scroll to position [36, 0]
click at [501, 343] on textarea "Details: Oven door broke Tenant Phone Number: Call Before:" at bounding box center [543, 347] width 427 height 65
click at [447, 369] on textarea "Details: Oven door broke Tenant Phone Number: [PHONE_NUMBER] Call Before:" at bounding box center [543, 347] width 427 height 65
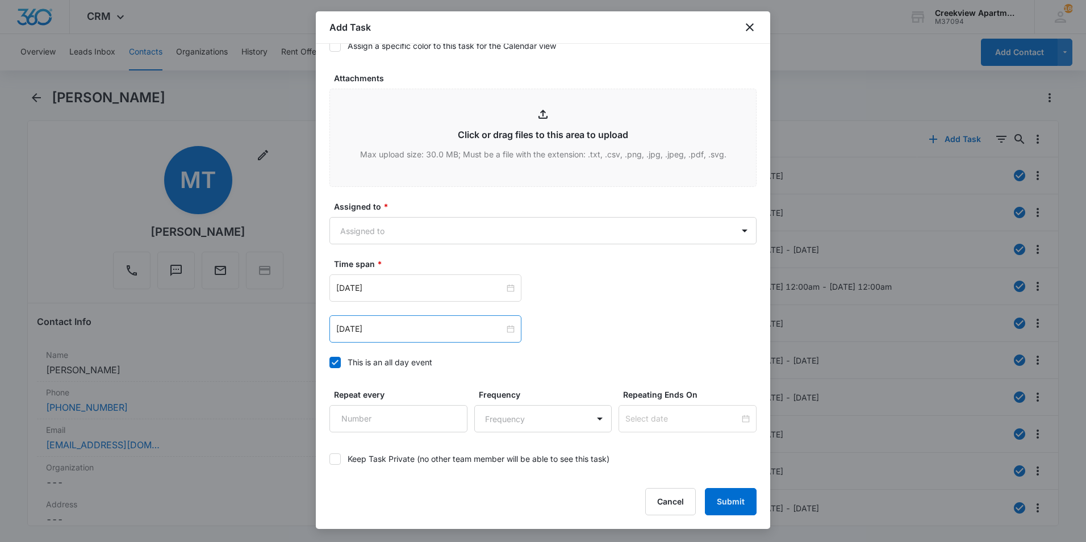
scroll to position [568, 0]
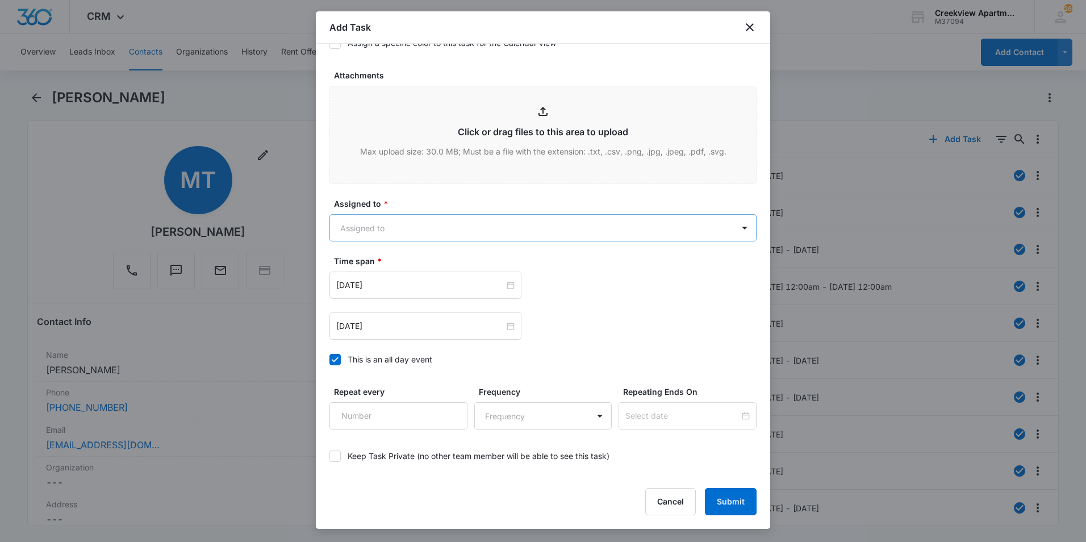
type textarea "Details: Oven door broke Tenant Phone Number: [PHONE_NUMBER] Call Before: yes"
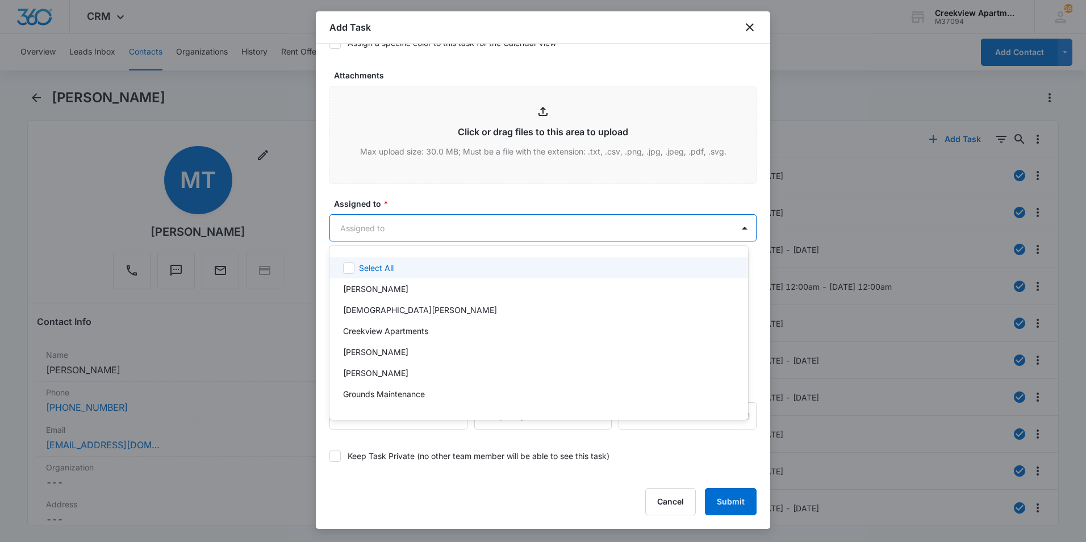
click at [424, 233] on body "CRM Apps Reputation Websites Forms CRM Email Social Content Ads Intelligence Fi…" at bounding box center [543, 271] width 1086 height 542
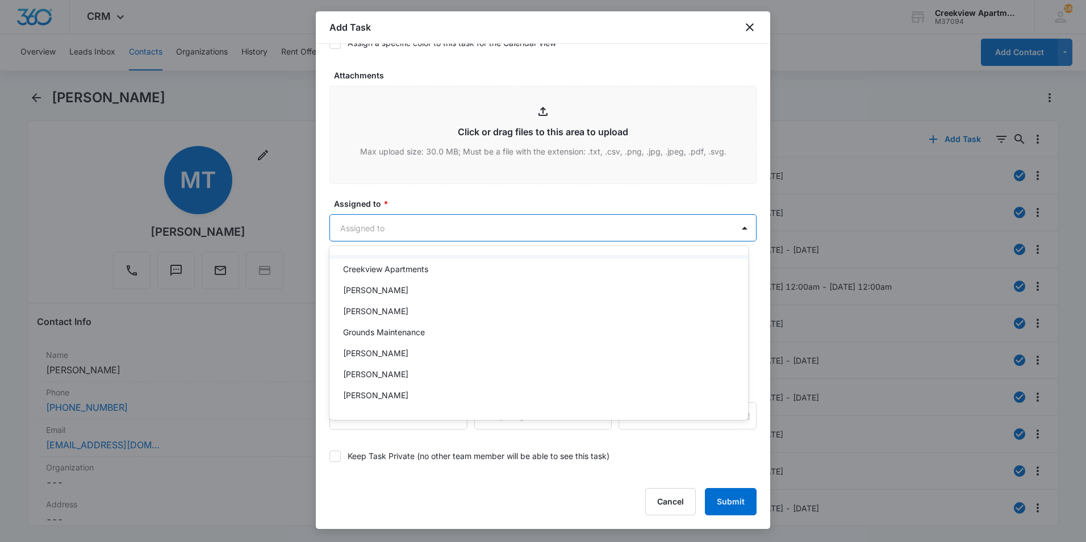
scroll to position [170, 0]
click at [368, 267] on p "[PERSON_NAME]" at bounding box center [375, 266] width 65 height 12
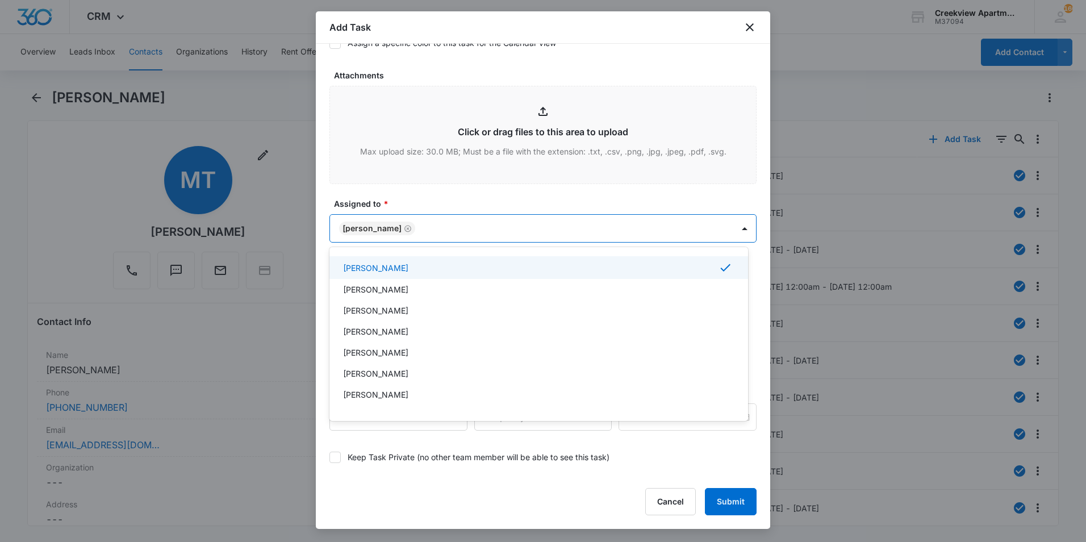
click at [420, 203] on div at bounding box center [543, 271] width 1086 height 542
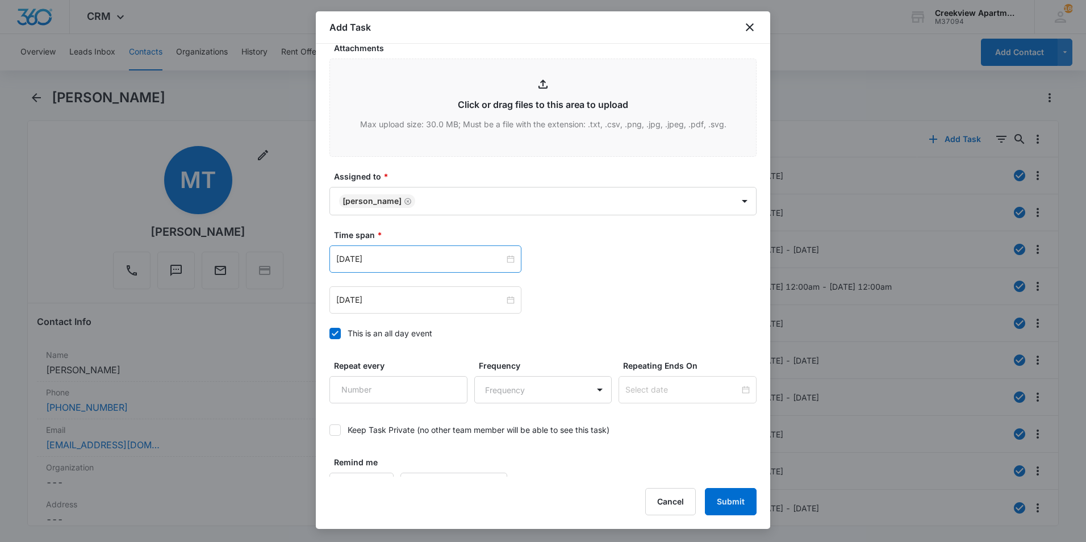
scroll to position [619, 0]
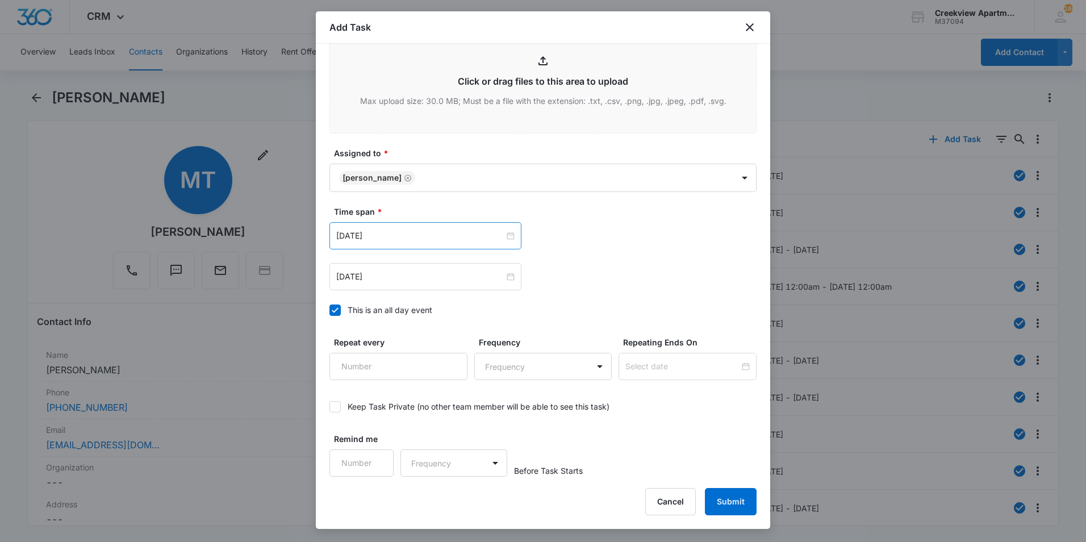
click at [423, 227] on div "[DATE]" at bounding box center [426, 235] width 192 height 27
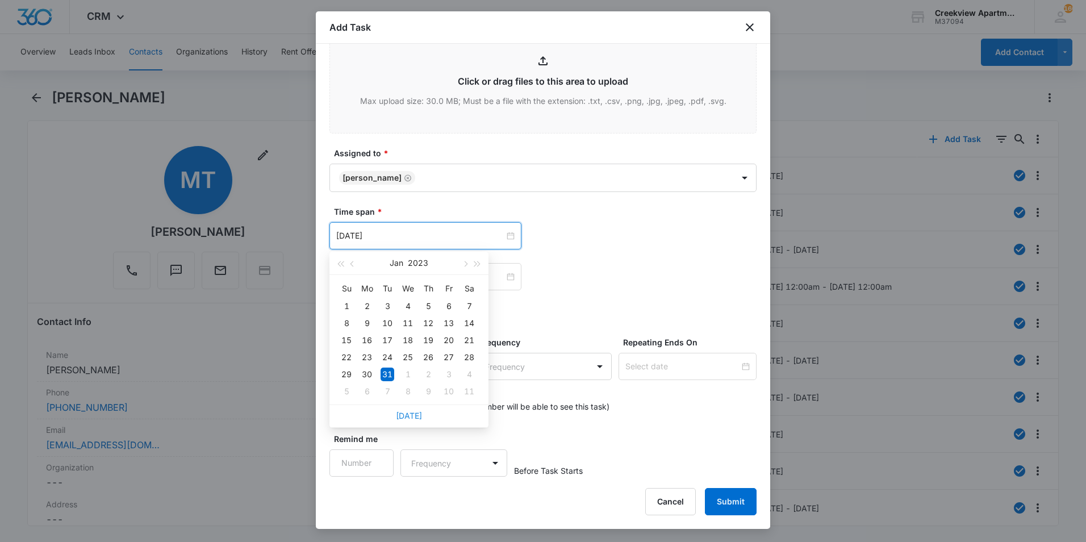
click at [415, 417] on link "[DATE]" at bounding box center [409, 416] width 26 height 10
type input "[DATE]"
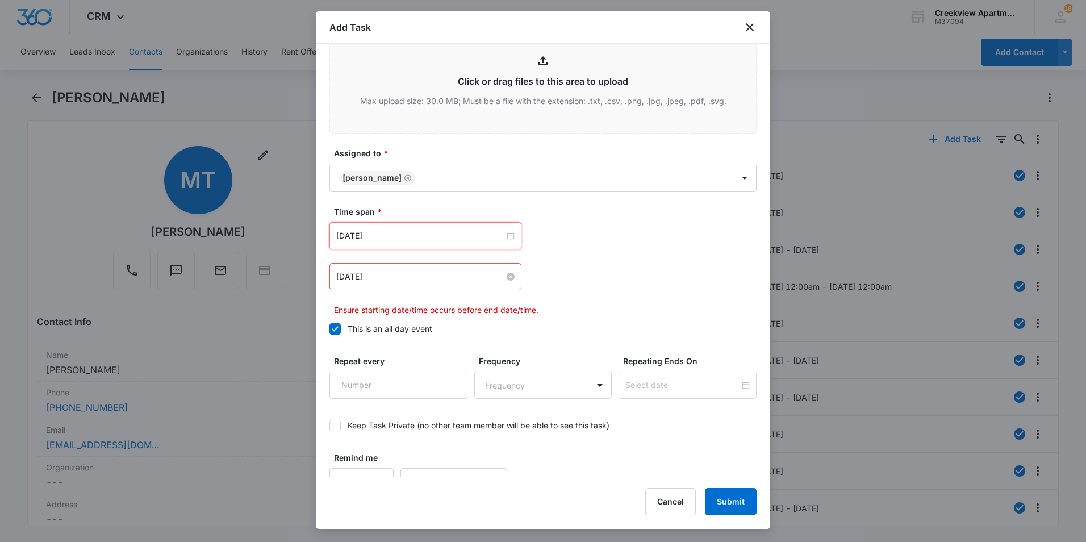
click at [467, 276] on input "[DATE]" at bounding box center [420, 276] width 168 height 13
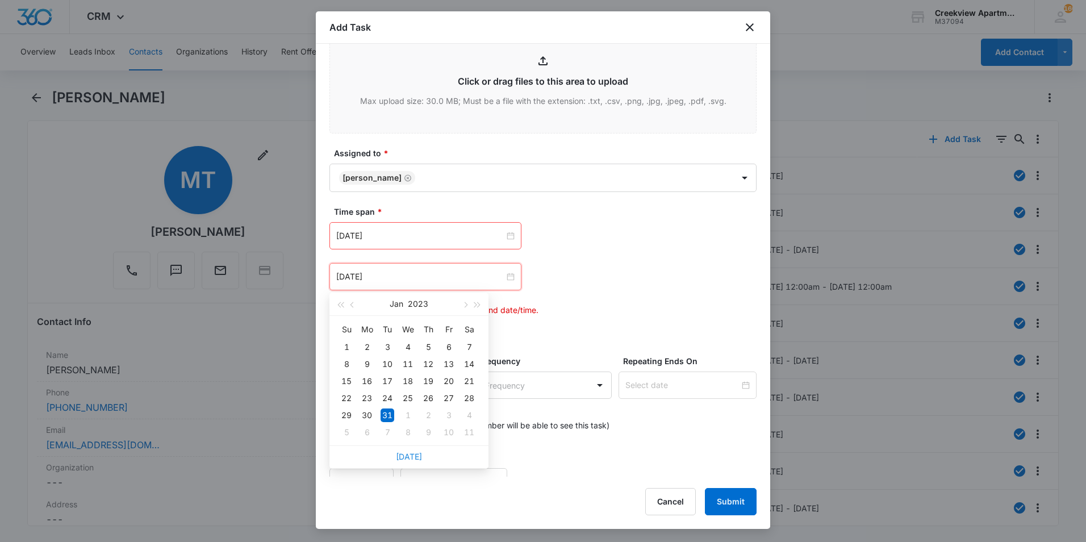
click at [407, 457] on link "[DATE]" at bounding box center [409, 457] width 26 height 10
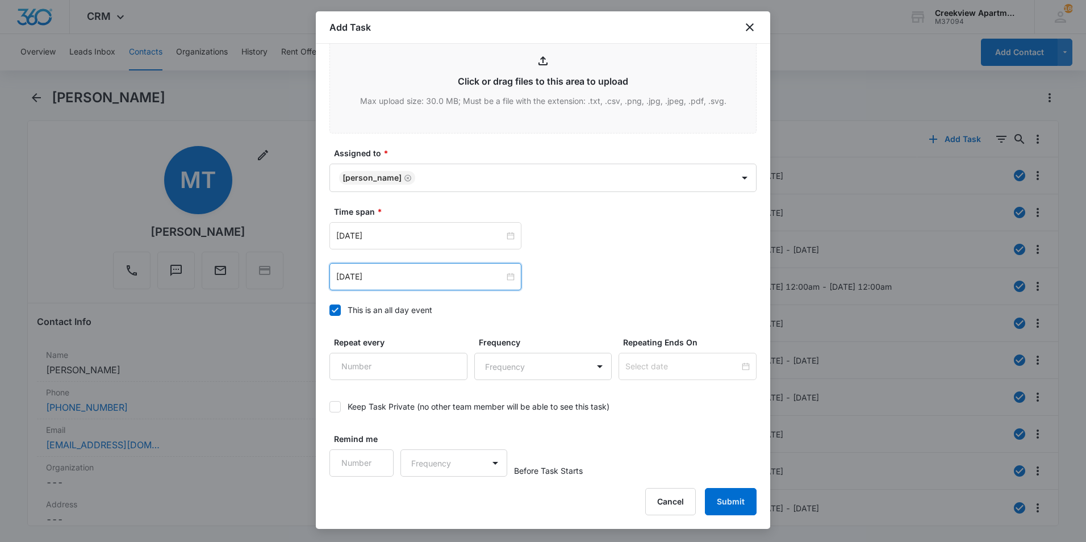
click at [460, 283] on div "[DATE]" at bounding box center [426, 276] width 192 height 27
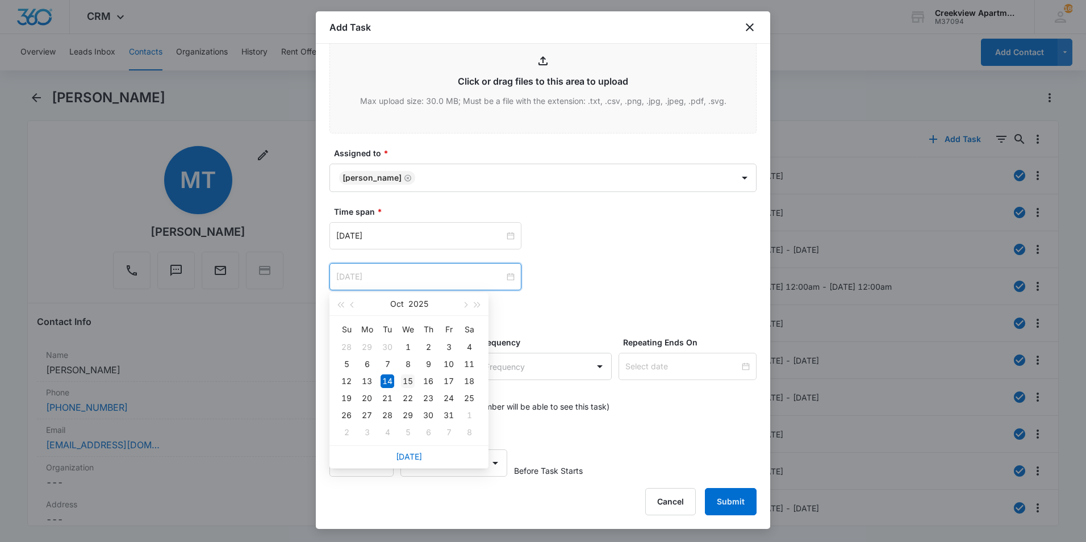
type input "[DATE]"
click at [409, 381] on div "15" at bounding box center [408, 381] width 14 height 14
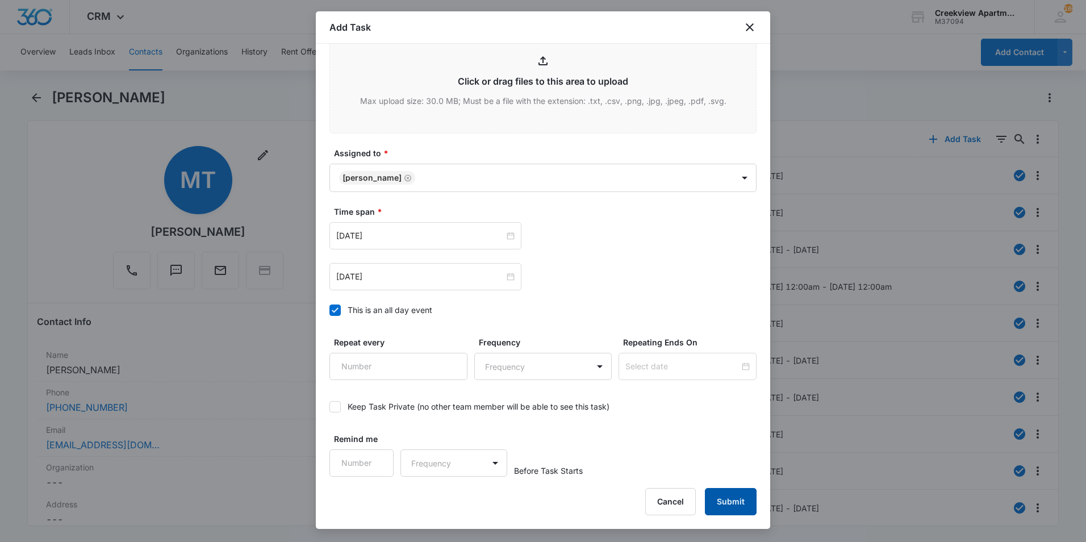
click at [742, 504] on button "Submit" at bounding box center [731, 501] width 52 height 27
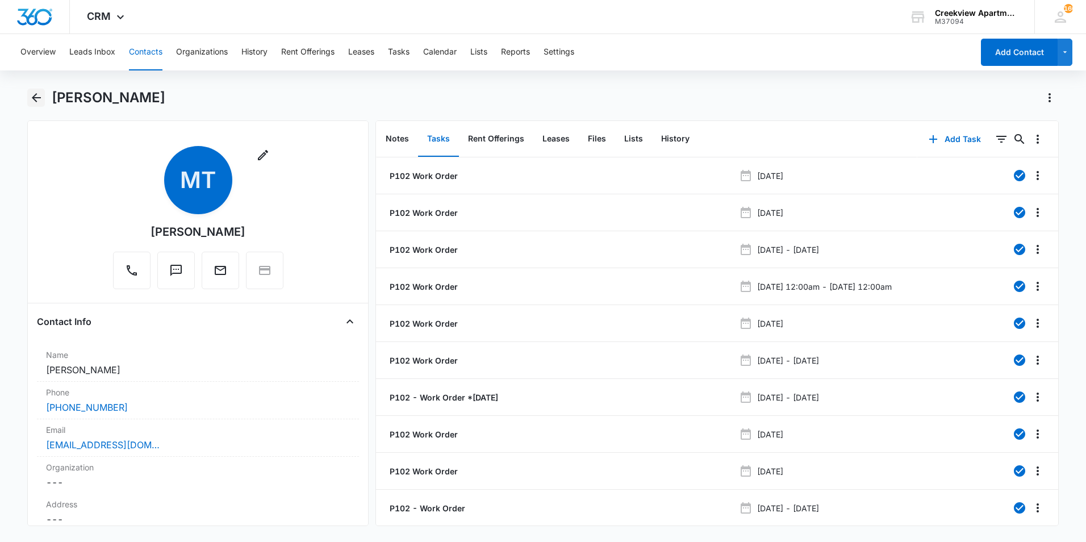
click at [36, 89] on button "Back" at bounding box center [36, 98] width 18 height 18
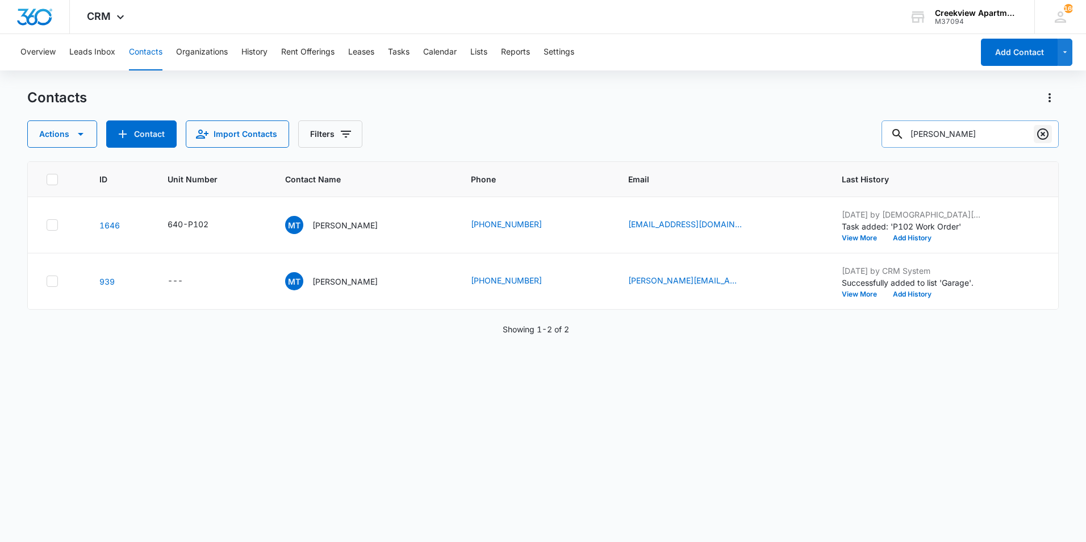
click at [1046, 134] on icon "Clear" at bounding box center [1043, 134] width 14 height 14
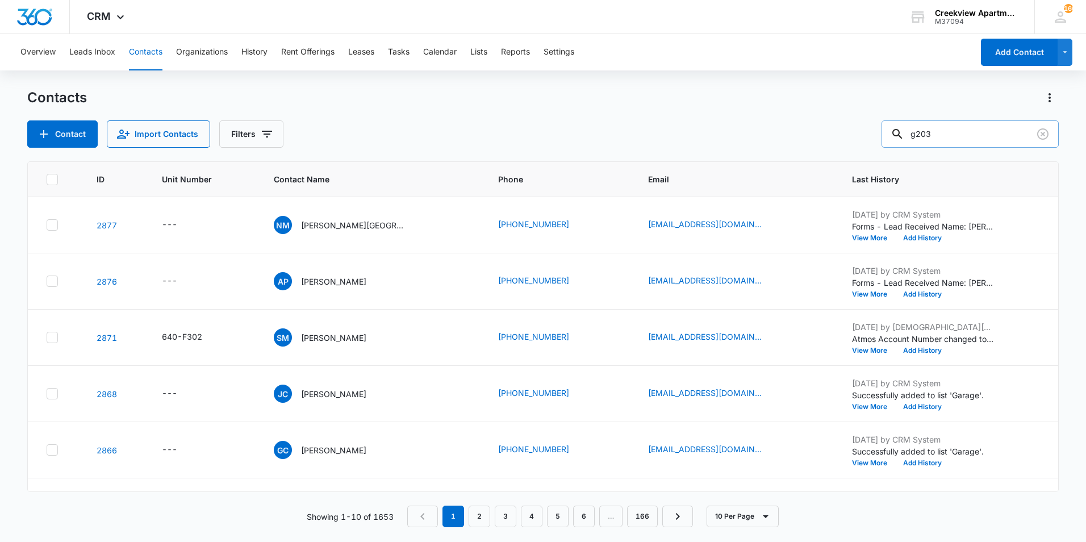
type input "g203"
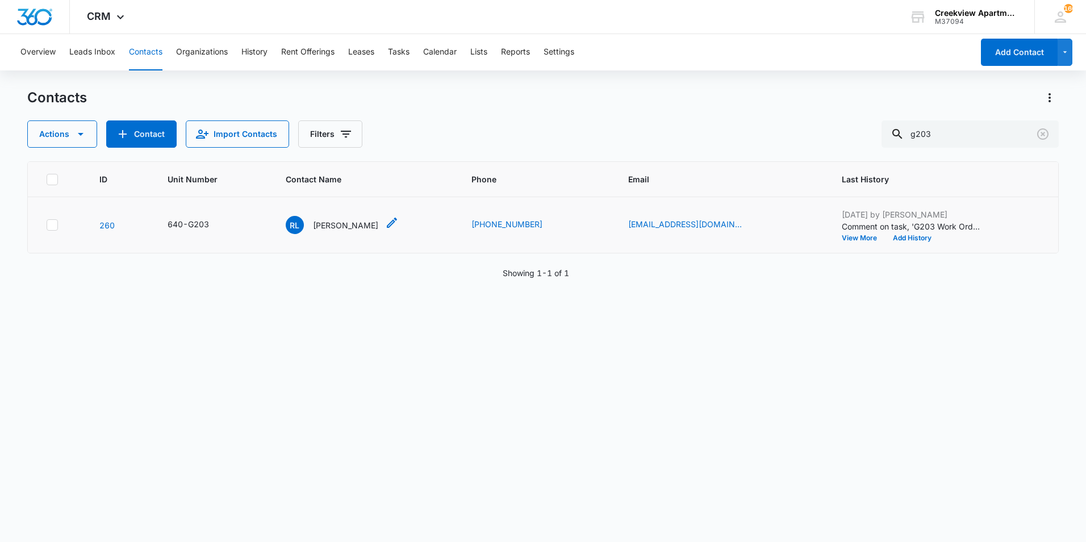
click at [339, 226] on p "[PERSON_NAME]" at bounding box center [345, 225] width 65 height 12
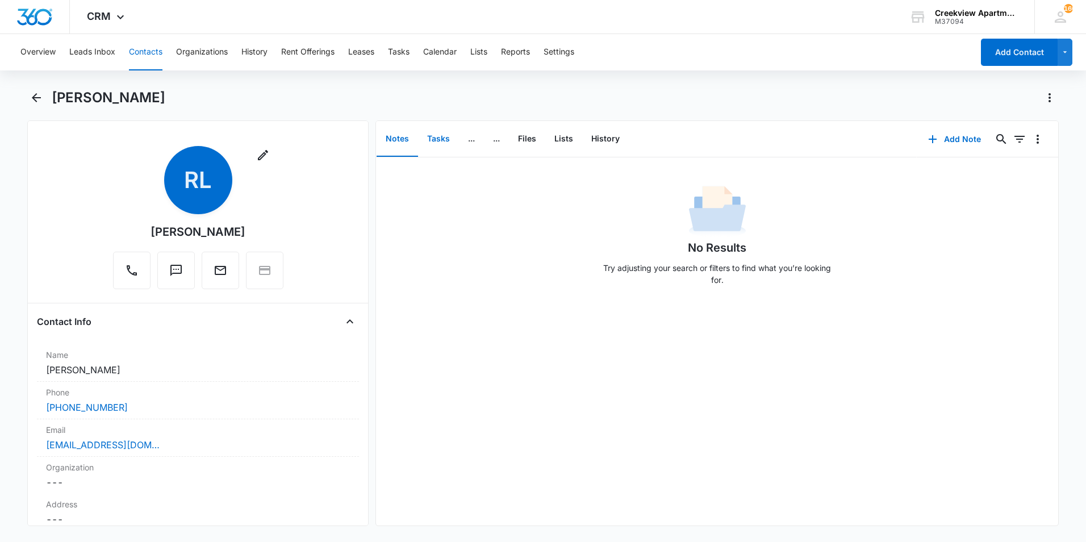
click at [429, 144] on button "Tasks" at bounding box center [438, 139] width 41 height 35
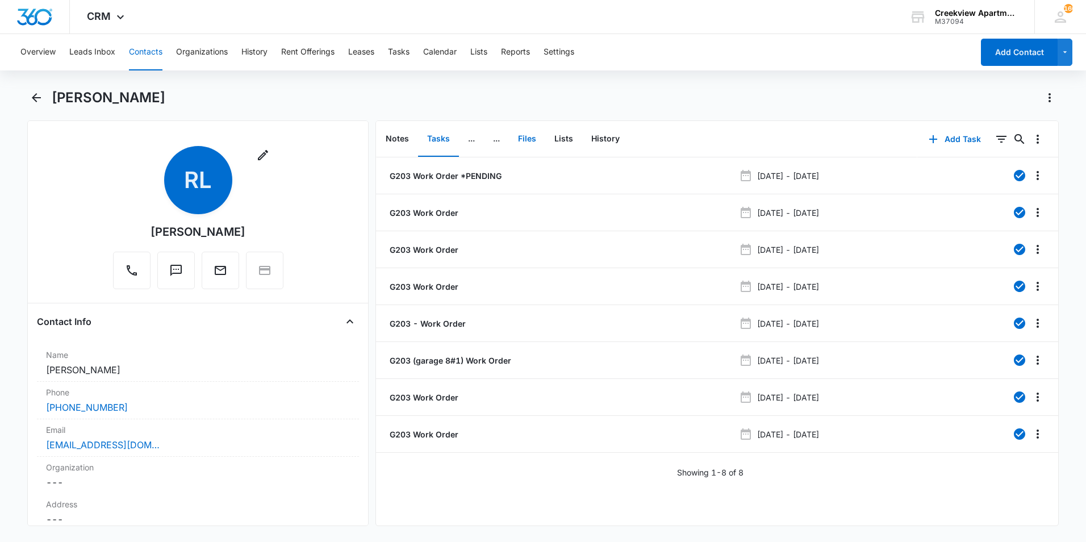
click at [522, 135] on button "Files" at bounding box center [527, 139] width 36 height 35
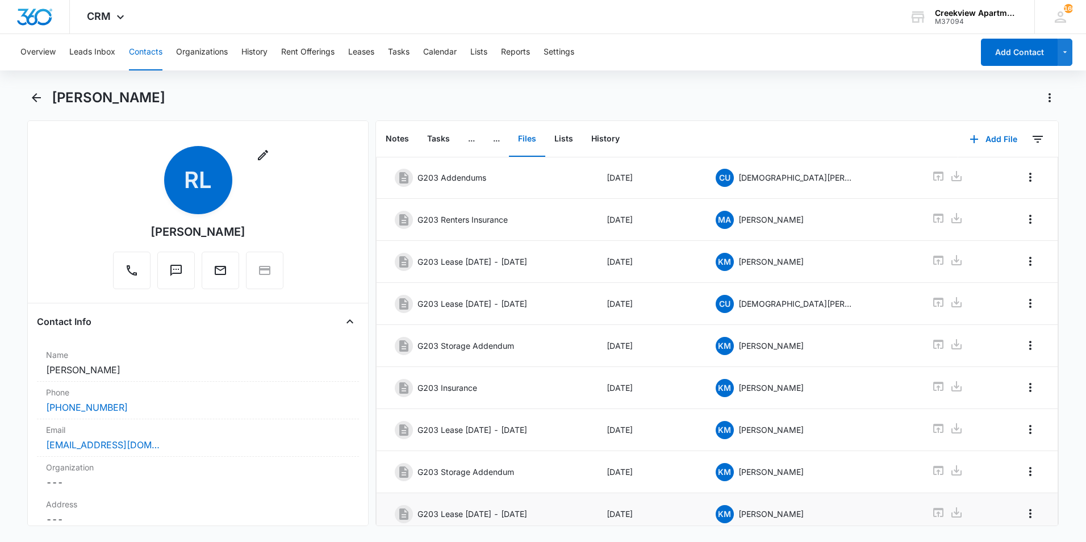
scroll to position [155, 0]
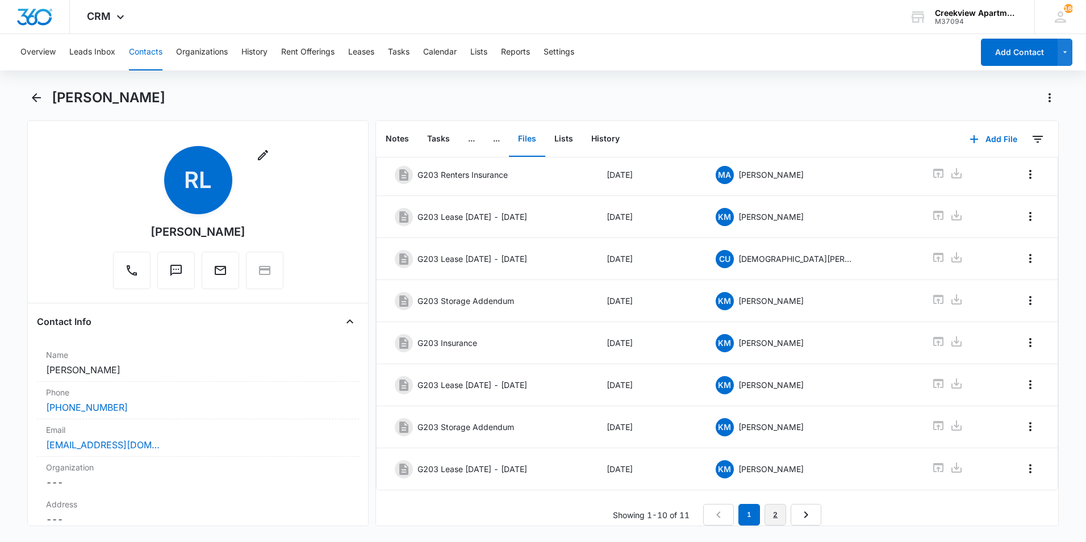
click at [777, 510] on link "2" at bounding box center [776, 515] width 22 height 22
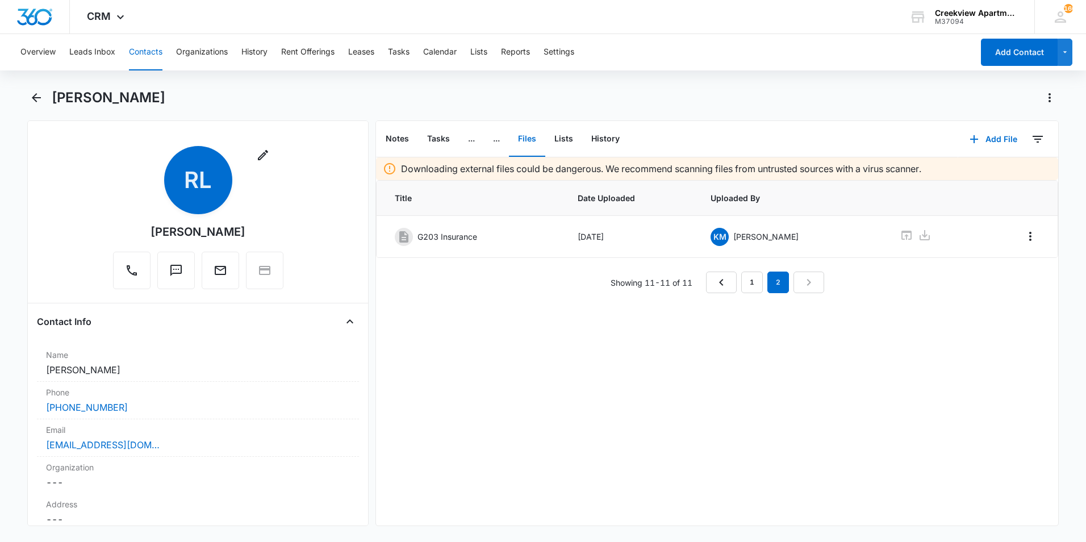
scroll to position [0, 0]
click at [900, 235] on icon at bounding box center [907, 235] width 14 height 14
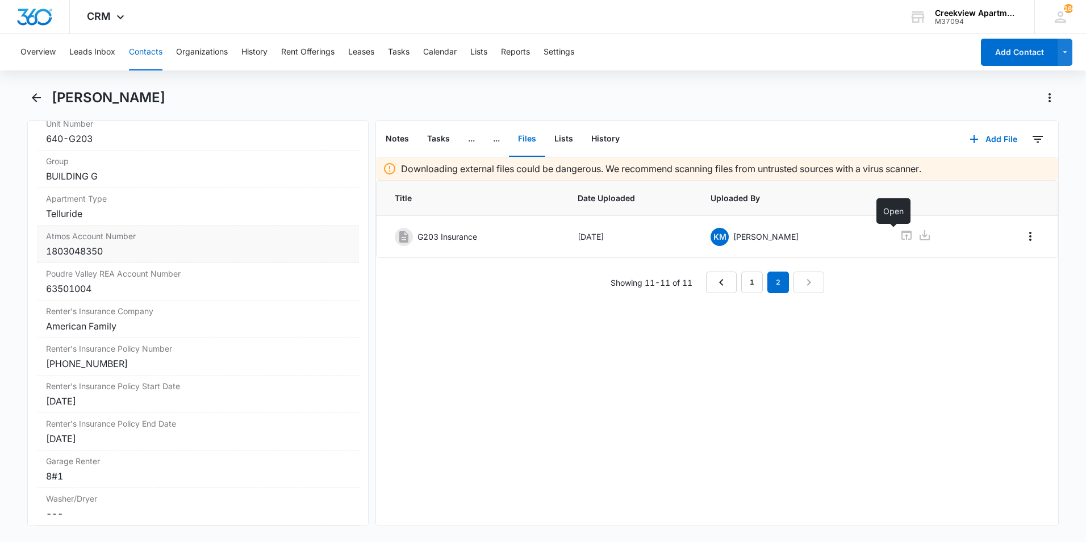
scroll to position [1307, 0]
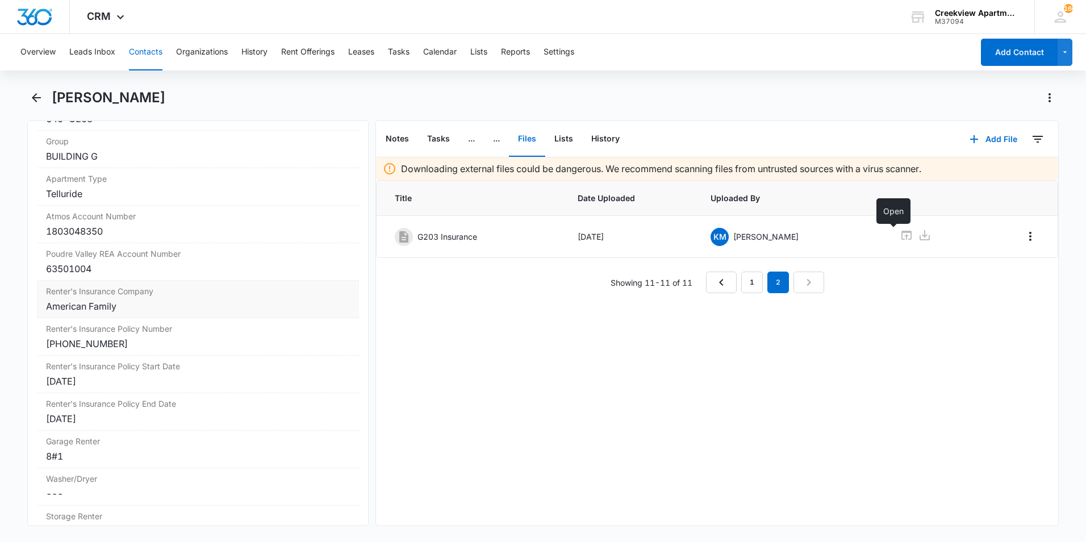
click at [144, 307] on div "American Family" at bounding box center [198, 306] width 304 height 14
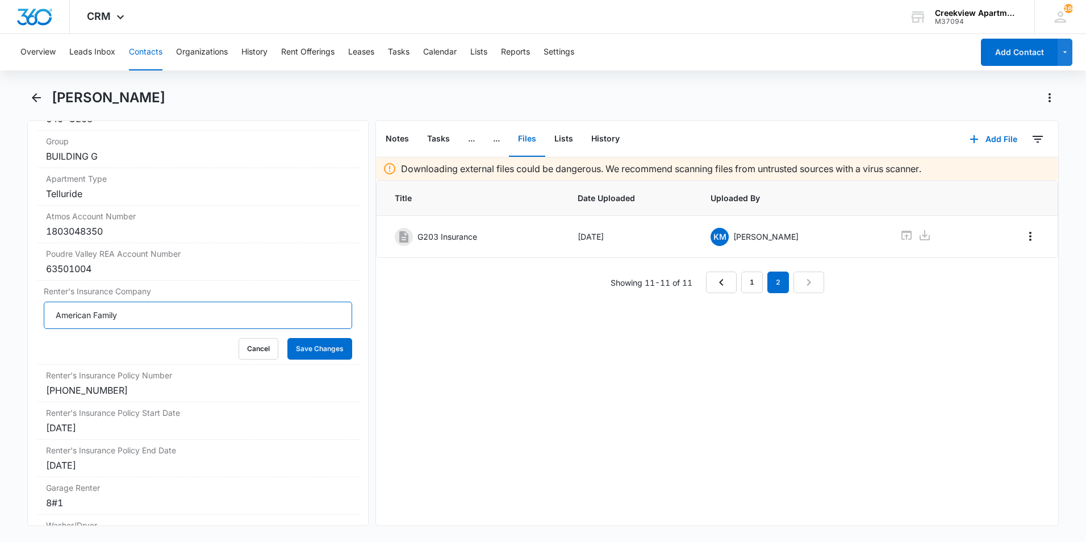
click at [137, 318] on input "American Family" at bounding box center [198, 315] width 309 height 27
click at [138, 316] on input "American Family" at bounding box center [198, 315] width 309 height 27
click at [161, 313] on input "American Family" at bounding box center [198, 315] width 309 height 27
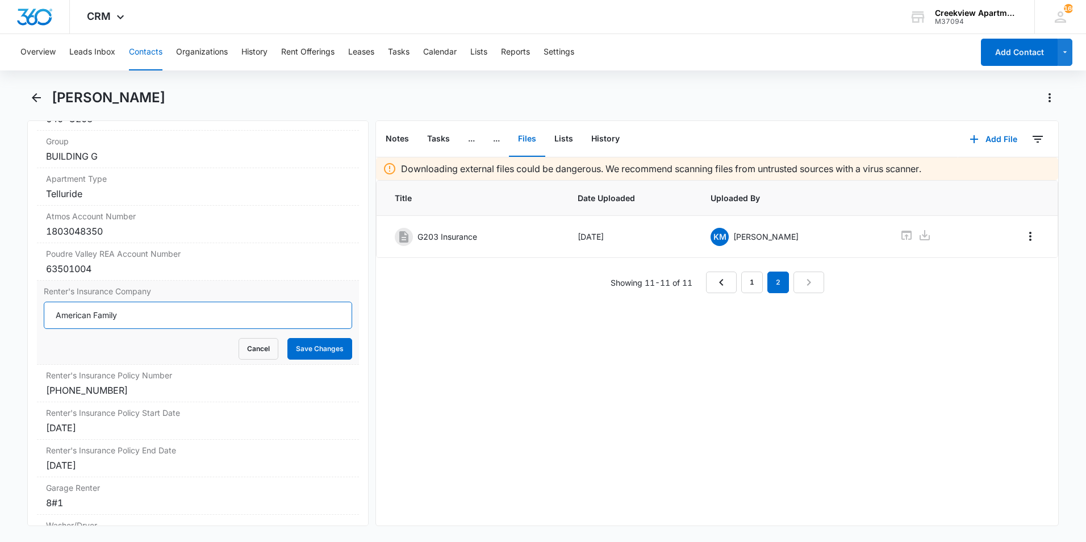
click at [161, 313] on input "American Family" at bounding box center [198, 315] width 309 height 27
type input "Progressive"
click at [202, 387] on div "[PHONE_NUMBER]" at bounding box center [198, 391] width 304 height 14
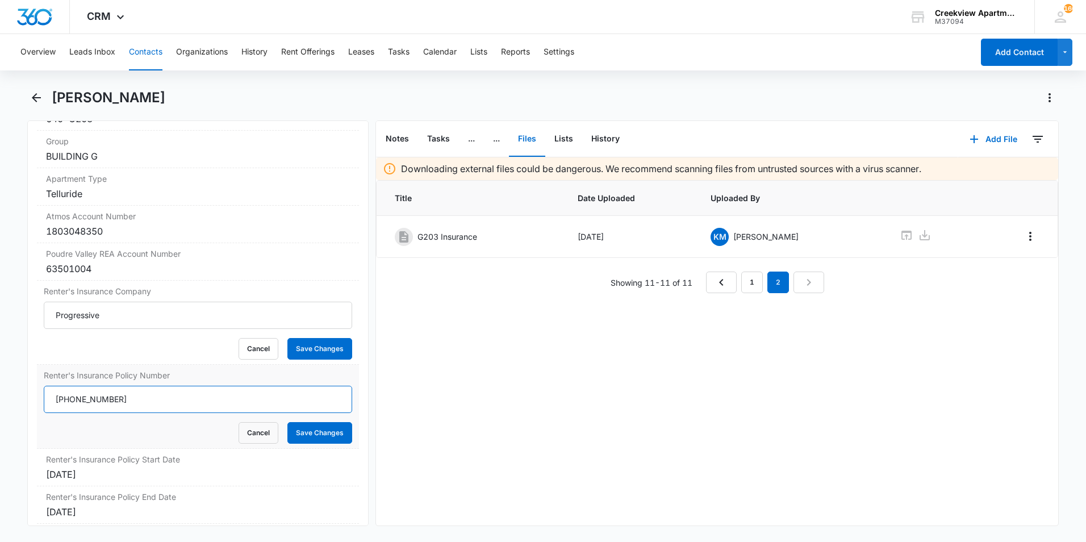
click at [218, 397] on input "[PHONE_NUMBER]" at bounding box center [198, 399] width 309 height 27
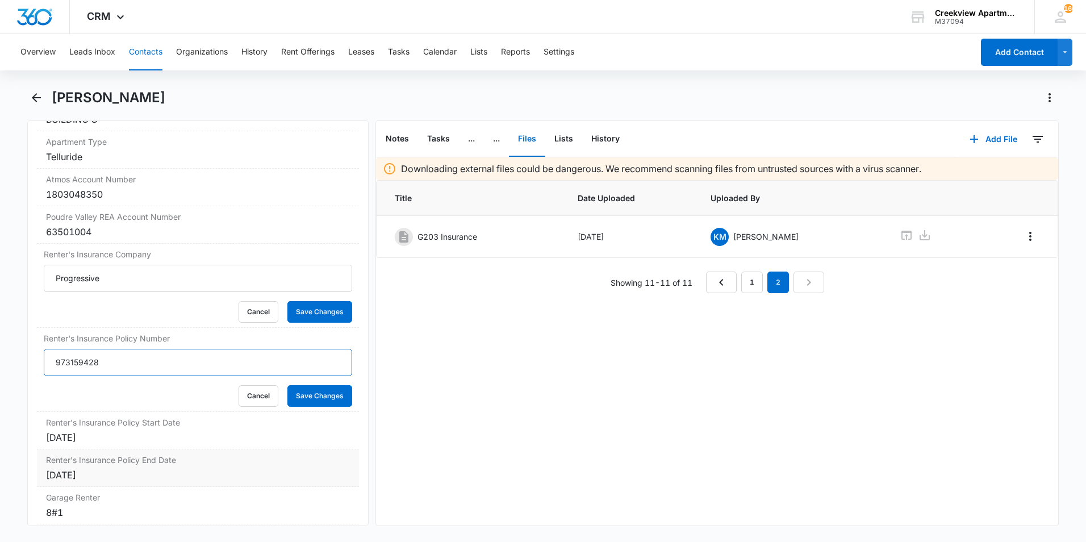
scroll to position [1364, 0]
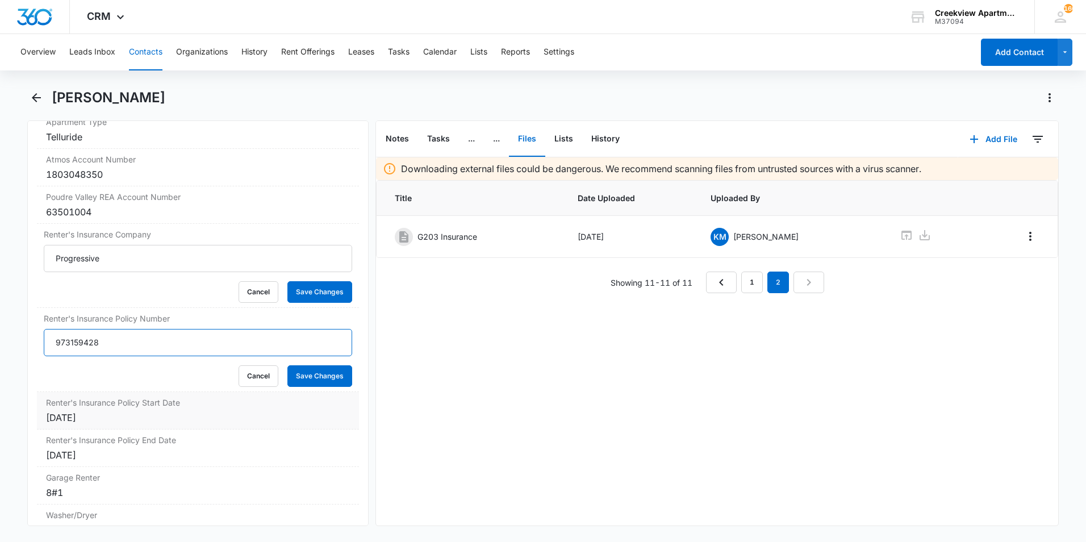
type input "973159428"
click at [171, 426] on div "Renter's Insurance Policy Start Date Cancel Save Changes [DATE]" at bounding box center [198, 411] width 322 height 38
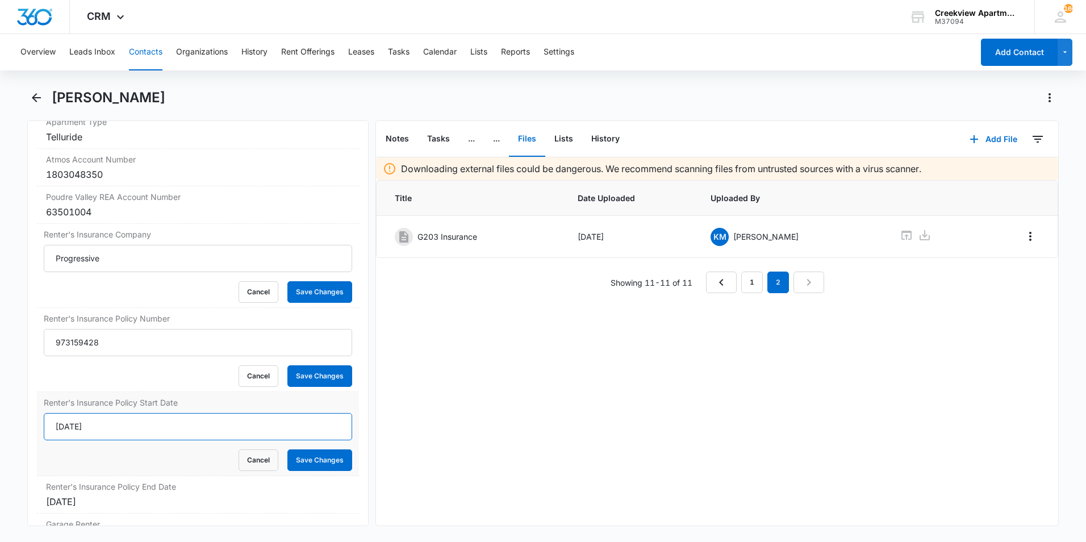
click at [143, 432] on input "[DATE]" at bounding box center [198, 426] width 309 height 27
type input "7"
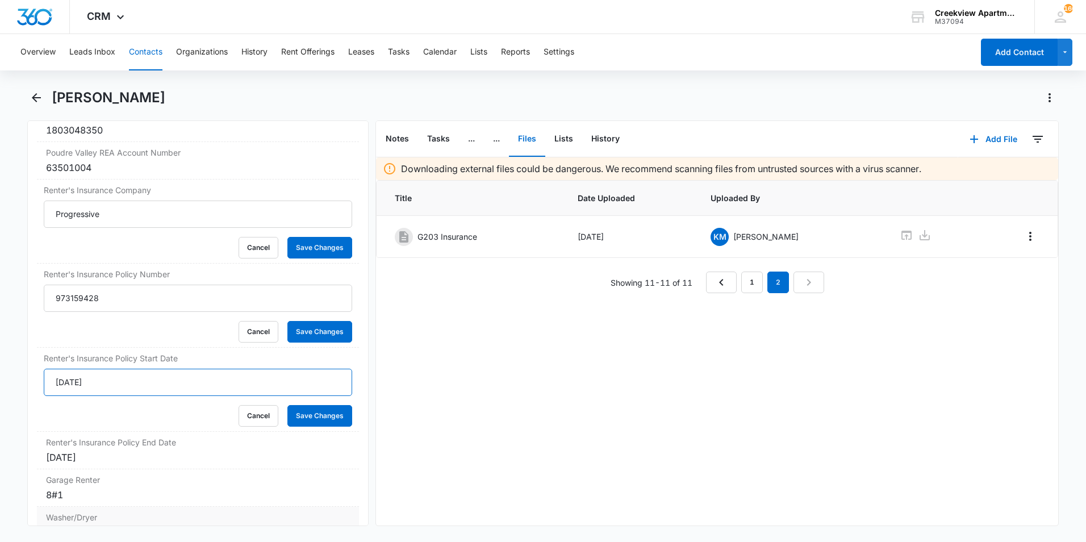
scroll to position [1477, 0]
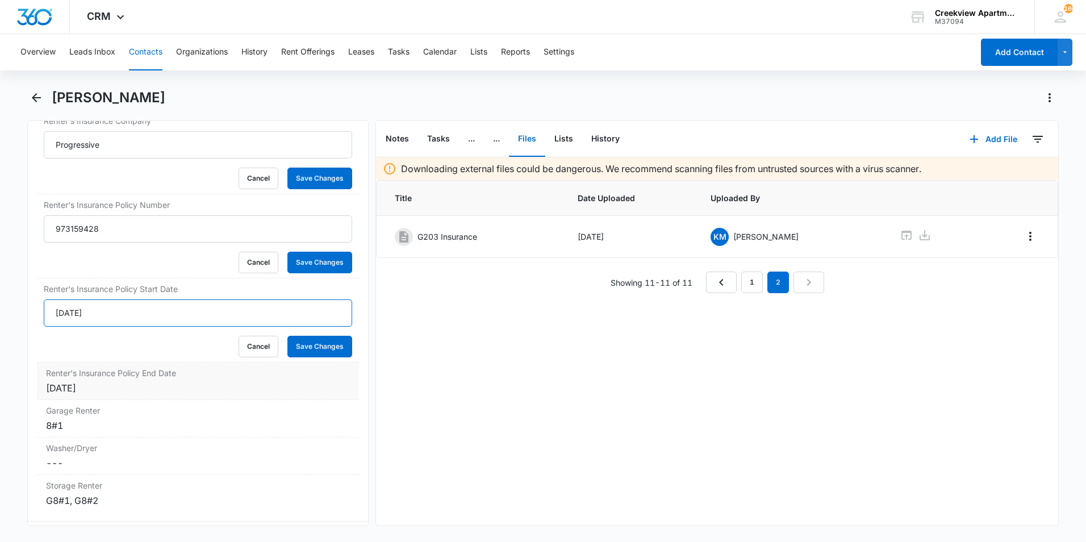
type input "[DATE]"
click at [107, 393] on div "[DATE]" at bounding box center [198, 388] width 304 height 14
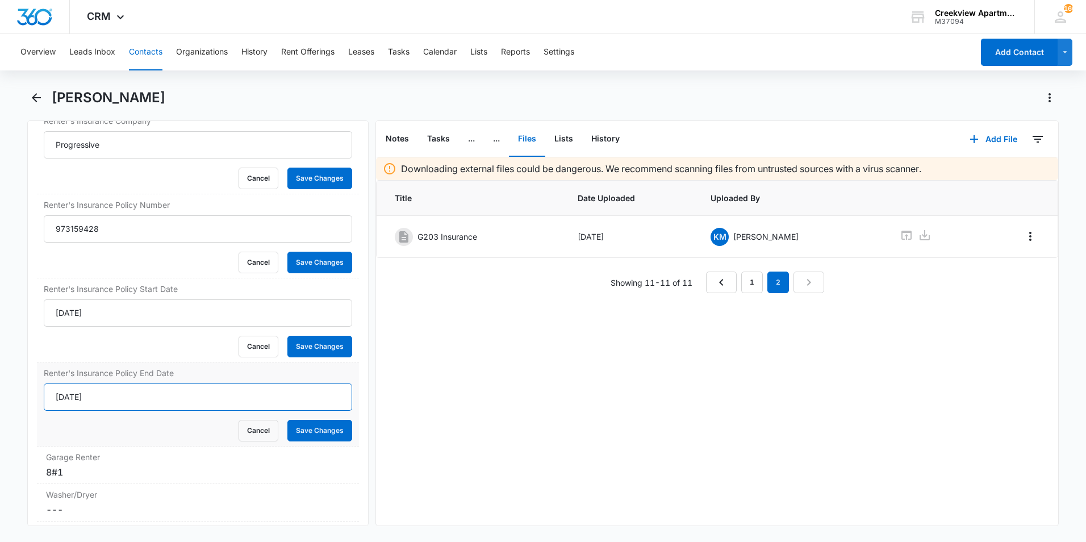
click at [106, 393] on input "[DATE]" at bounding box center [198, 397] width 309 height 27
type input "[DATE]"
click at [315, 436] on button "Save Changes" at bounding box center [320, 431] width 65 height 22
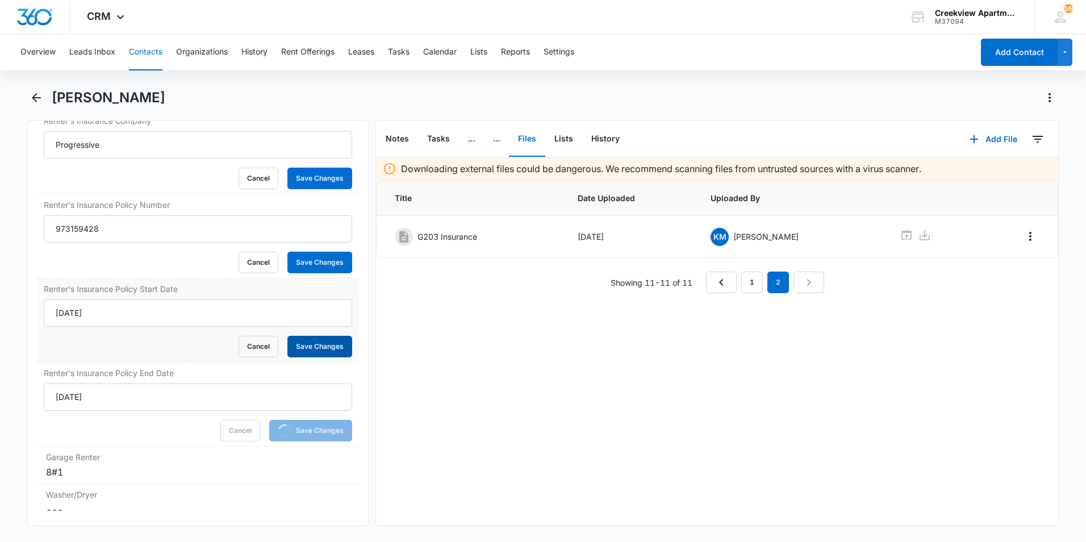
click at [318, 343] on button "Save Changes" at bounding box center [320, 347] width 65 height 22
click at [313, 265] on button "Save Changes" at bounding box center [320, 263] width 65 height 22
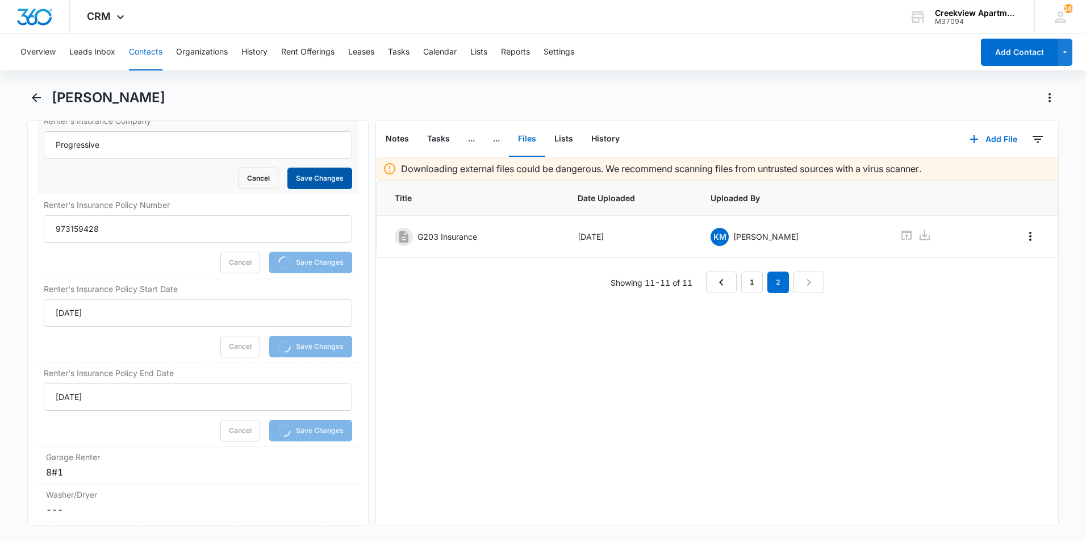
click at [323, 180] on button "Save Changes" at bounding box center [320, 179] width 65 height 22
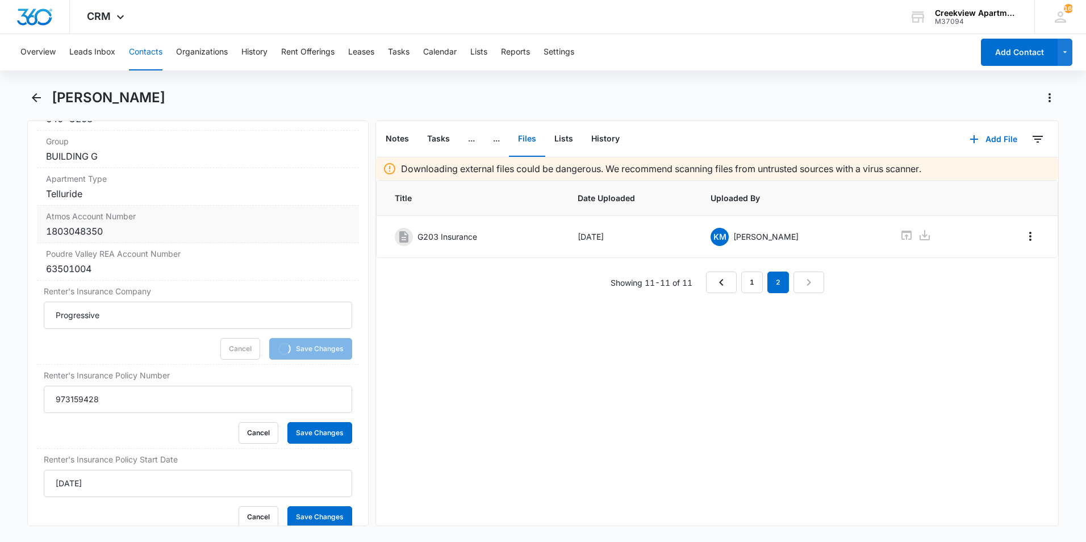
scroll to position [1023, 0]
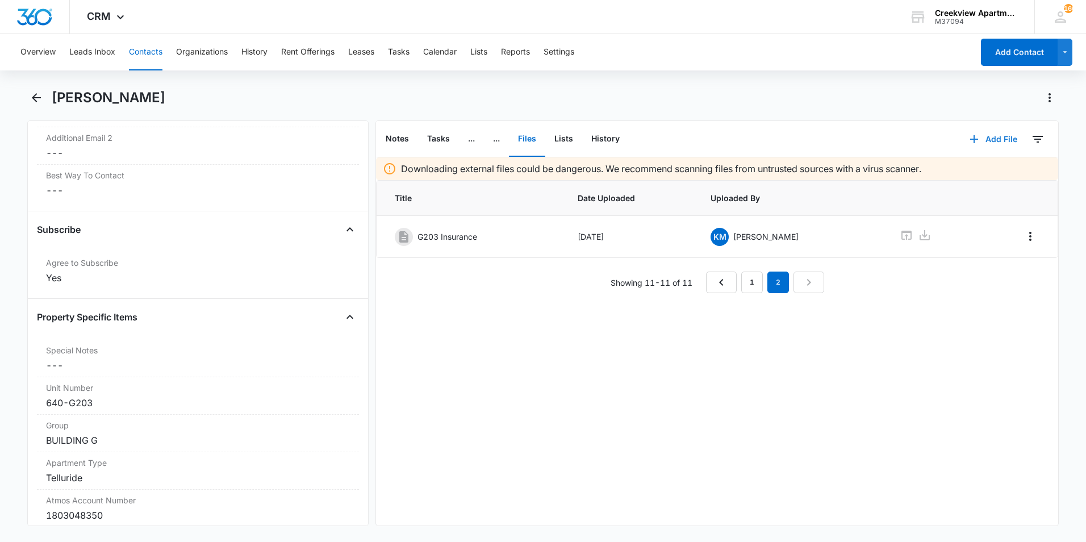
click at [989, 139] on button "Add File" at bounding box center [994, 139] width 70 height 27
click at [973, 177] on div "Upload Files" at bounding box center [978, 176] width 45 height 8
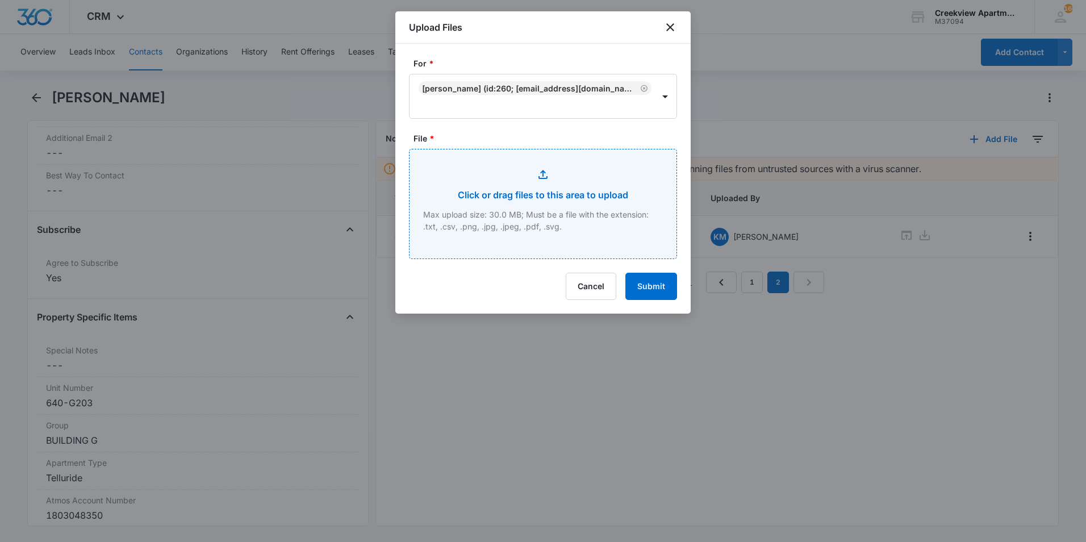
click at [521, 181] on input "File *" at bounding box center [543, 203] width 267 height 109
type input "C:\fakepath\DEC PAGE.pdf"
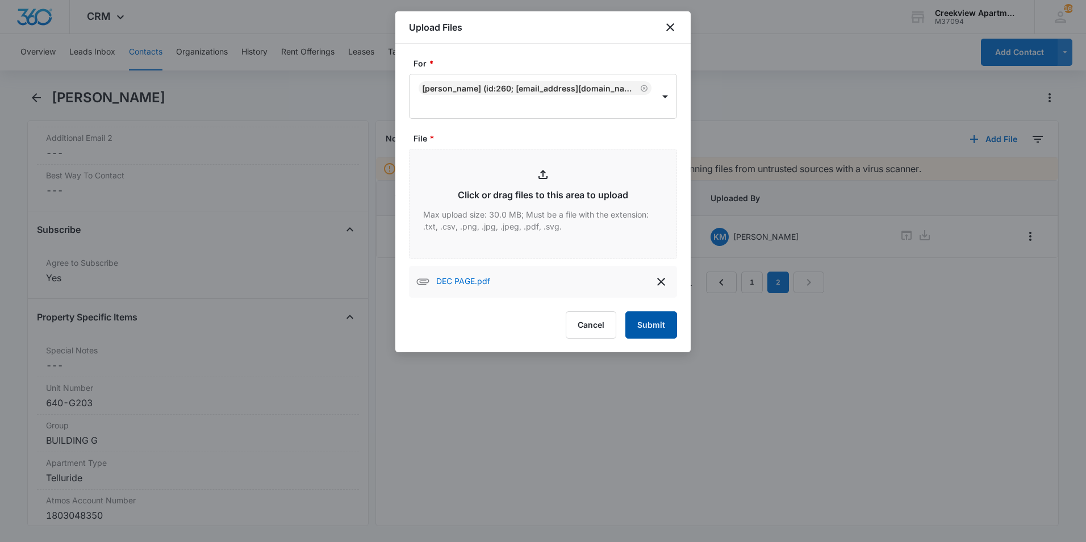
click at [661, 318] on button "Submit" at bounding box center [652, 324] width 52 height 27
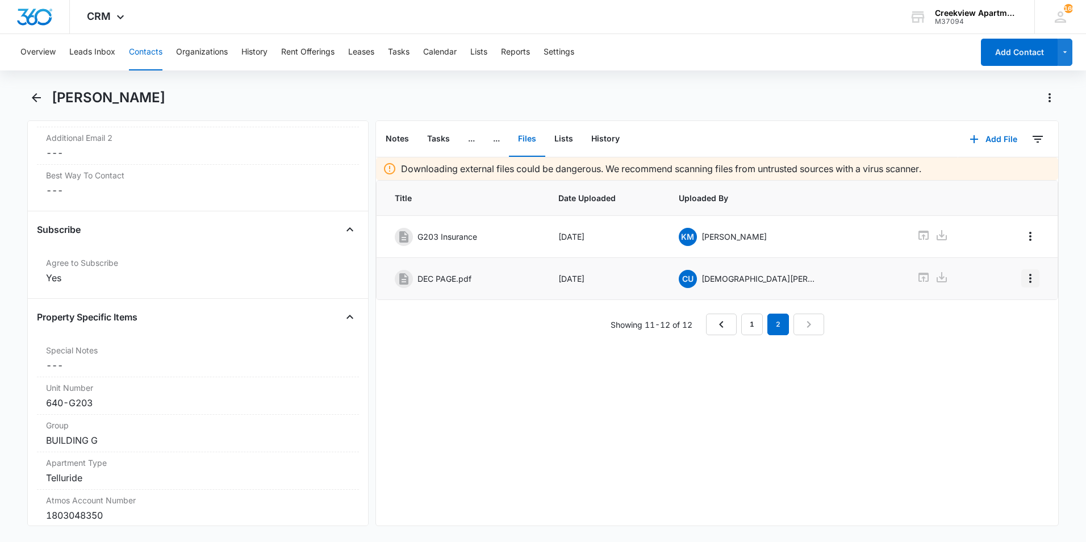
click at [1024, 282] on icon "Overflow Menu" at bounding box center [1031, 279] width 14 height 14
click at [998, 311] on div "Edit" at bounding box center [992, 310] width 24 height 8
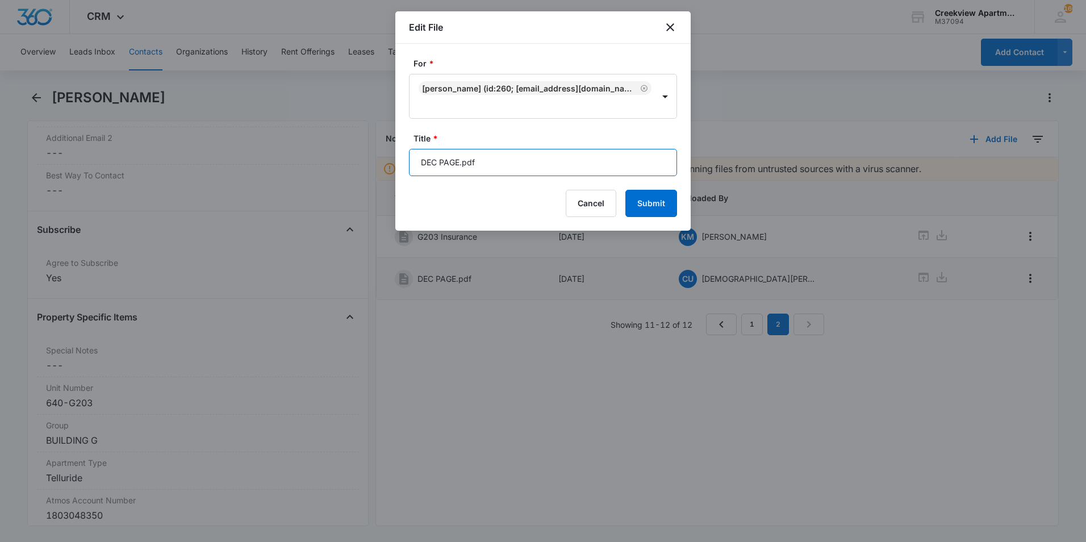
click at [538, 159] on input "DEC PAGE.pdf" at bounding box center [543, 162] width 268 height 27
type input "R"
type input "G203 Renters Insurance"
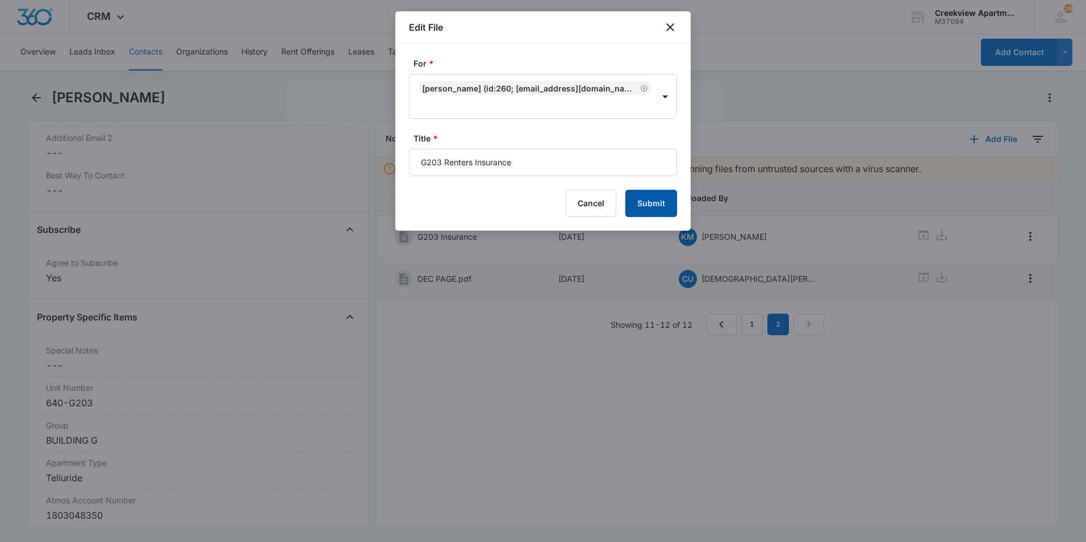
click at [642, 199] on button "Submit" at bounding box center [652, 203] width 52 height 27
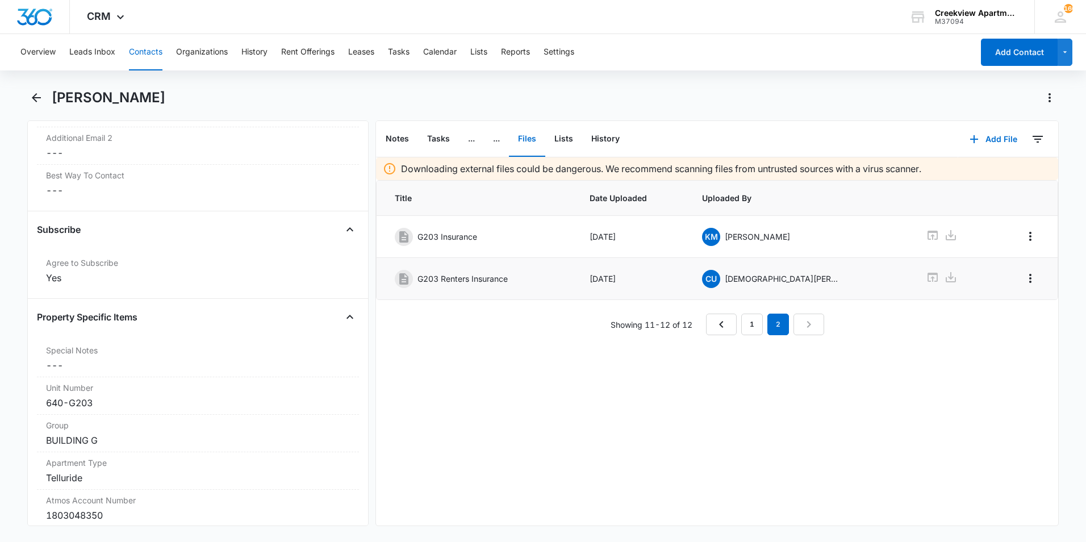
click at [911, 358] on div "Downloading external files could be dangerous. We recommend scanning files from…" at bounding box center [717, 341] width 682 height 368
click at [926, 275] on icon at bounding box center [933, 277] width 14 height 14
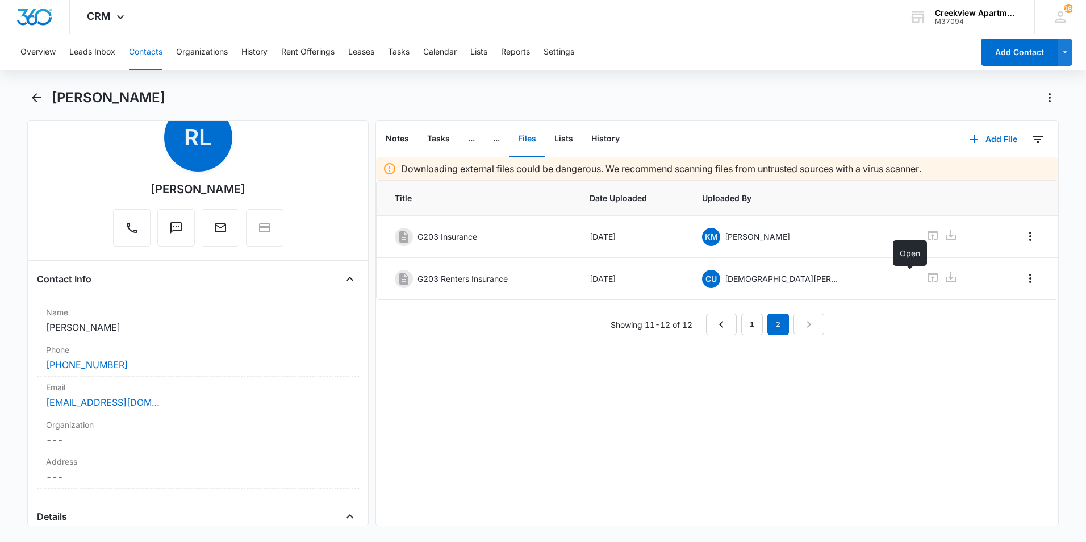
scroll to position [0, 0]
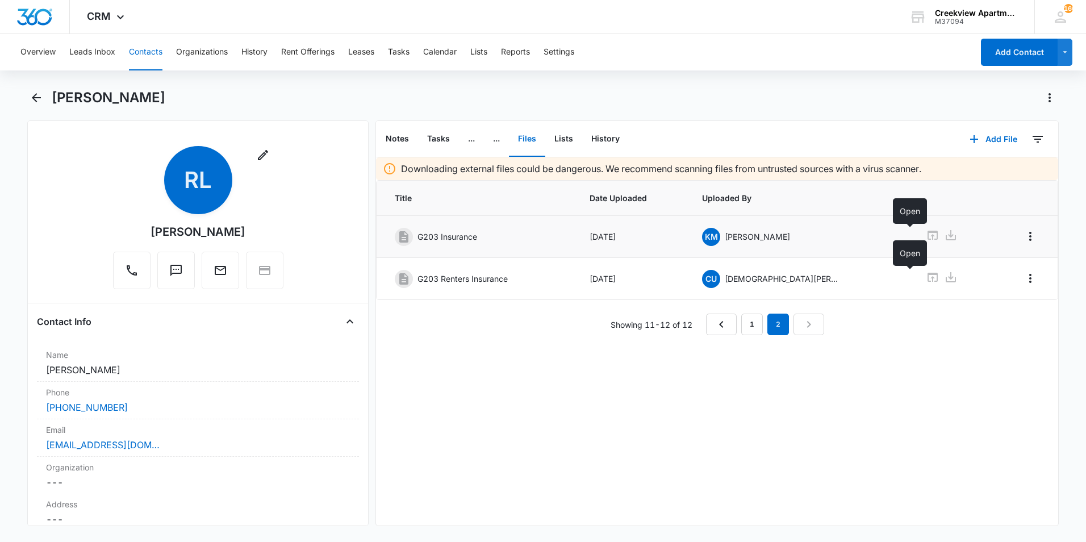
click at [928, 236] on icon at bounding box center [933, 235] width 10 height 9
click at [1024, 280] on icon "Overflow Menu" at bounding box center [1031, 279] width 14 height 14
click at [1009, 329] on button "Delete" at bounding box center [998, 327] width 65 height 17
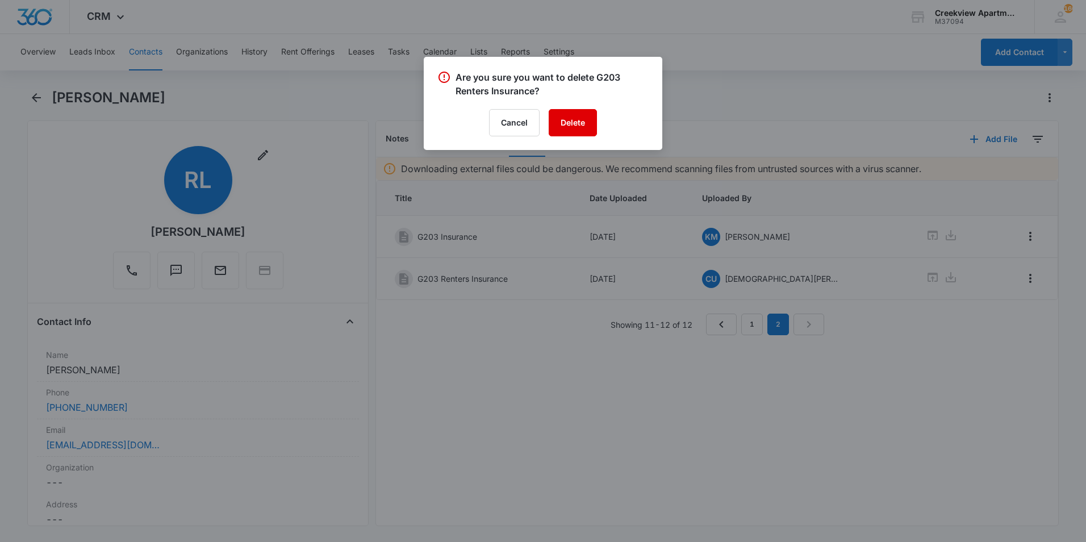
click at [576, 122] on button "Delete" at bounding box center [573, 122] width 48 height 27
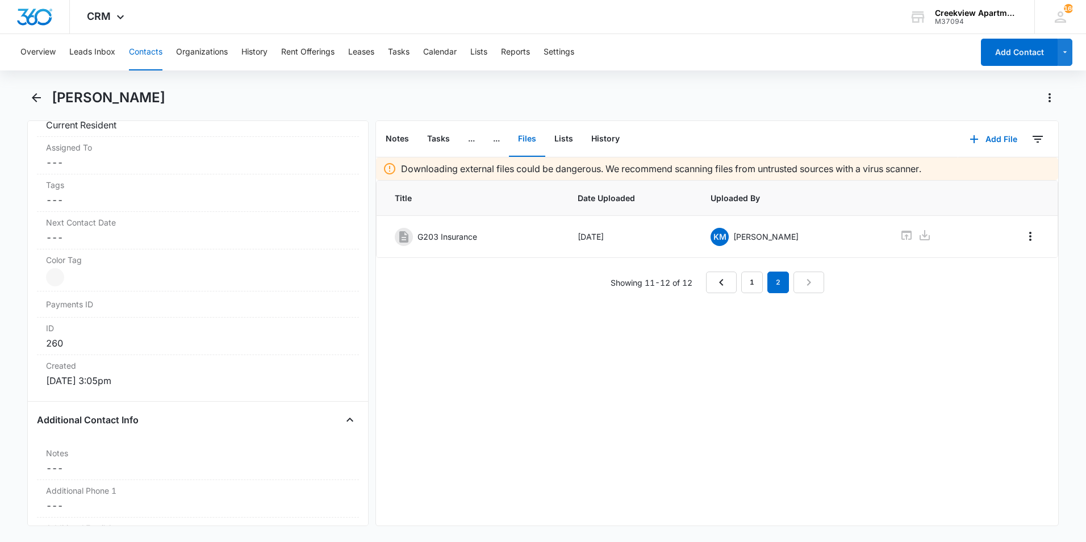
scroll to position [625, 0]
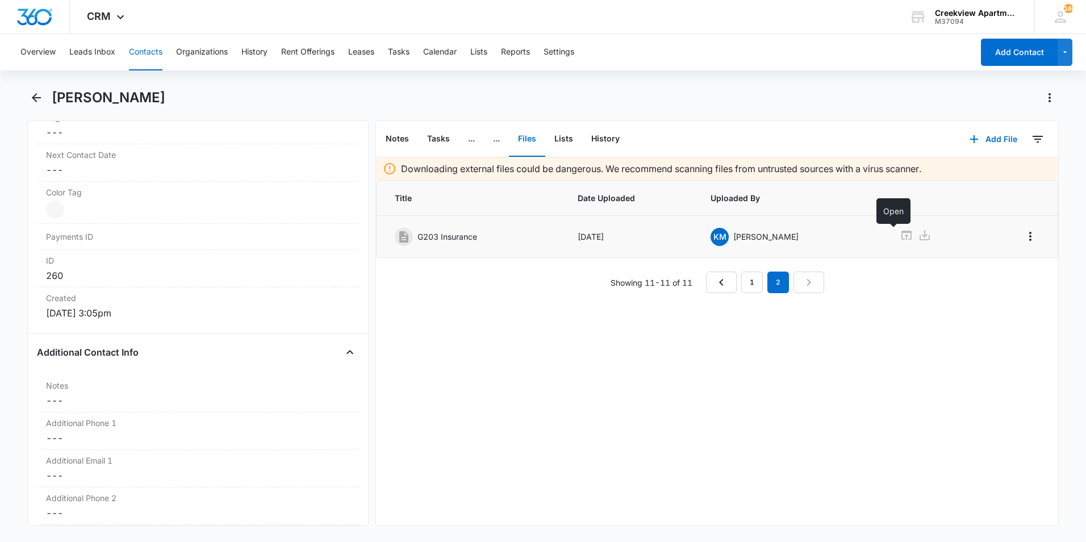
click at [902, 232] on icon at bounding box center [907, 235] width 10 height 9
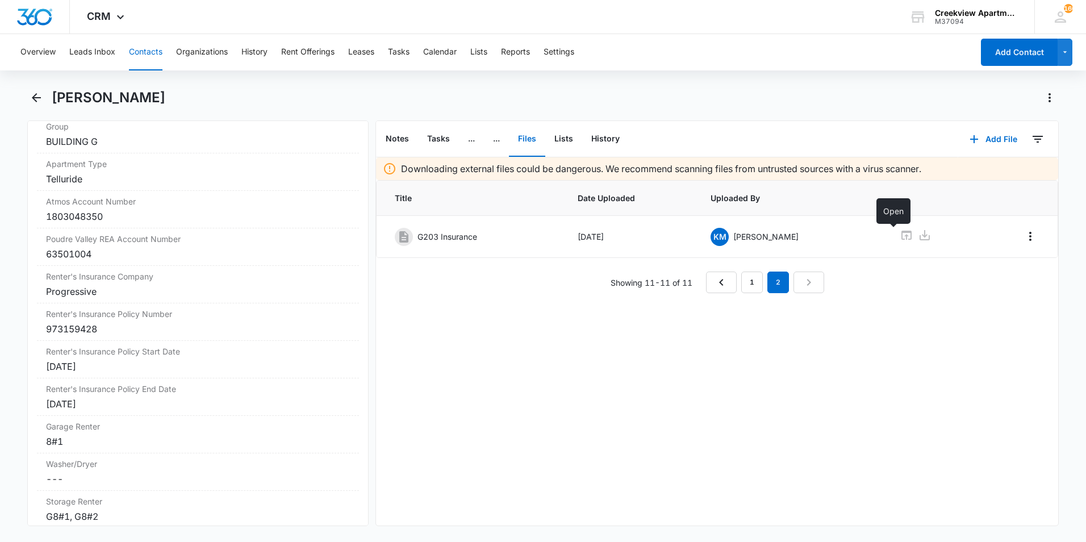
scroll to position [1307, 0]
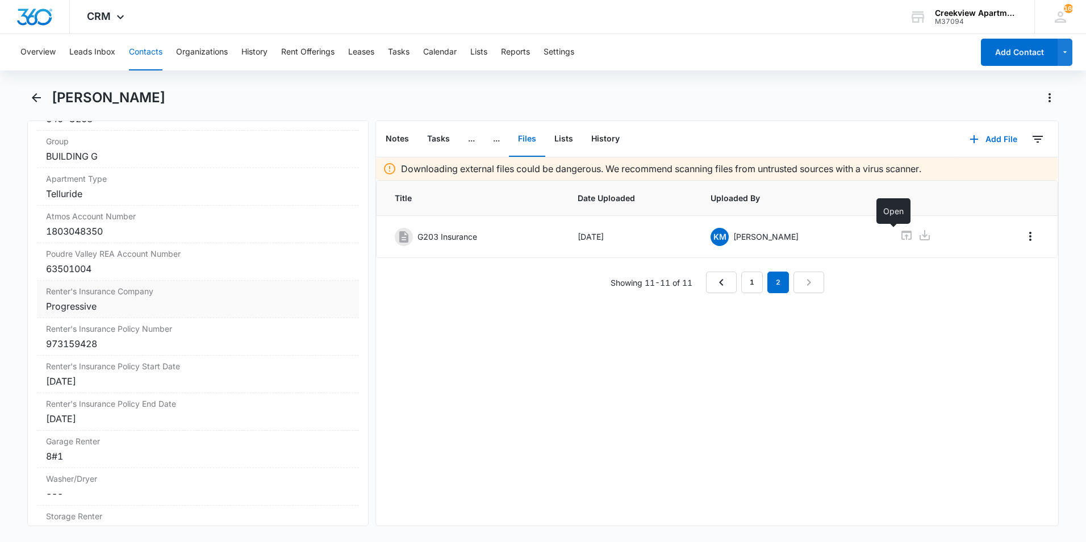
click at [121, 315] on div "Renter's Insurance Company Cancel Save Changes Progressive" at bounding box center [198, 300] width 322 height 38
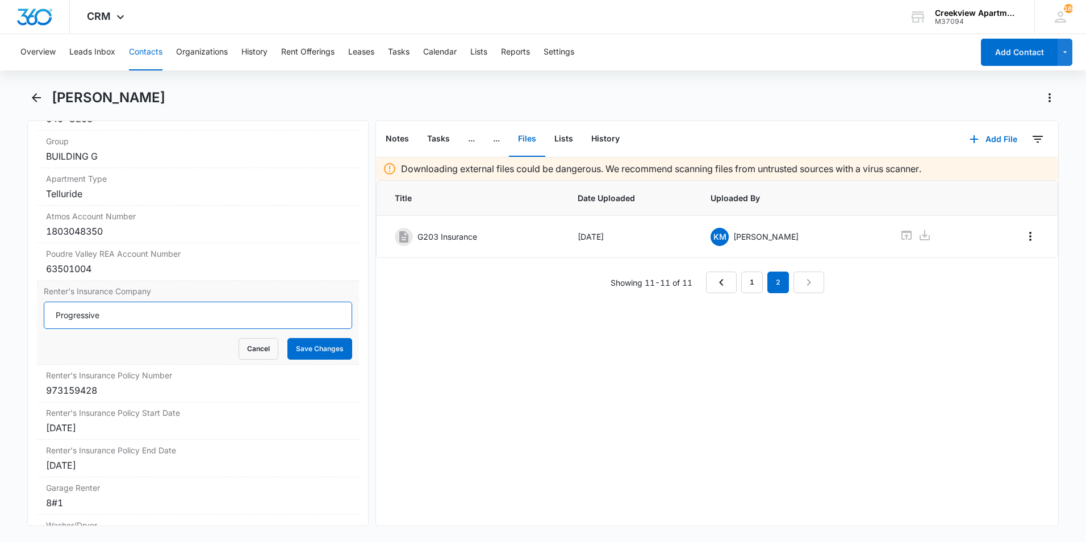
click at [121, 313] on input "Progressive" at bounding box center [198, 315] width 309 height 27
type input "State farm"
click at [113, 385] on div "973159428" at bounding box center [198, 391] width 304 height 14
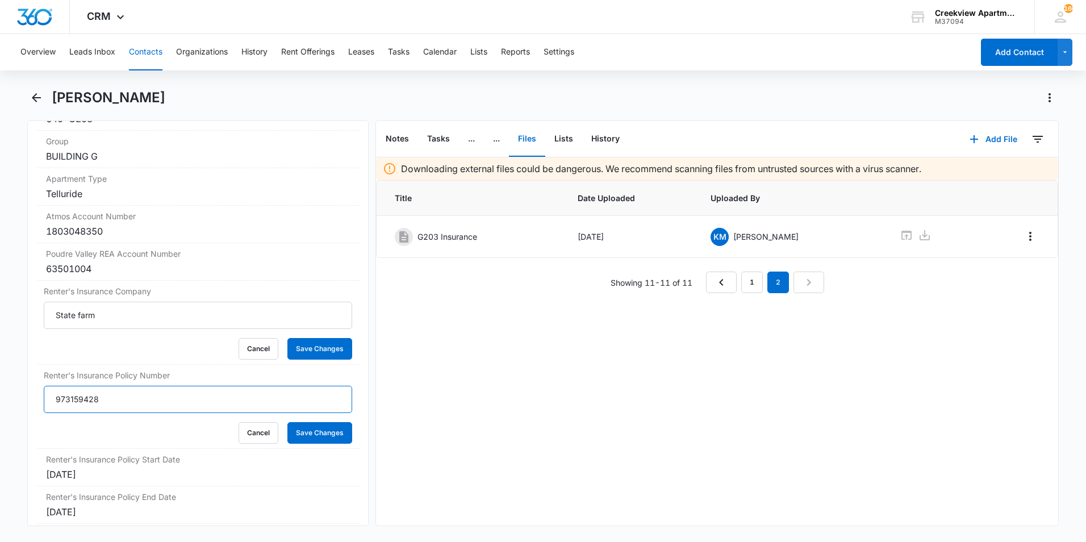
drag, startPoint x: 130, startPoint y: 401, endPoint x: 13, endPoint y: 398, distance: 116.5
click at [13, 398] on main "[PERSON_NAME] Remove [PERSON_NAME] [PERSON_NAME] Contact Info Name Cancel Save …" at bounding box center [543, 314] width 1086 height 451
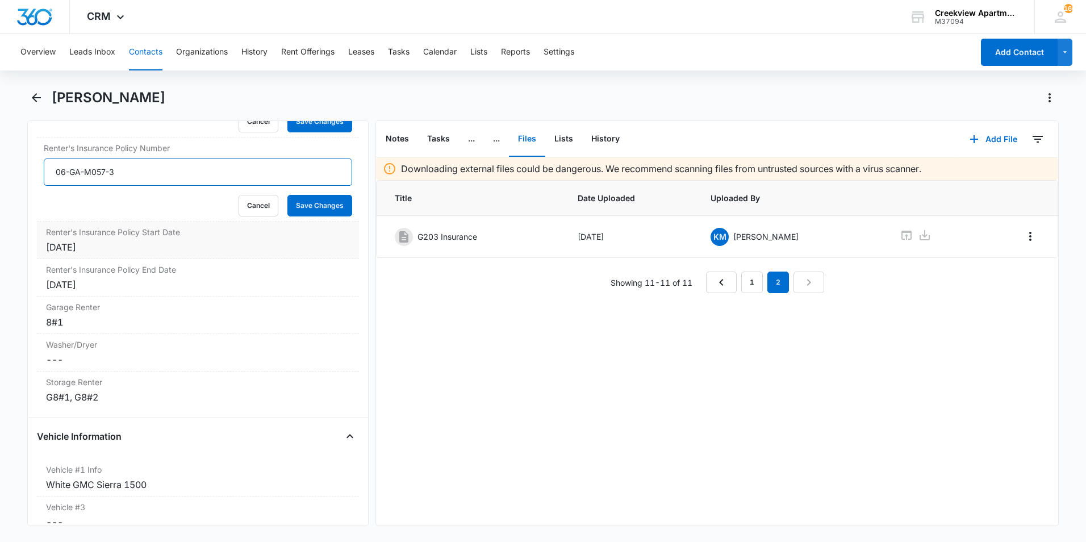
type input "06-GA-M057-3"
click at [70, 247] on div "[DATE]" at bounding box center [198, 247] width 304 height 14
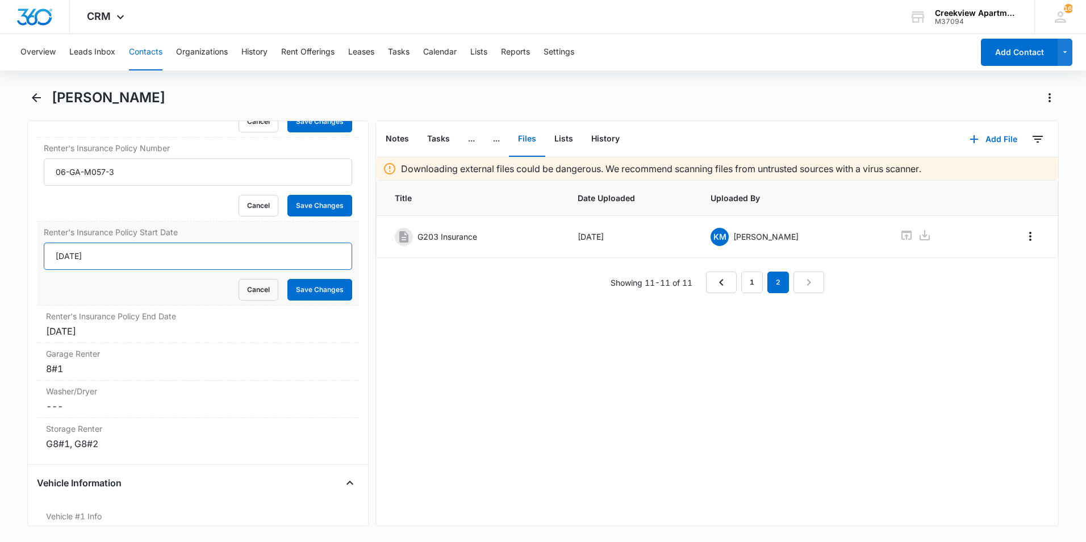
click at [76, 252] on input "[DATE]" at bounding box center [198, 256] width 309 height 27
click at [75, 254] on input "[DATE]" at bounding box center [198, 256] width 309 height 27
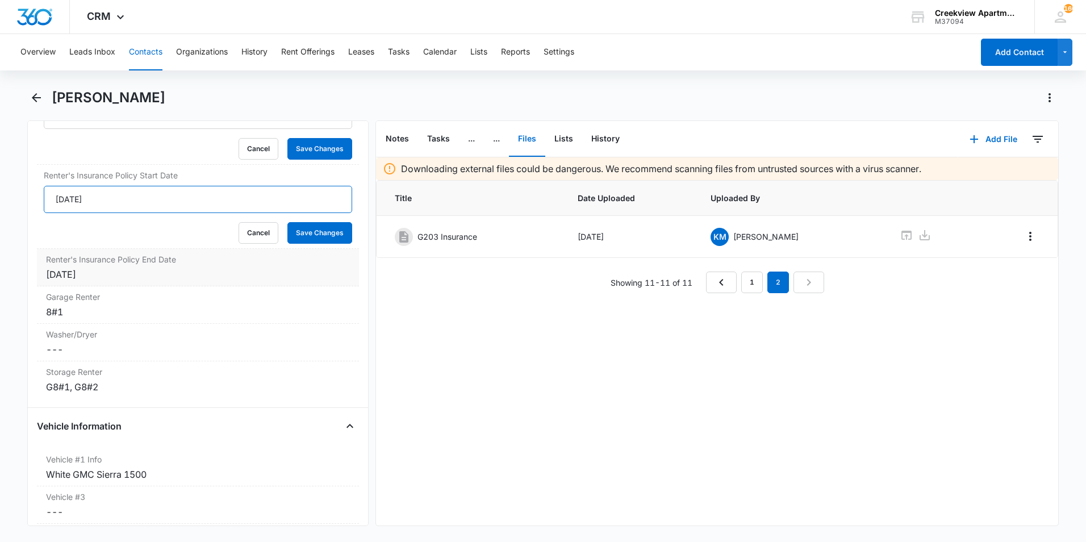
type input "[DATE]"
click at [74, 270] on div "[DATE]" at bounding box center [198, 275] width 304 height 14
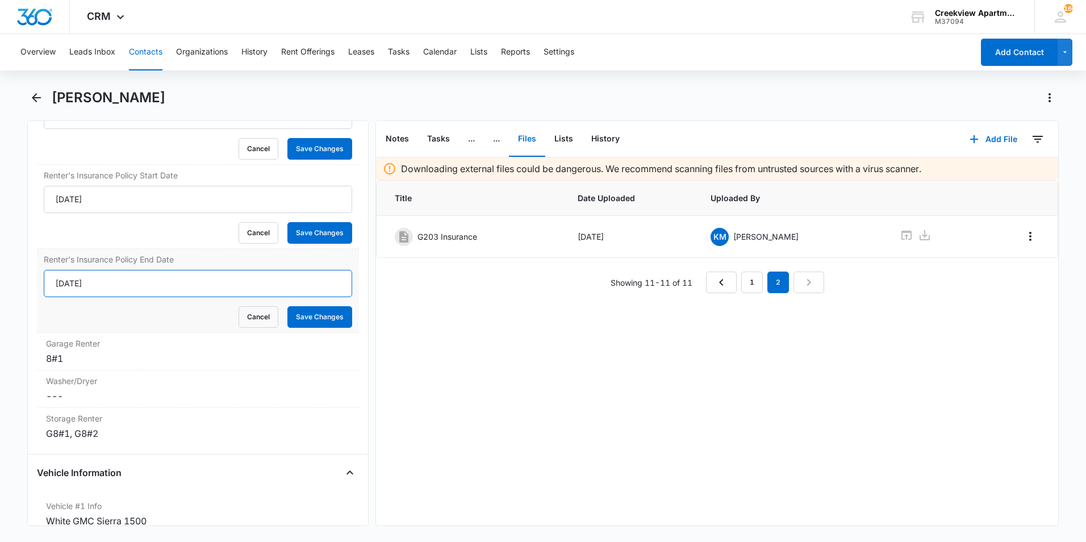
click at [77, 282] on input "[DATE]" at bounding box center [198, 283] width 309 height 27
click at [74, 282] on input "[DATE]" at bounding box center [198, 283] width 309 height 27
type input "[DATE]"
click at [310, 310] on button "Save Changes" at bounding box center [320, 317] width 65 height 22
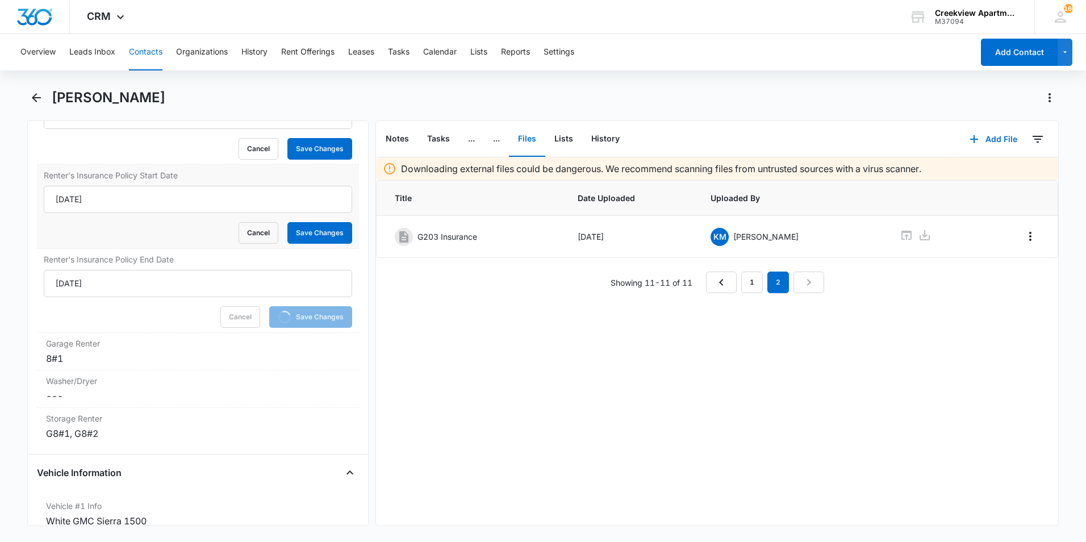
click at [331, 244] on div "Renter's Insurance Policy Start Date [DATE] Cancel Save Changes" at bounding box center [198, 207] width 322 height 84
click at [330, 231] on button "Save Changes" at bounding box center [320, 233] width 65 height 22
click at [317, 152] on button "Save Changes" at bounding box center [320, 149] width 65 height 22
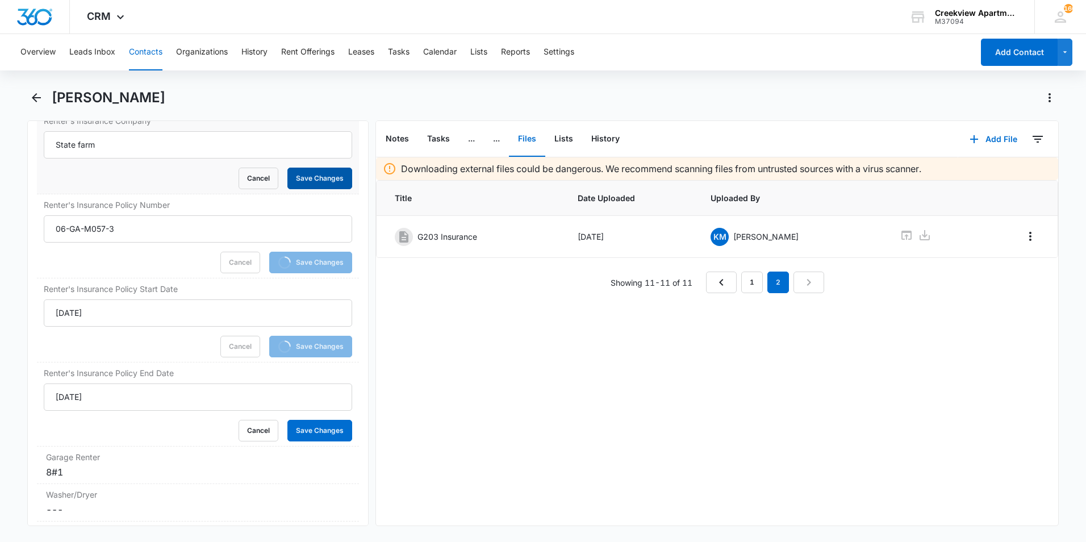
click at [315, 184] on button "Save Changes" at bounding box center [320, 179] width 65 height 22
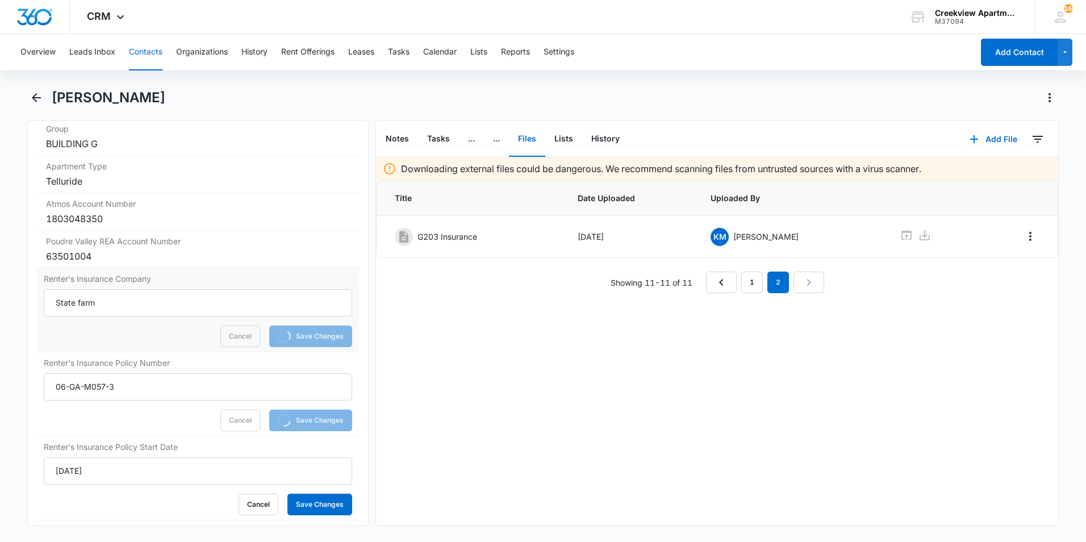
scroll to position [1307, 0]
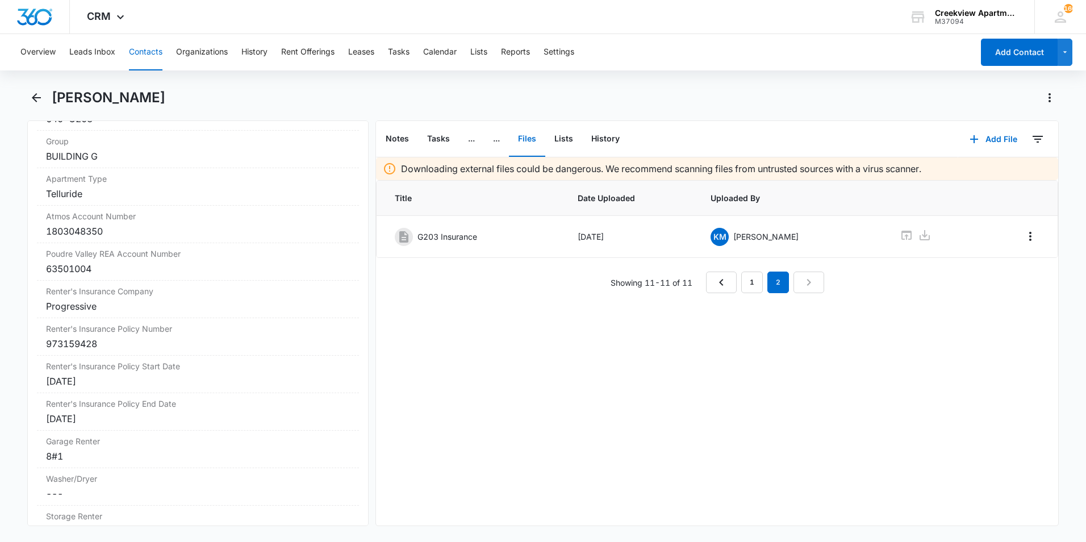
click at [38, 86] on div "Overview Leads Inbox Contacts Organizations History Rent Offerings Leases Tasks…" at bounding box center [543, 287] width 1086 height 506
click at [45, 93] on button "Back" at bounding box center [36, 98] width 18 height 18
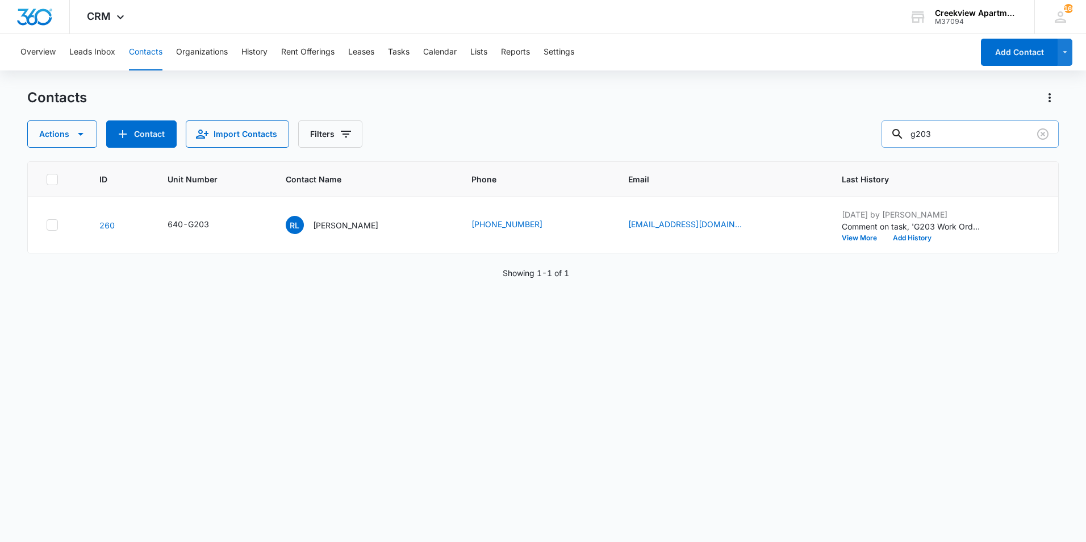
click at [986, 138] on input "g203" at bounding box center [970, 133] width 177 height 27
type input "g303"
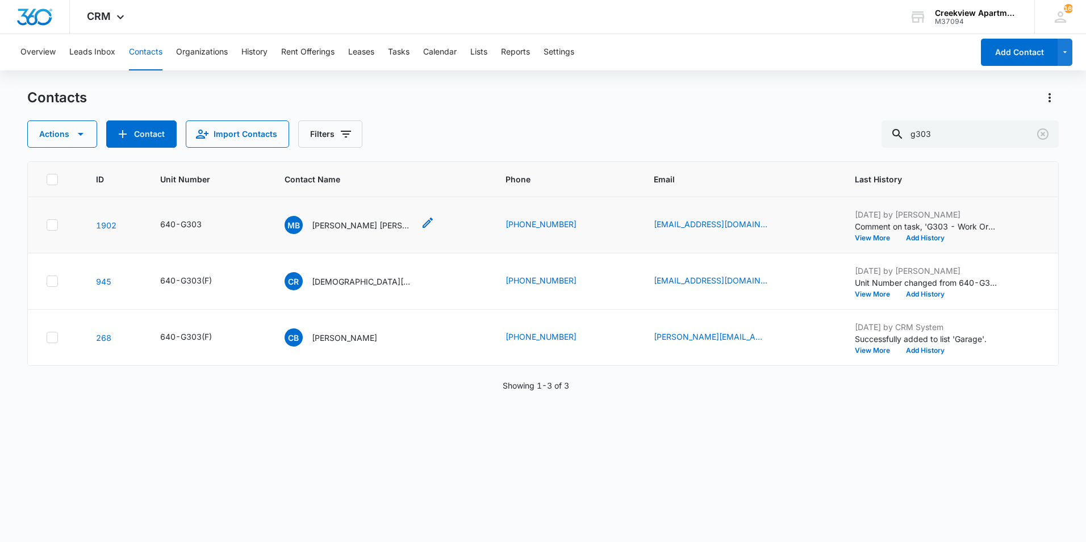
click at [327, 226] on p "[PERSON_NAME] [PERSON_NAME]" at bounding box center [363, 225] width 102 height 12
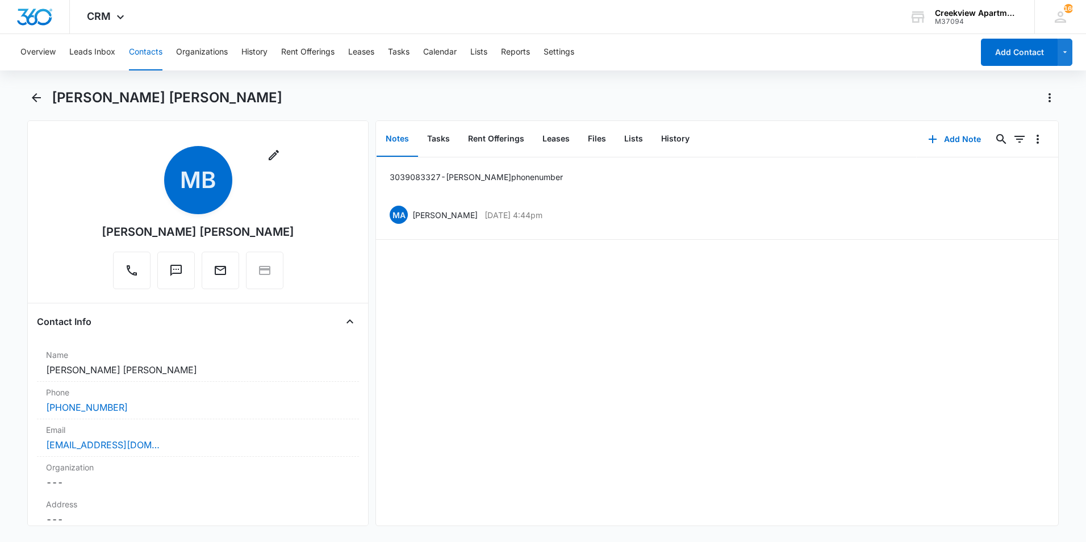
scroll to position [57, 0]
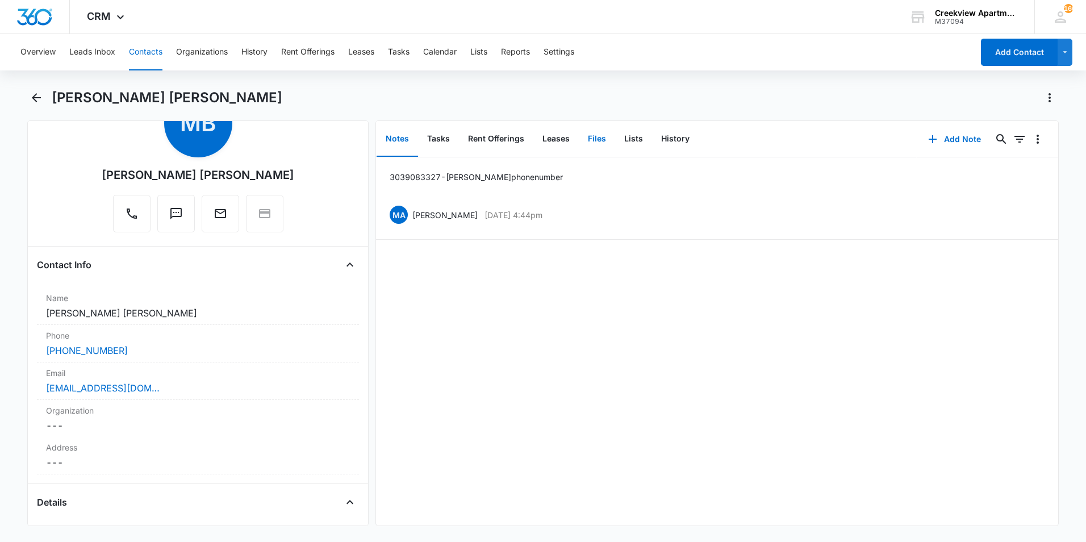
click at [592, 141] on button "Files" at bounding box center [597, 139] width 36 height 35
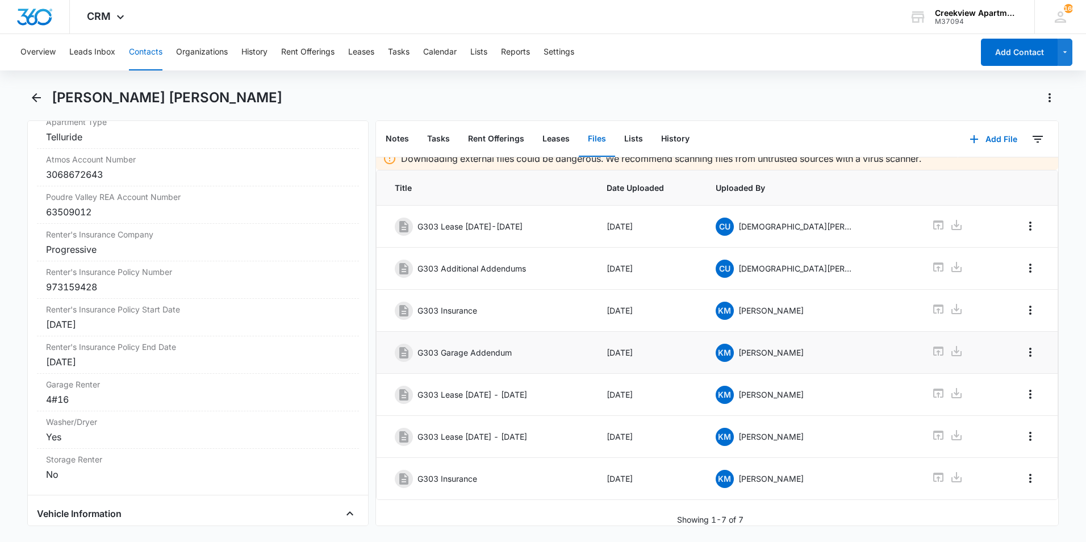
scroll to position [19, 0]
click at [999, 143] on button "Add File" at bounding box center [994, 139] width 70 height 27
click at [975, 173] on div "Upload Files" at bounding box center [978, 176] width 45 height 8
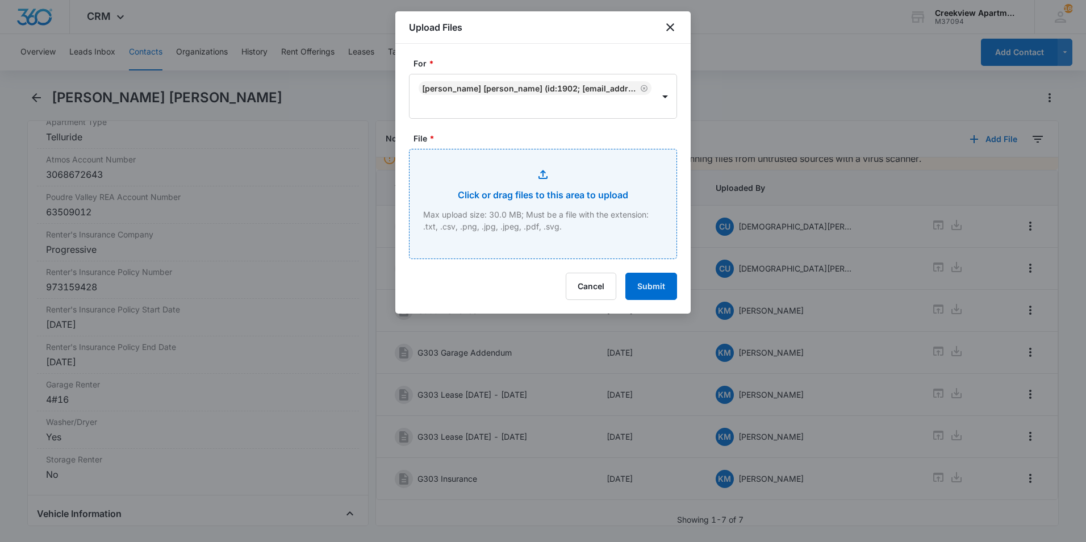
click at [552, 176] on input "File *" at bounding box center [543, 203] width 267 height 109
type input "C:\fakepath\DEC PAGE.pdf"
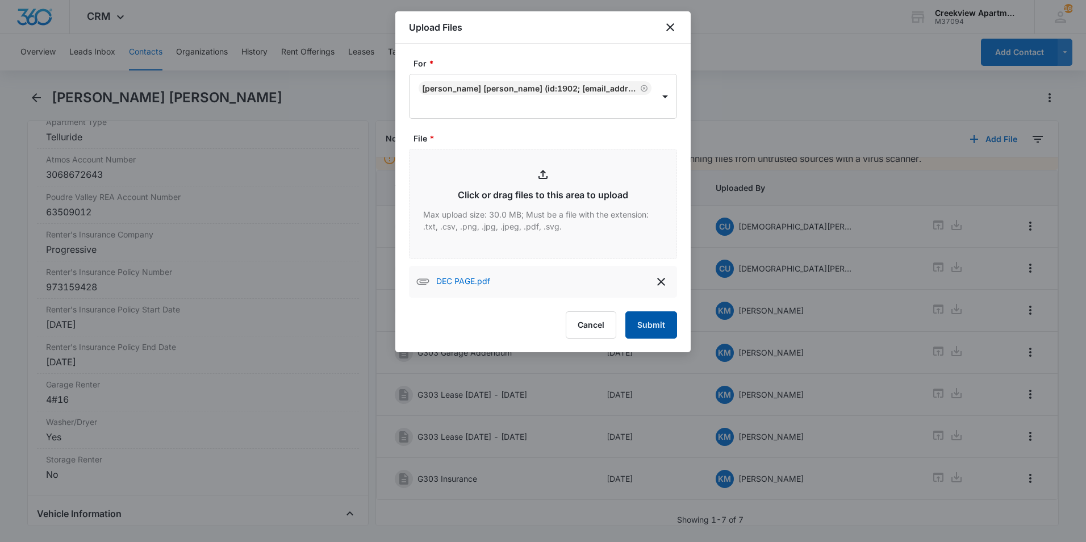
click at [664, 335] on button "Submit" at bounding box center [652, 324] width 52 height 27
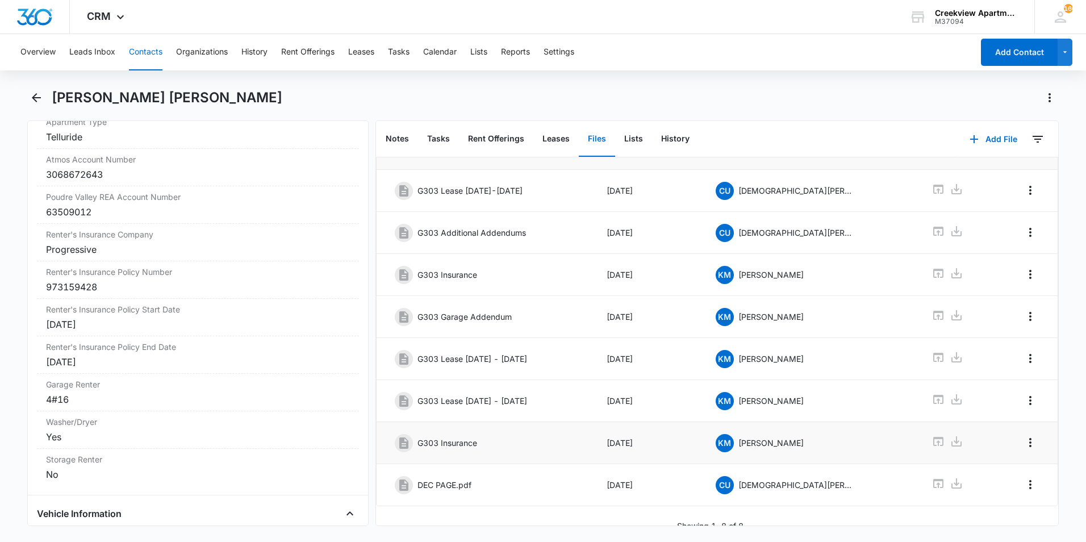
scroll to position [61, 0]
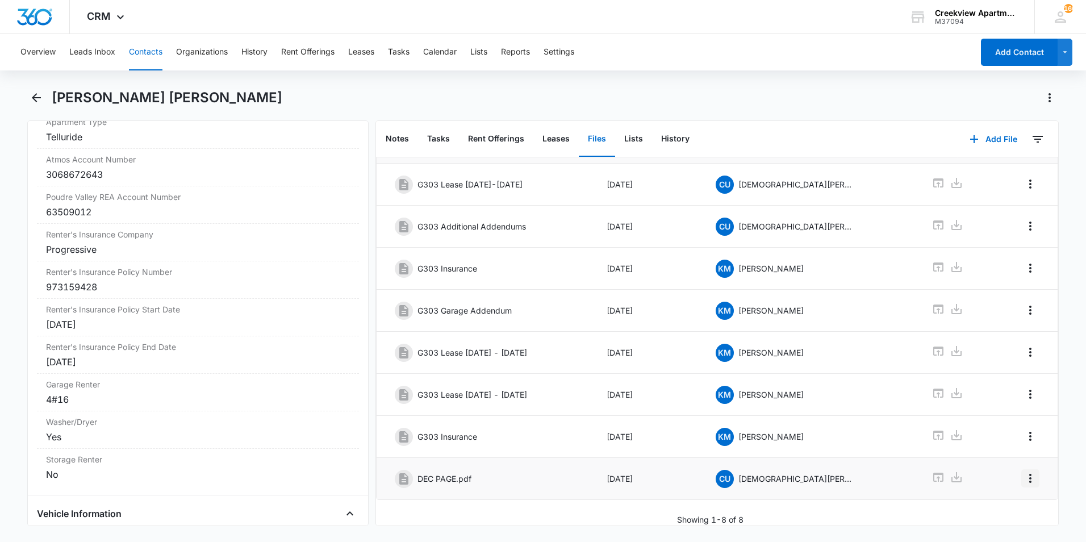
click at [1024, 472] on icon "Overflow Menu" at bounding box center [1031, 479] width 14 height 14
click at [980, 505] on div "Edit" at bounding box center [992, 502] width 24 height 8
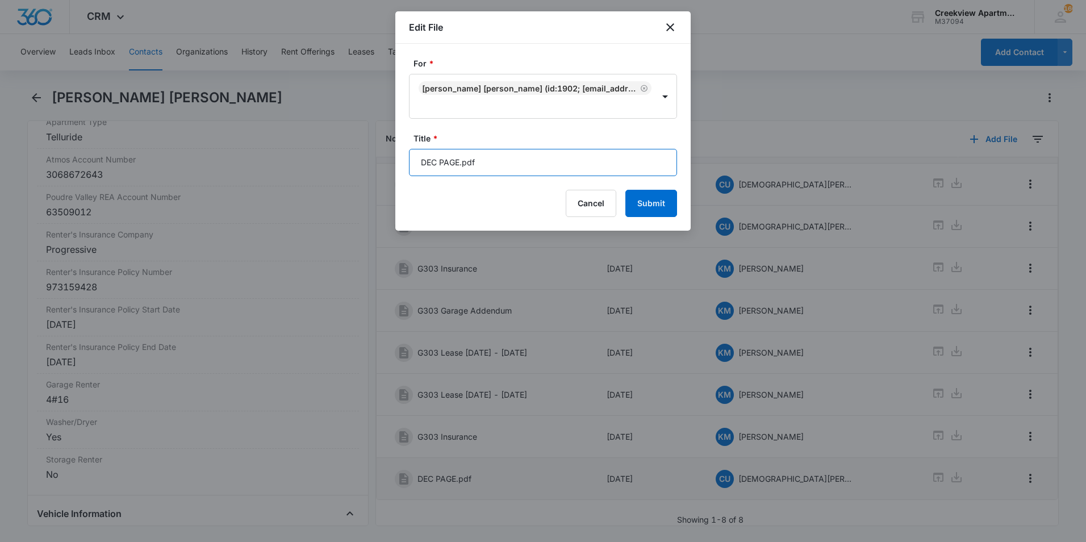
click at [486, 166] on input "DEC PAGE.pdf" at bounding box center [543, 162] width 268 height 27
click at [487, 166] on input "DEC PAGE.pdf" at bounding box center [543, 162] width 268 height 27
type input "g"
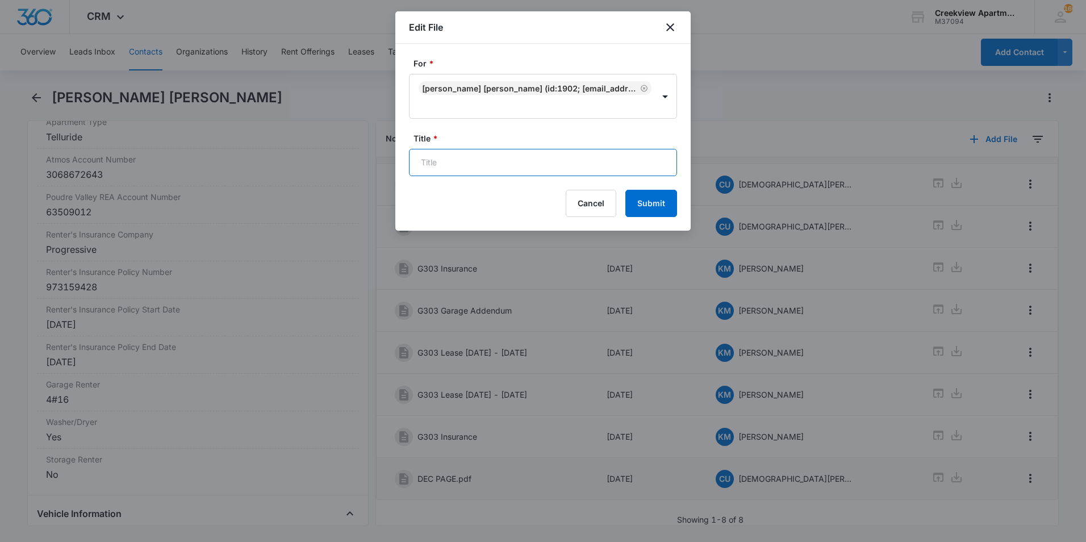
type input "g"
type input "G303 Renters Insurance"
click at [655, 206] on button "Submit" at bounding box center [652, 203] width 52 height 27
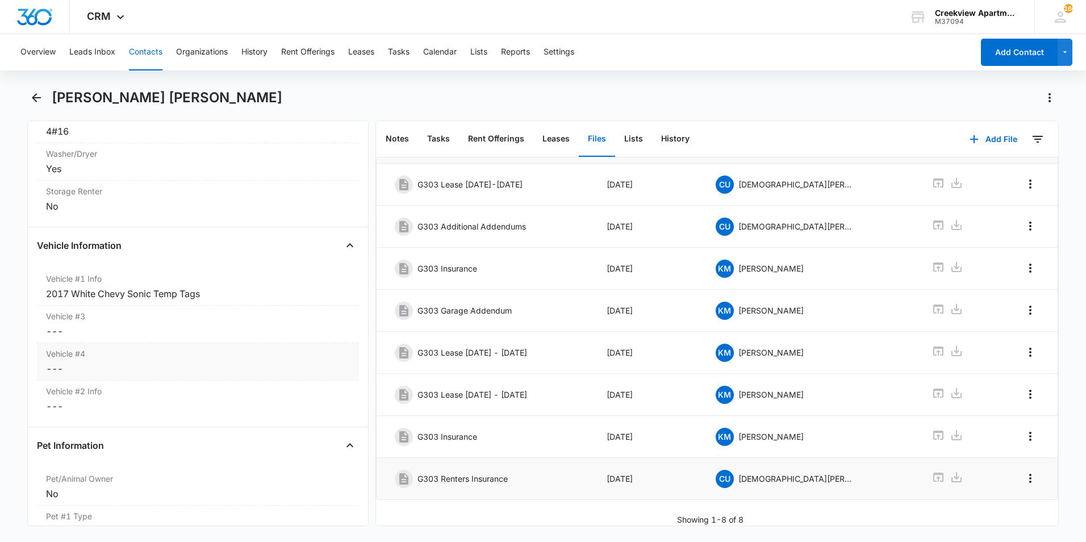
scroll to position [1648, 0]
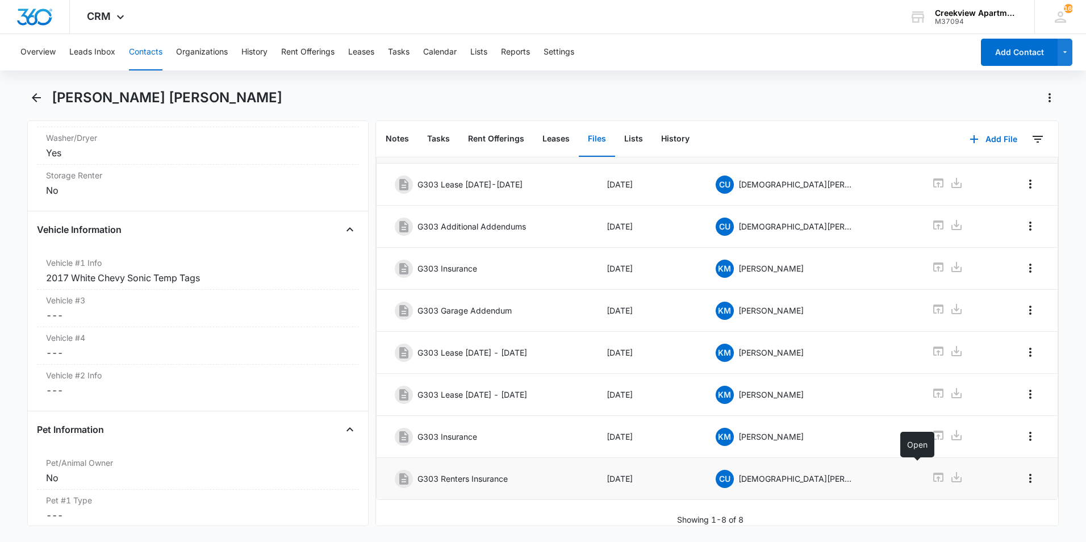
click at [934, 473] on icon at bounding box center [939, 477] width 10 height 9
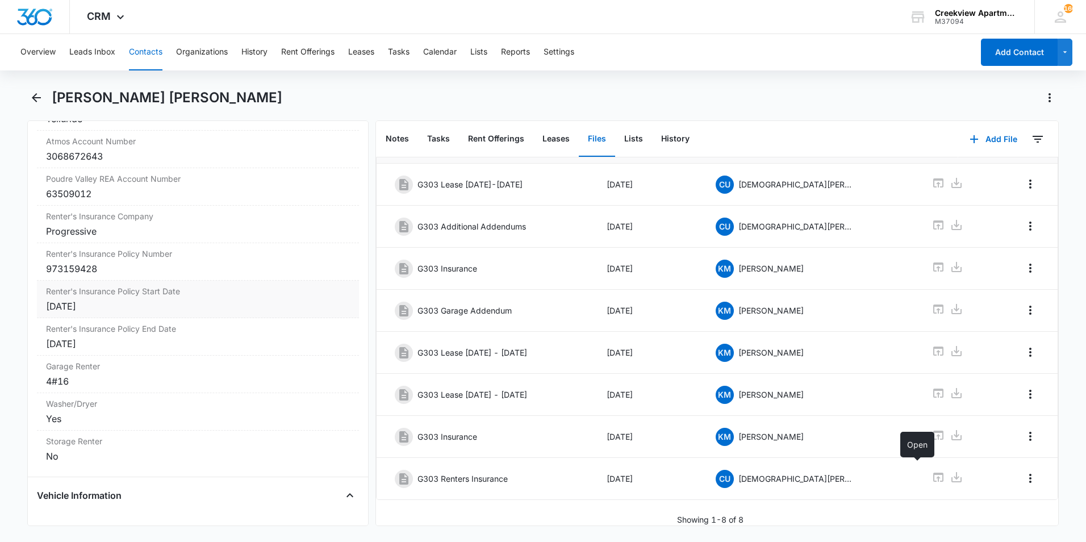
scroll to position [1401, 0]
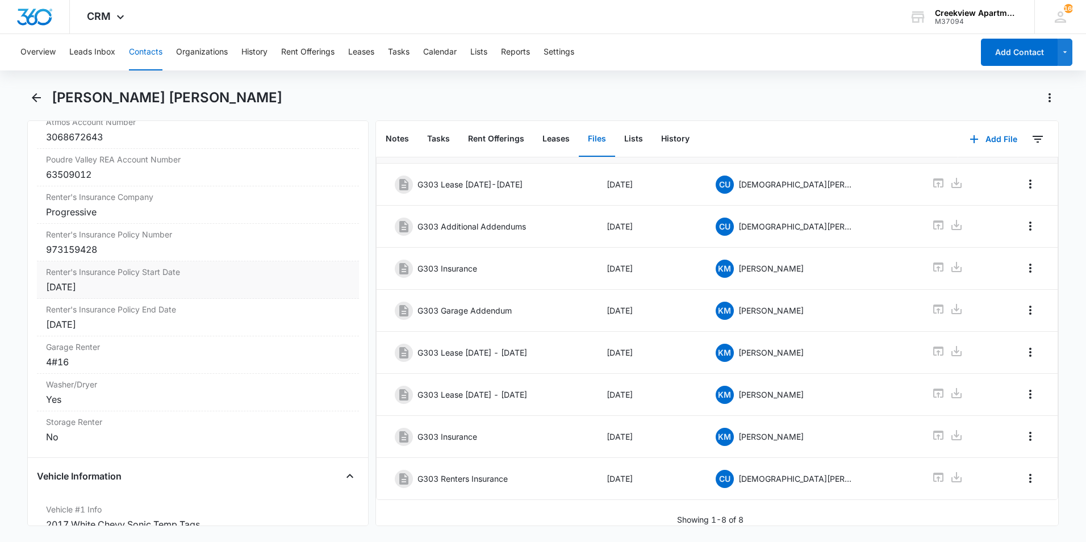
click at [115, 294] on div "[DATE]" at bounding box center [198, 287] width 304 height 14
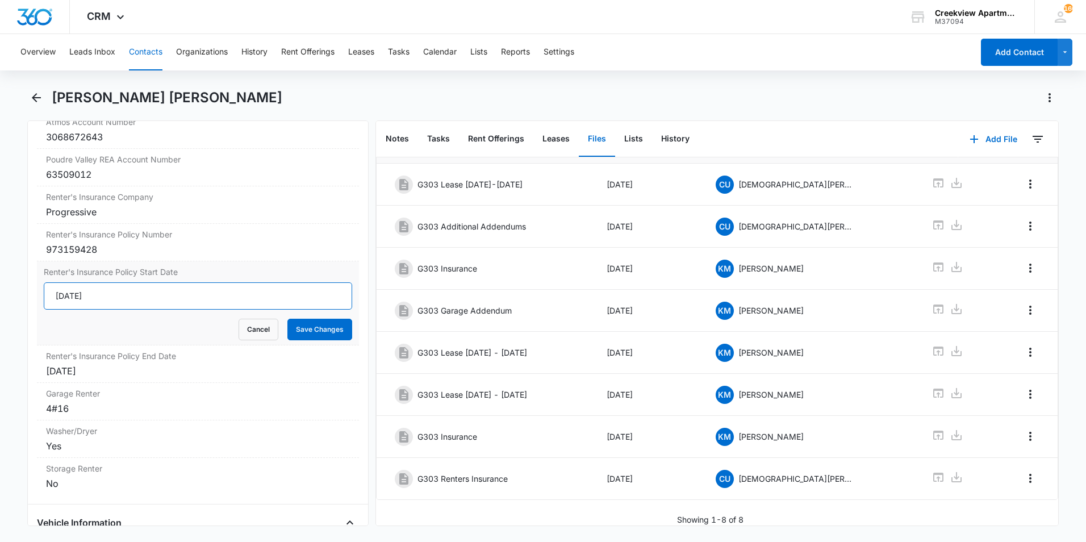
click at [116, 310] on input "[DATE]" at bounding box center [198, 295] width 309 height 27
type input "[DATE]"
click at [104, 380] on div "Renter's Insurance Policy End Date Cancel Save Changes [DATE]" at bounding box center [198, 364] width 322 height 38
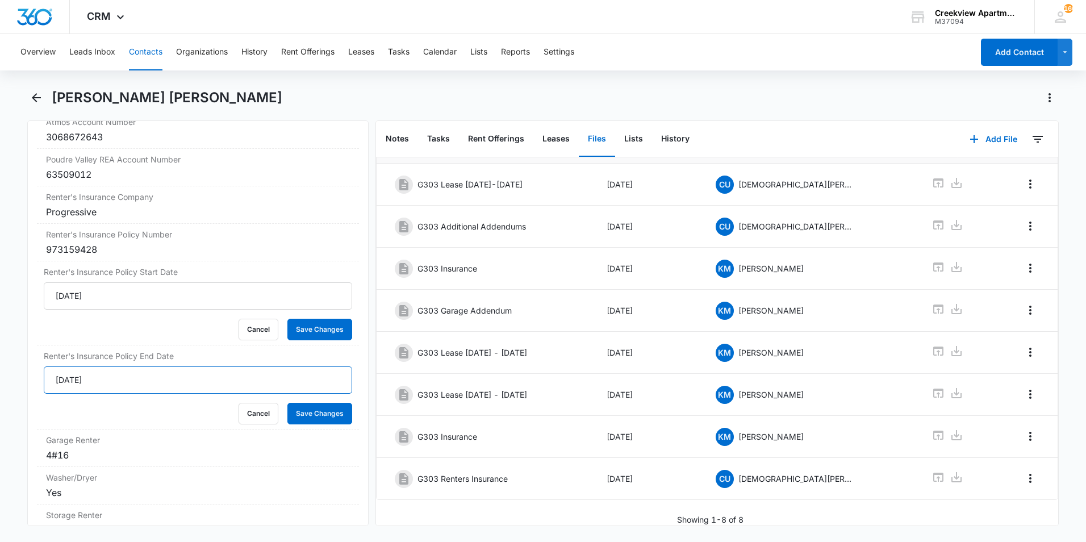
click at [118, 394] on input "[DATE]" at bounding box center [198, 380] width 309 height 27
type input "[DATE]"
drag, startPoint x: 324, startPoint y: 429, endPoint x: 312, endPoint y: 367, distance: 63.7
click at [325, 424] on button "Save Changes" at bounding box center [320, 414] width 65 height 22
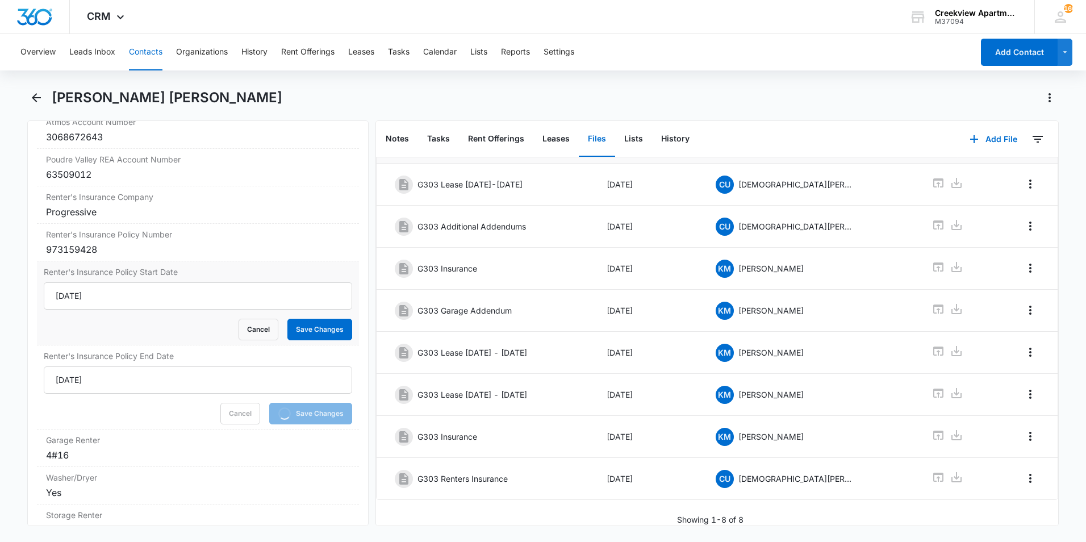
click at [306, 335] on form "[DATE] Cancel Save Changes" at bounding box center [198, 311] width 309 height 58
click at [320, 340] on button "Save Changes" at bounding box center [320, 330] width 65 height 22
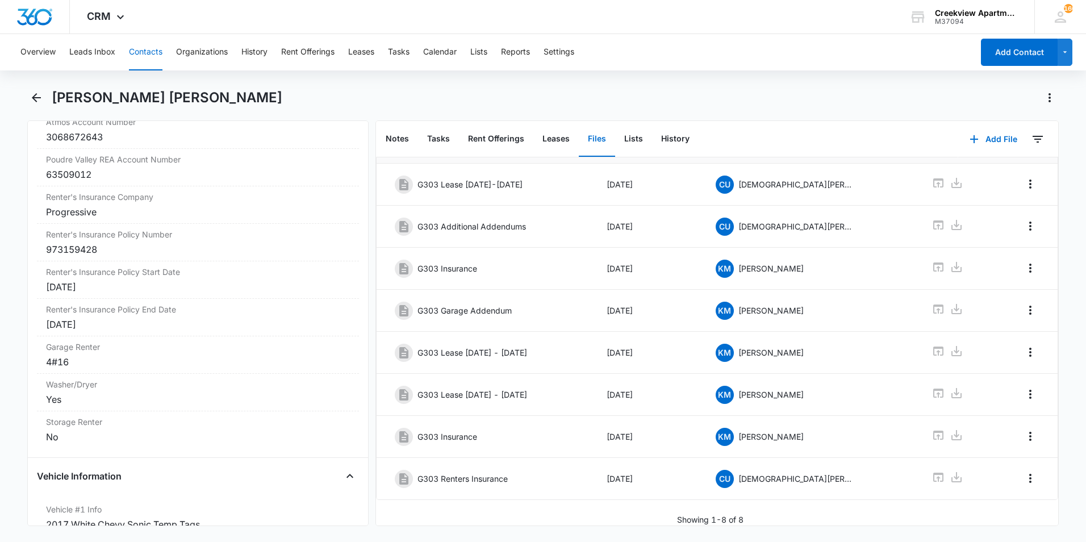
click at [39, 87] on div "Overview Leads Inbox Contacts Organizations History Rent Offerings Leases Tasks…" at bounding box center [543, 287] width 1086 height 506
click at [41, 102] on icon "Back" at bounding box center [37, 98] width 14 height 14
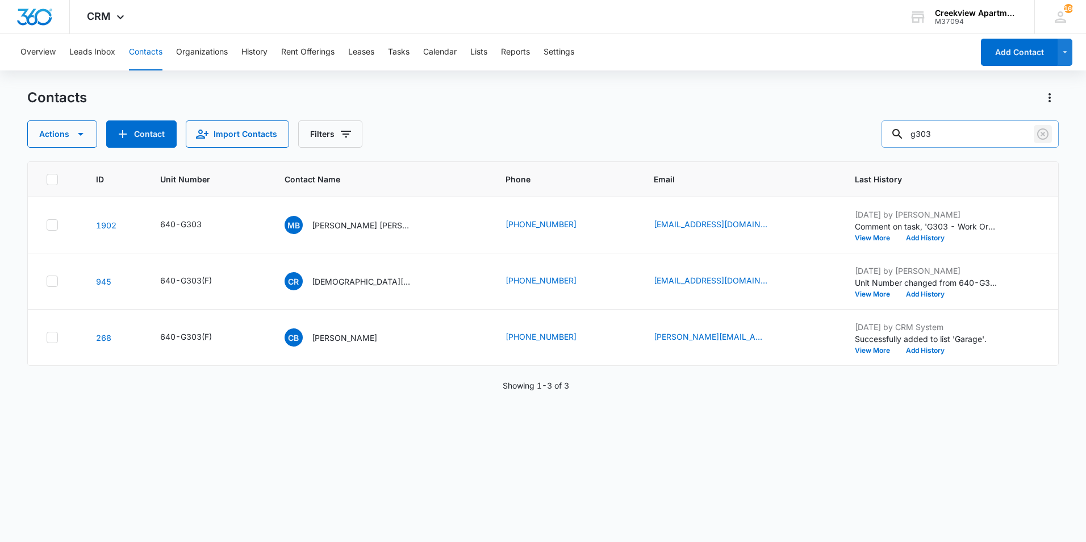
click at [1049, 136] on icon "Clear" at bounding box center [1043, 134] width 14 height 14
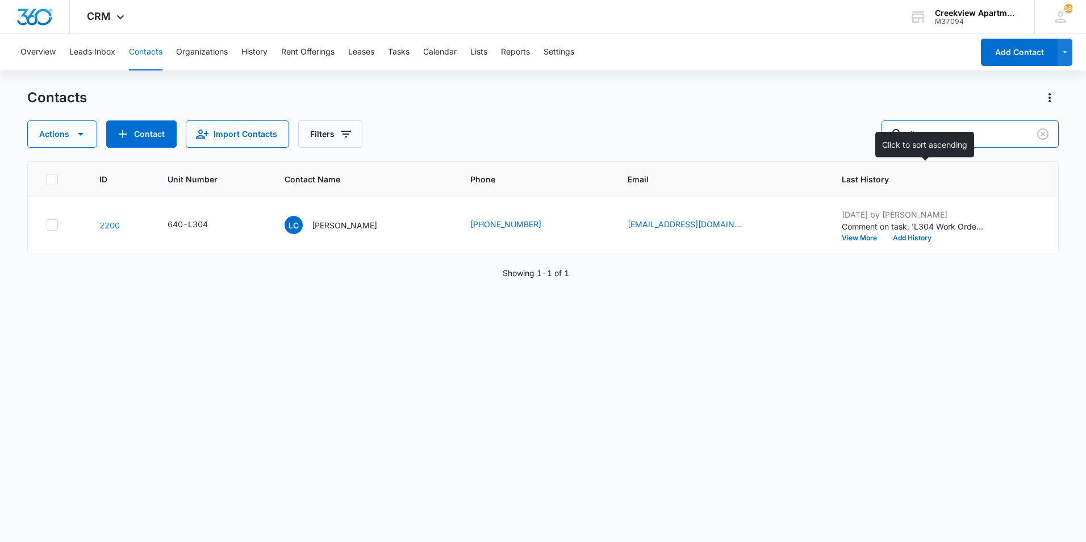
type input "l"
click at [340, 223] on p "[PERSON_NAME]" at bounding box center [344, 225] width 65 height 12
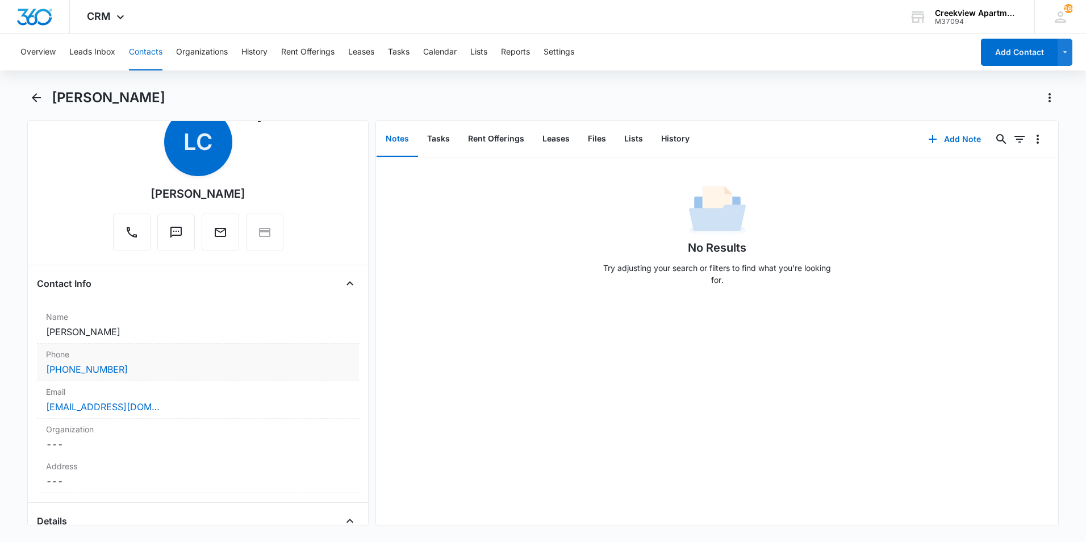
scroll to position [57, 0]
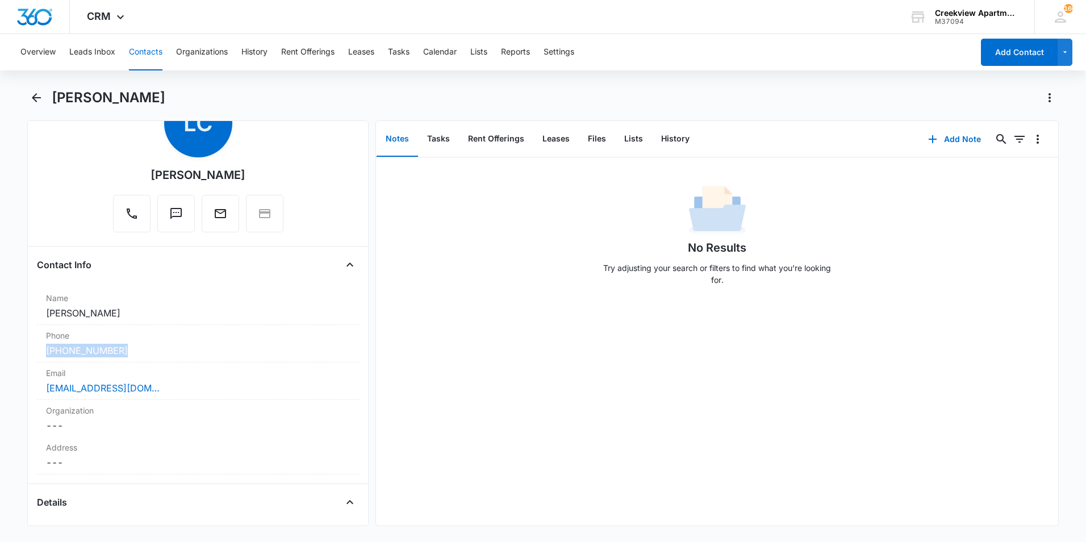
drag, startPoint x: 142, startPoint y: 360, endPoint x: 25, endPoint y: 355, distance: 117.1
click at [25, 355] on main "[PERSON_NAME] Remove LC [PERSON_NAME] Contact Info Name Cancel Save Changes [PE…" at bounding box center [543, 314] width 1086 height 451
drag, startPoint x: 25, startPoint y: 355, endPoint x: 61, endPoint y: 352, distance: 36.5
copy link "[PHONE_NUMBER]"
click at [28, 97] on button "Back" at bounding box center [36, 98] width 18 height 18
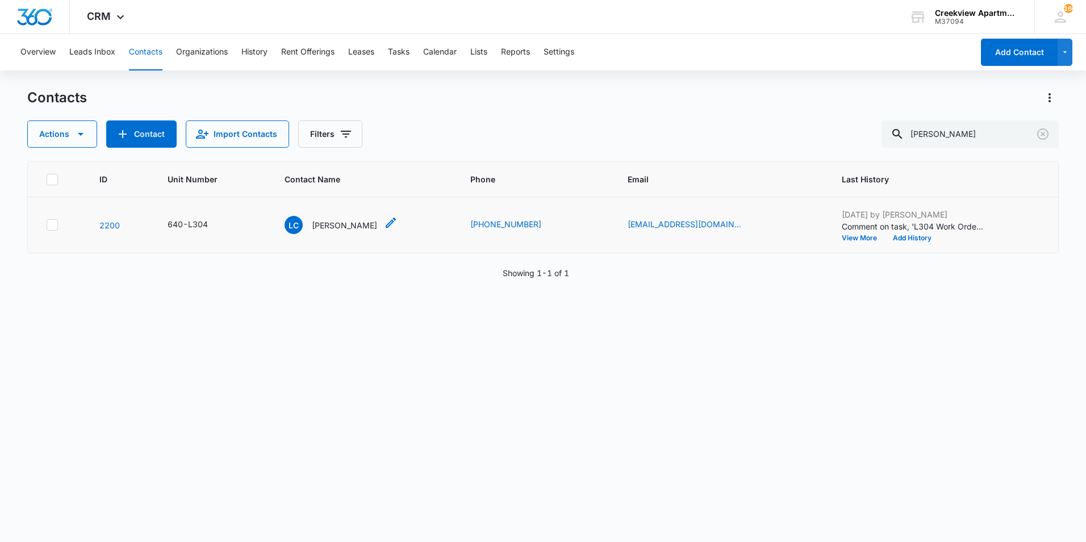
click at [335, 223] on p "[PERSON_NAME]" at bounding box center [344, 225] width 65 height 12
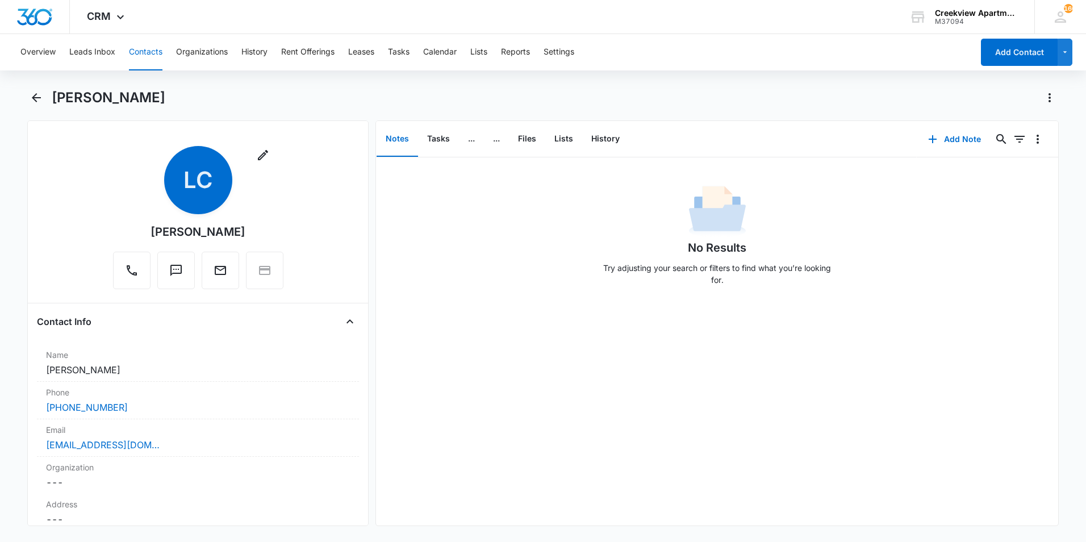
drag, startPoint x: 255, startPoint y: 224, endPoint x: 136, endPoint y: 232, distance: 118.5
click at [136, 232] on div "Remove LC [PERSON_NAME]" at bounding box center [198, 217] width 170 height 143
drag, startPoint x: 136, startPoint y: 232, endPoint x: 170, endPoint y: 230, distance: 33.6
copy div "[PERSON_NAME]"
click at [33, 100] on icon "Back" at bounding box center [37, 98] width 14 height 14
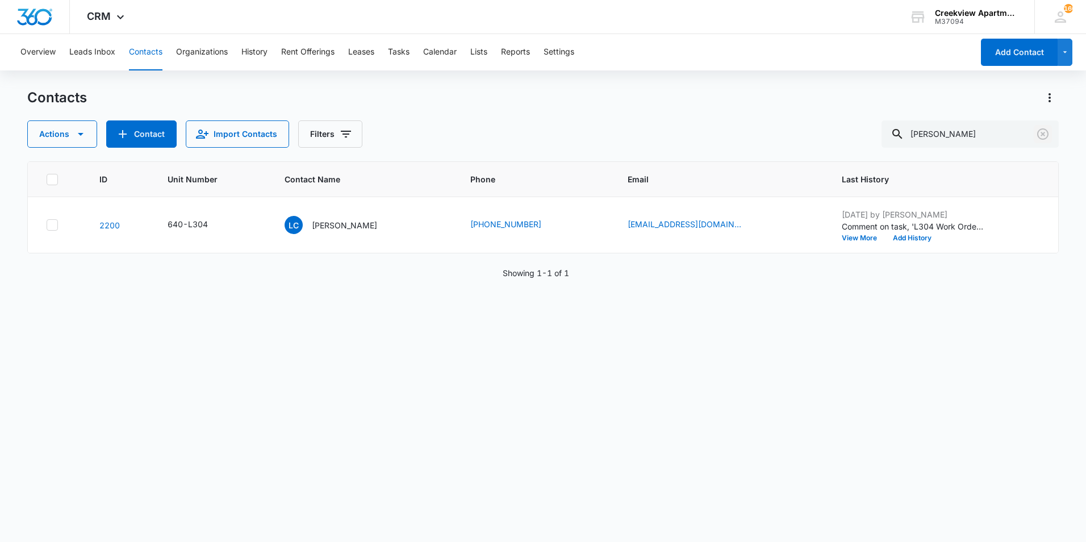
click at [1036, 130] on button "Clear" at bounding box center [1043, 134] width 18 height 18
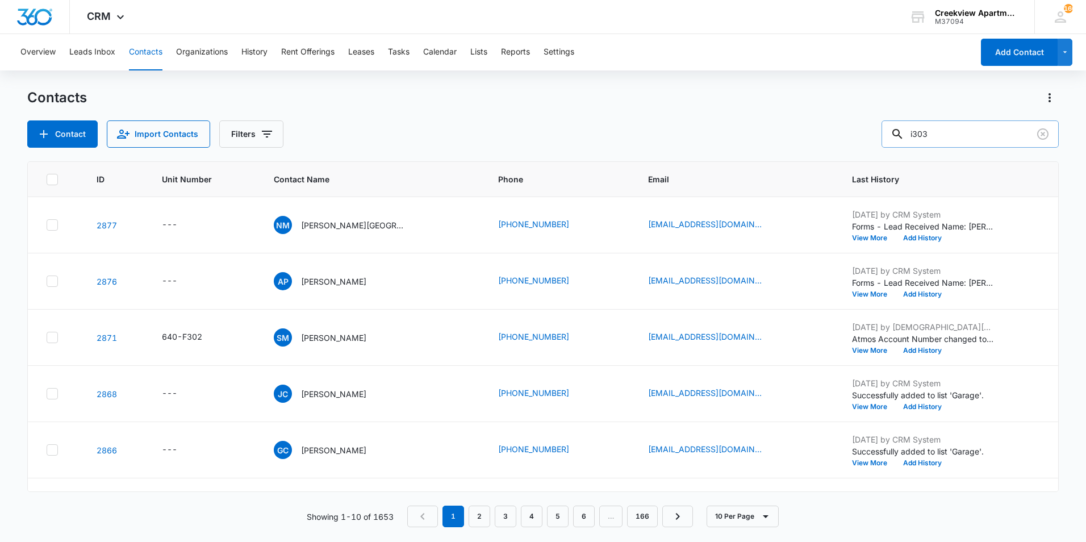
type input "i303"
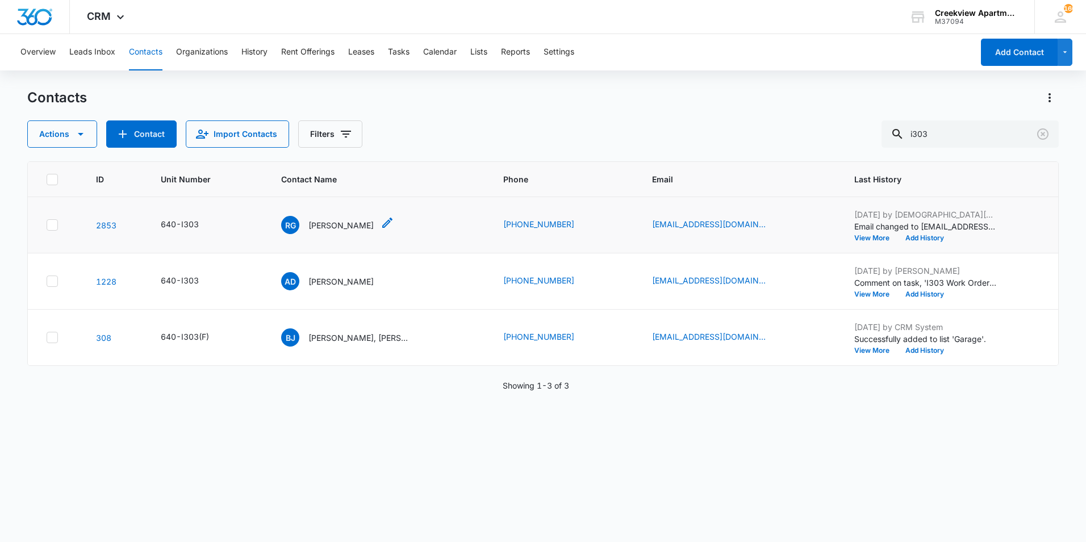
click at [331, 224] on p "[PERSON_NAME]" at bounding box center [341, 225] width 65 height 12
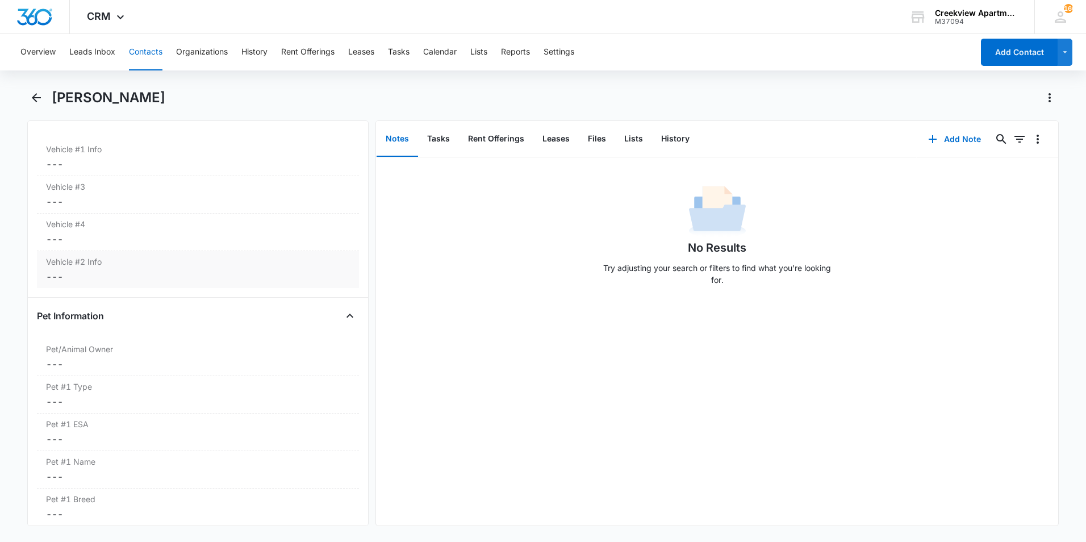
scroll to position [1989, 0]
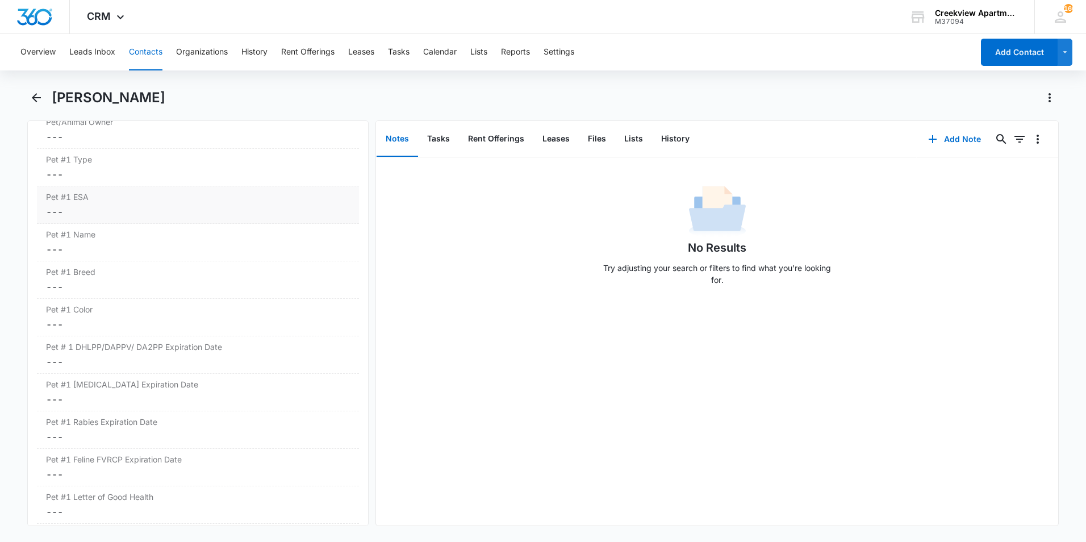
click at [151, 214] on dd "Cancel Save Changes ---" at bounding box center [198, 212] width 304 height 14
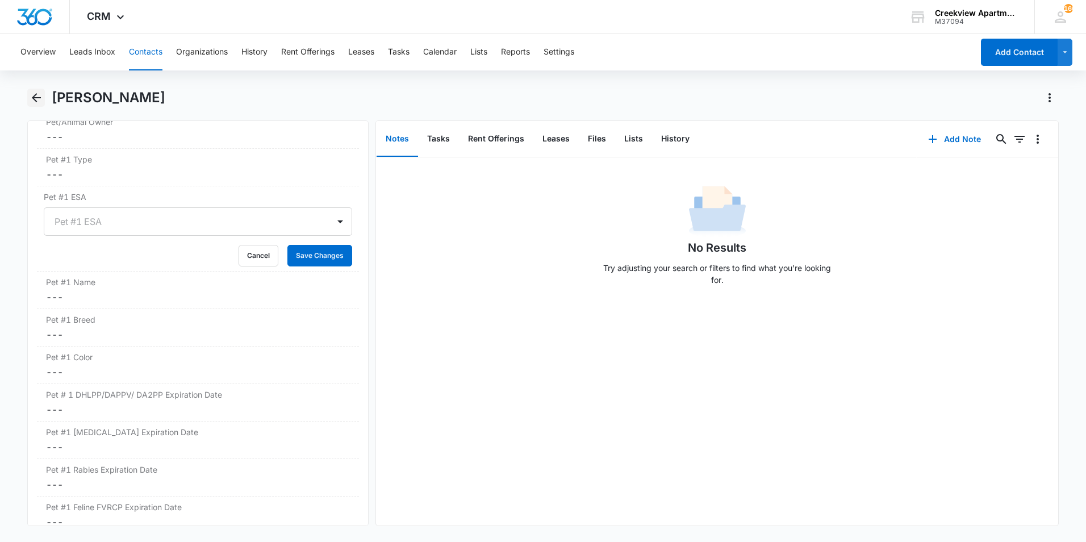
click at [40, 99] on icon "Back" at bounding box center [37, 98] width 14 height 14
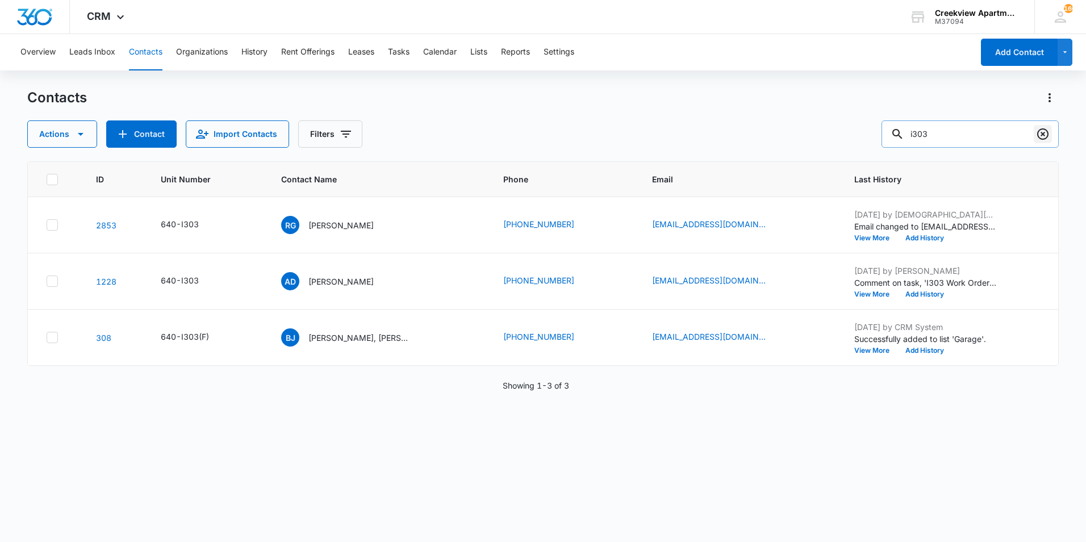
click at [1046, 139] on icon "Clear" at bounding box center [1043, 134] width 14 height 14
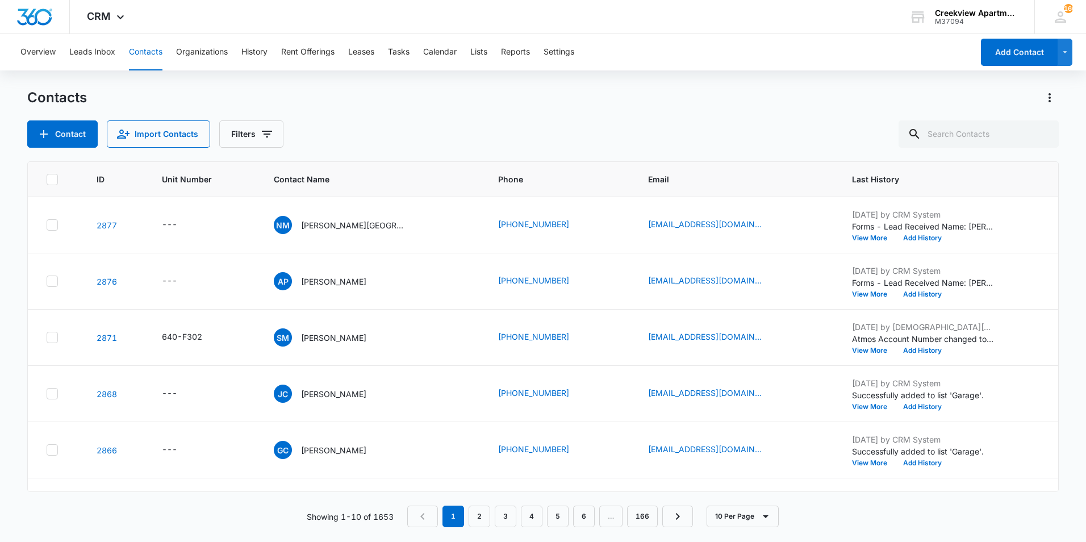
drag, startPoint x: 696, startPoint y: 157, endPoint x: 660, endPoint y: 132, distance: 43.2
click at [696, 157] on div "Contacts Contact Import Contacts Filters ID Unit Number Contact Name Phone Emai…" at bounding box center [543, 315] width 1032 height 452
click at [859, 84] on div "Overview Leads Inbox Contacts Organizations History Rent Offerings Leases Tasks…" at bounding box center [543, 287] width 1086 height 507
